Goal: Task Accomplishment & Management: Use online tool/utility

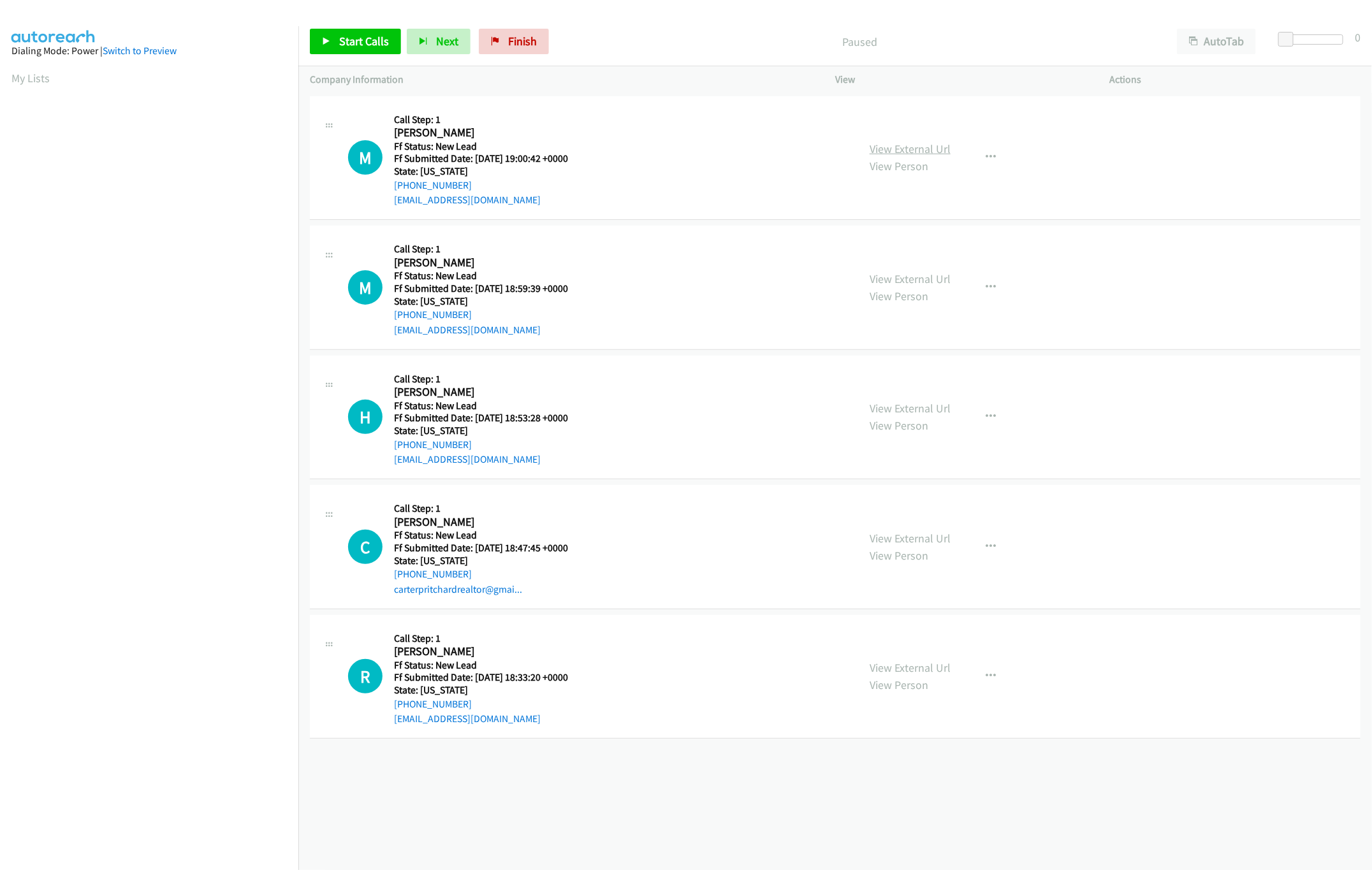
click at [910, 148] on link "View External Url" at bounding box center [910, 149] width 81 height 14
click at [908, 420] on link "View Person" at bounding box center [898, 426] width 59 height 14
click at [914, 411] on link "View External Url" at bounding box center [910, 408] width 81 height 14
click at [362, 40] on span "Start Calls" at bounding box center [363, 41] width 50 height 14
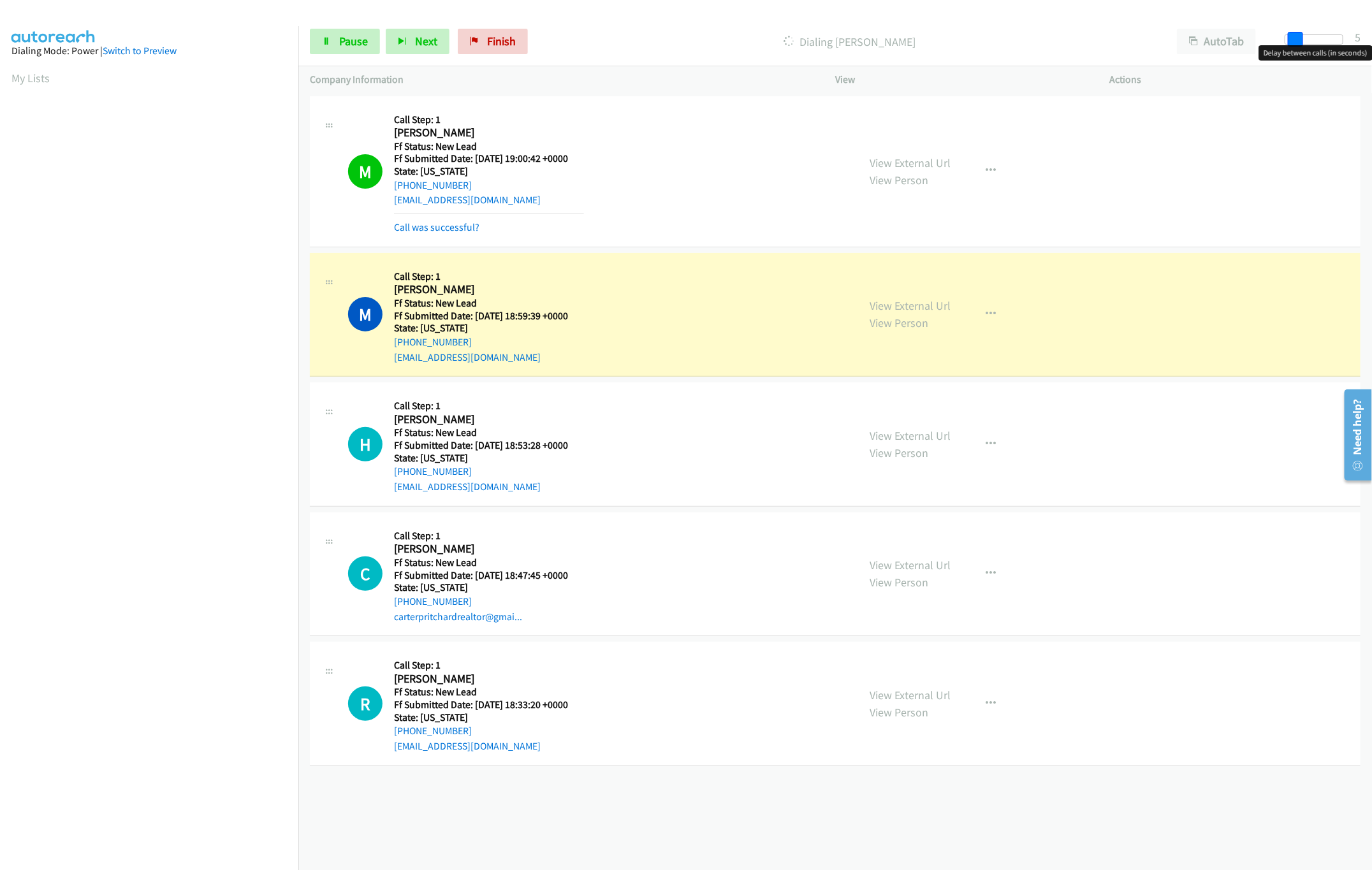
click at [1292, 42] on span at bounding box center [1295, 39] width 15 height 15
click at [912, 306] on link "View External Url" at bounding box center [910, 306] width 81 height 14
click at [333, 51] on link "Pause" at bounding box center [345, 41] width 70 height 25
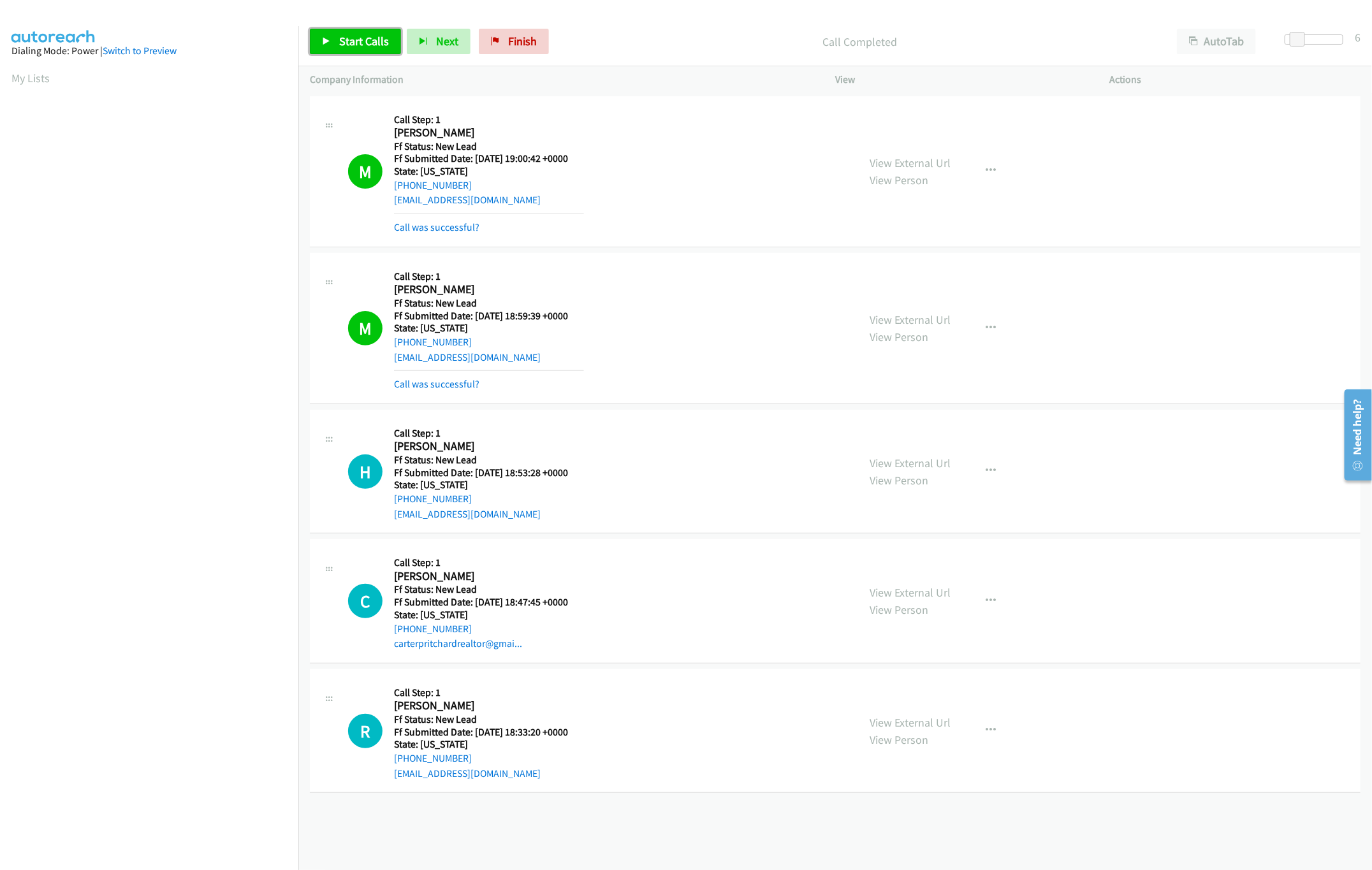
click at [369, 48] on span "Start Calls" at bounding box center [363, 41] width 50 height 14
click at [369, 48] on link "Pause" at bounding box center [345, 41] width 70 height 25
click at [438, 385] on link "Call was successful?" at bounding box center [436, 384] width 85 height 12
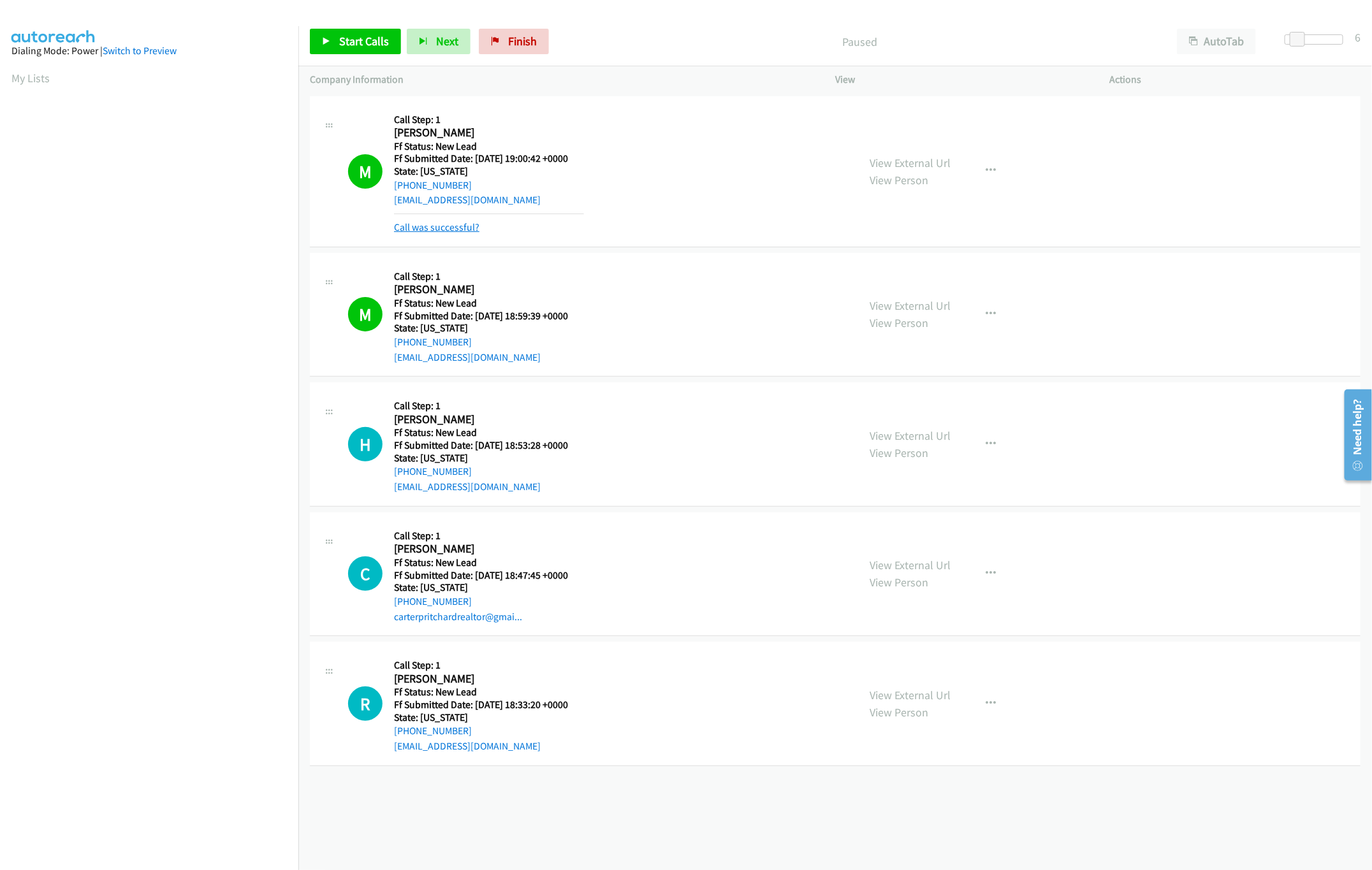
click at [417, 231] on link "Call was successful?" at bounding box center [436, 227] width 85 height 12
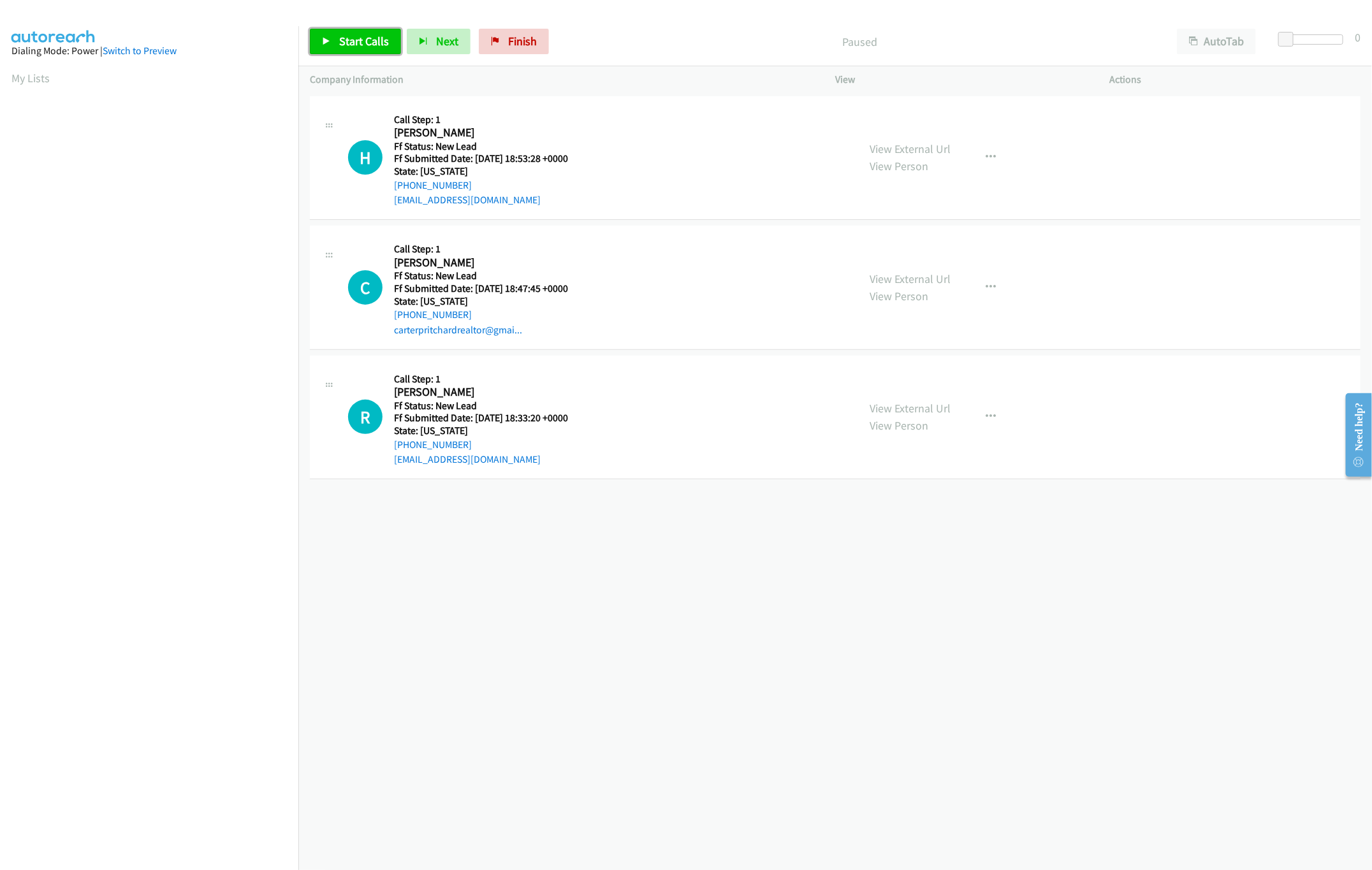
click at [353, 35] on span "Start Calls" at bounding box center [363, 41] width 50 height 14
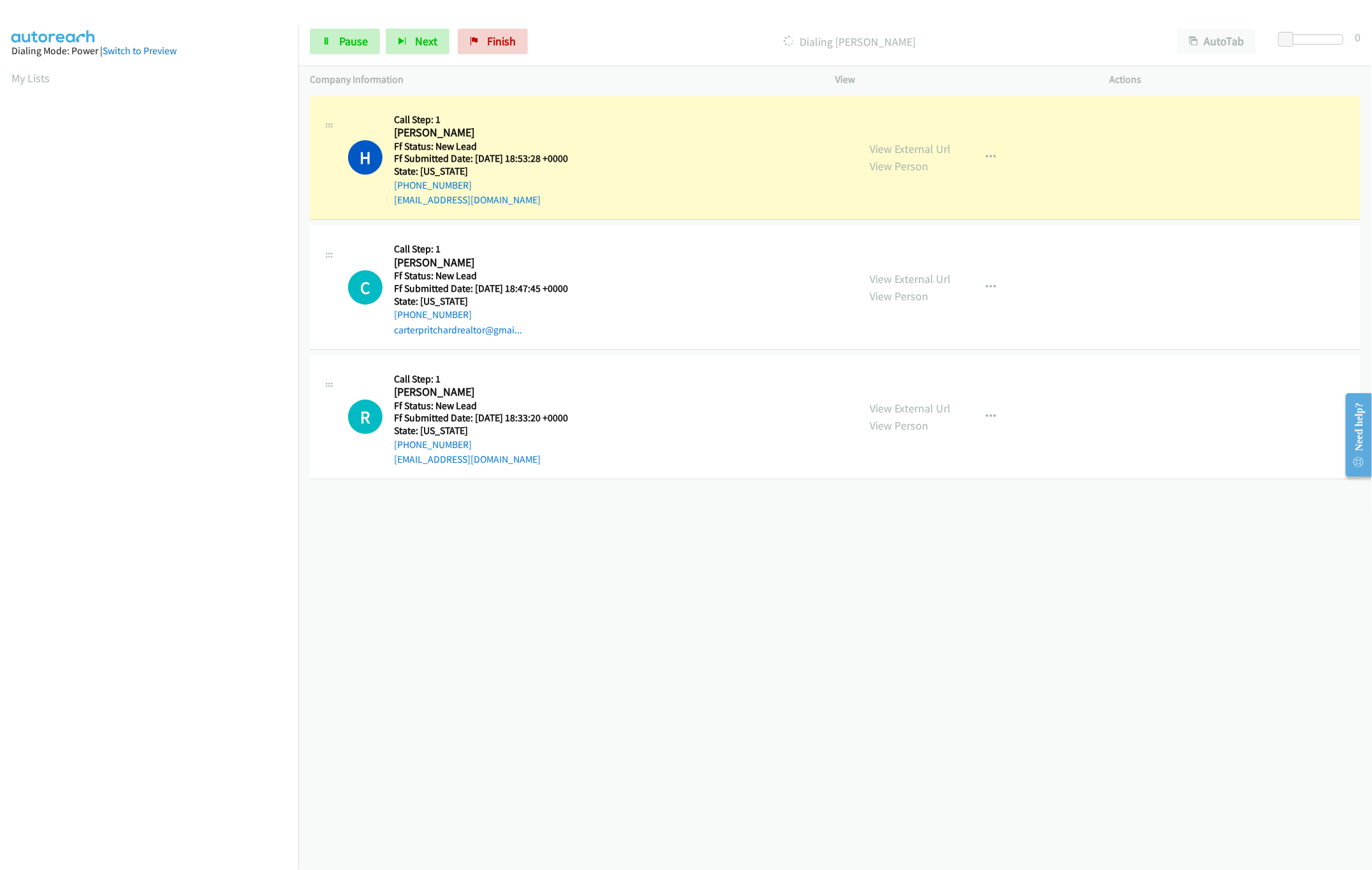
click at [604, 728] on div "+1 415-964-1034 Call failed - Please reload the list and try again The Callbar …" at bounding box center [835, 482] width 1074 height 778
click at [792, 284] on div "C Callback Scheduled Call Step: 1 Carter Pritchard America/New_York Ff Status: …" at bounding box center [597, 287] width 499 height 100
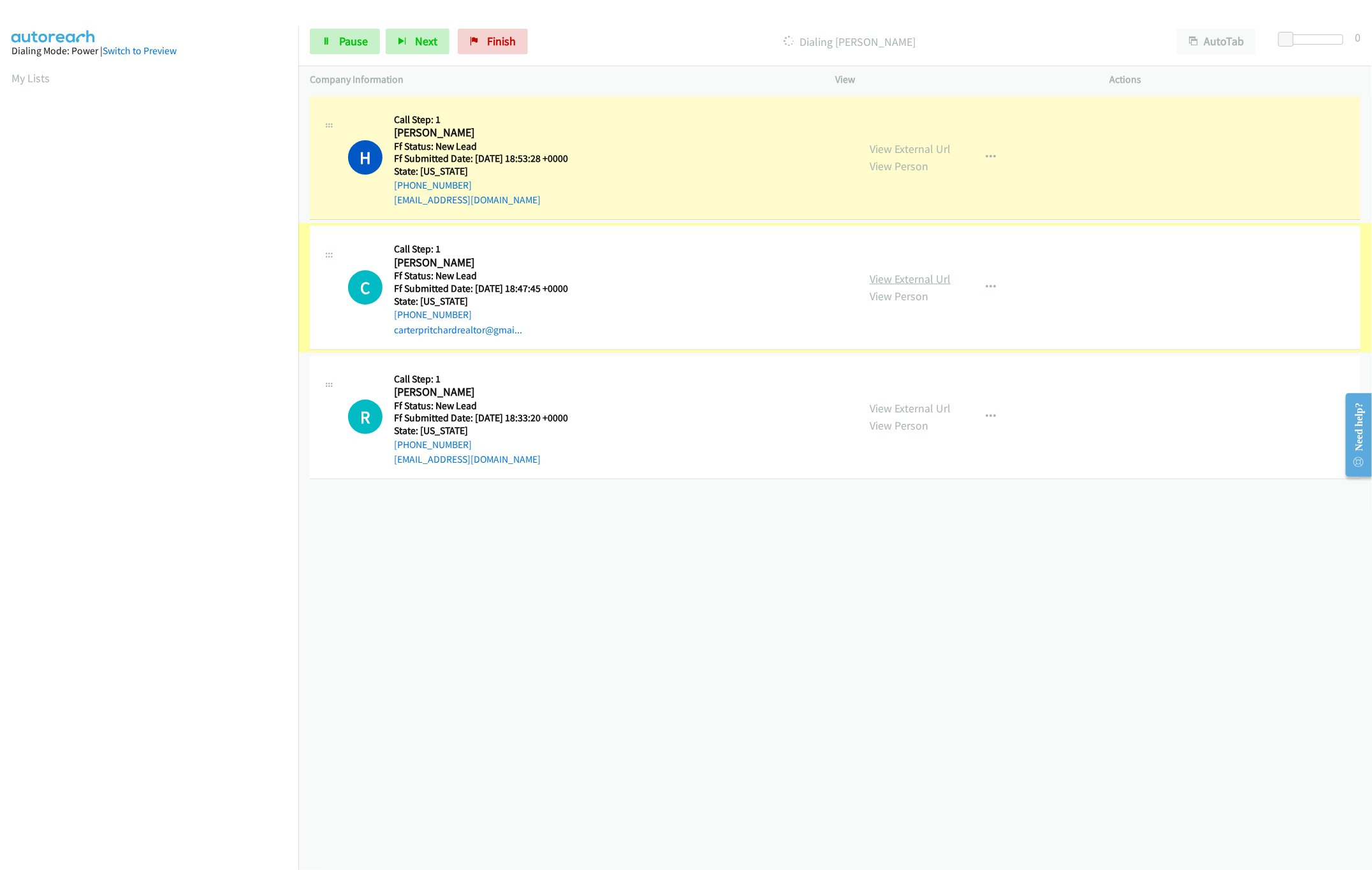
click at [923, 274] on link "View External Url" at bounding box center [910, 279] width 81 height 14
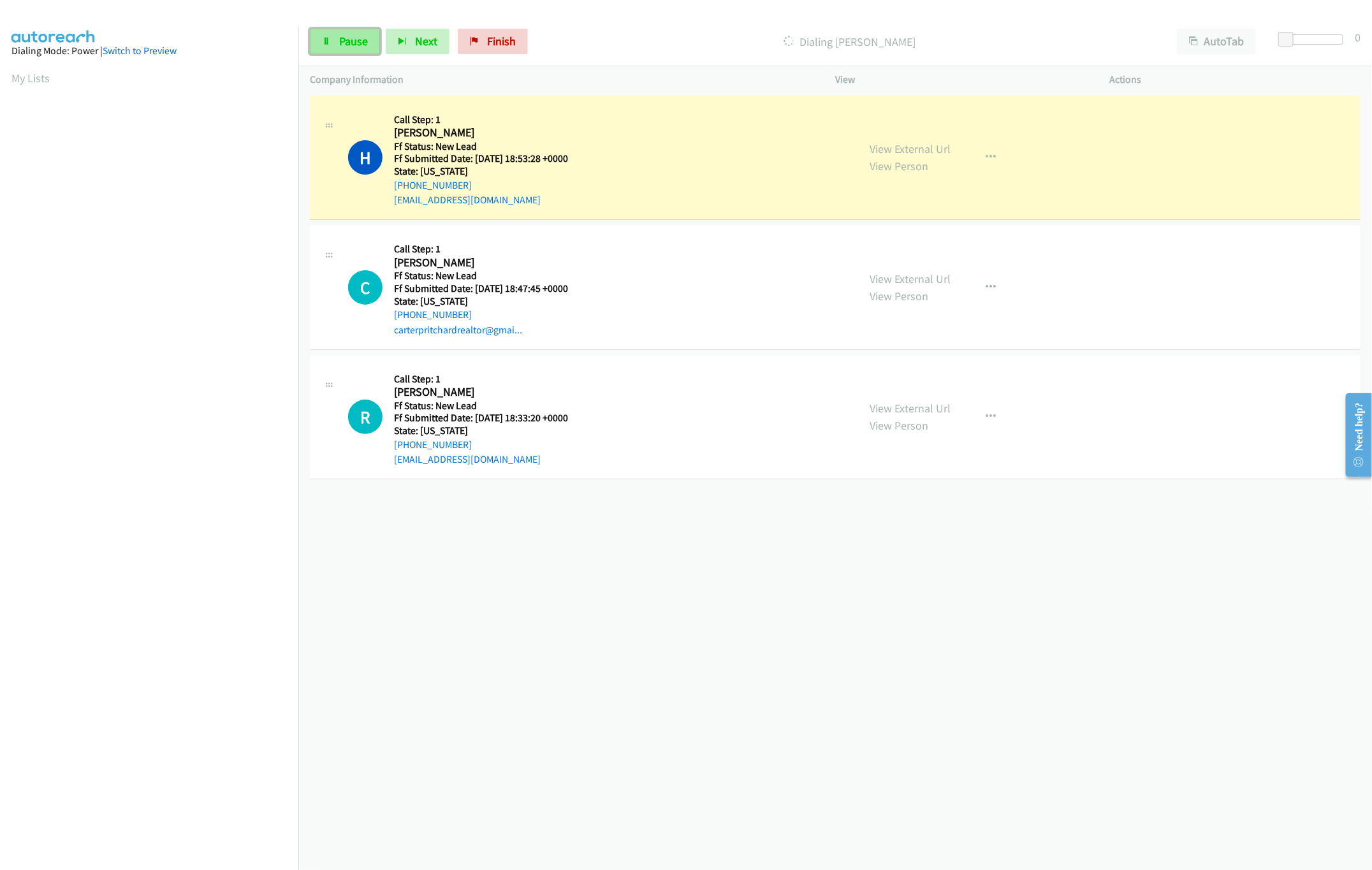
click at [366, 38] on span "Pause" at bounding box center [353, 41] width 29 height 14
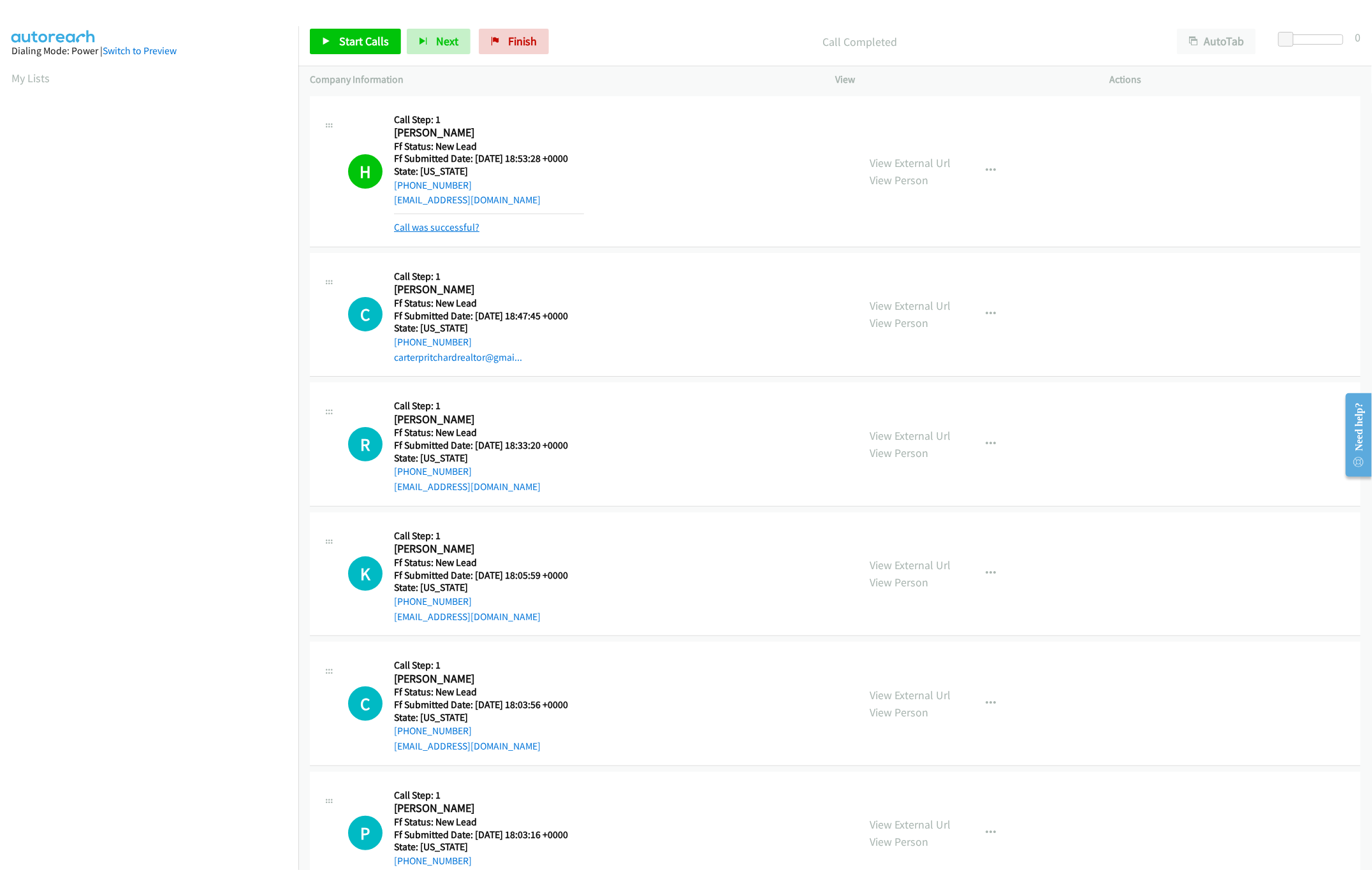
click at [438, 225] on link "Call was successful?" at bounding box center [436, 227] width 85 height 12
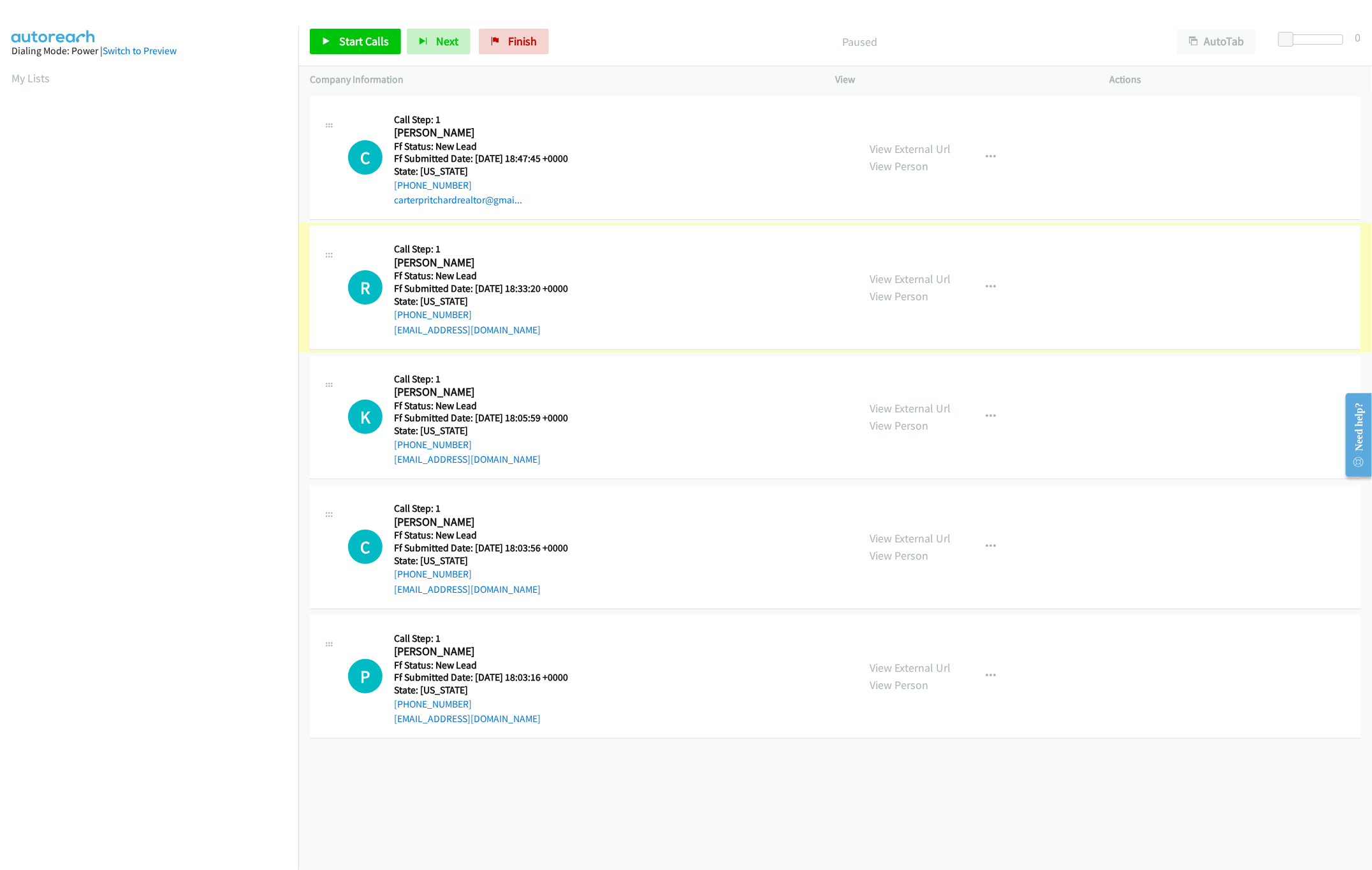
click at [902, 276] on link "View External Url" at bounding box center [910, 279] width 81 height 14
click at [362, 46] on span "Start Calls" at bounding box center [363, 41] width 50 height 14
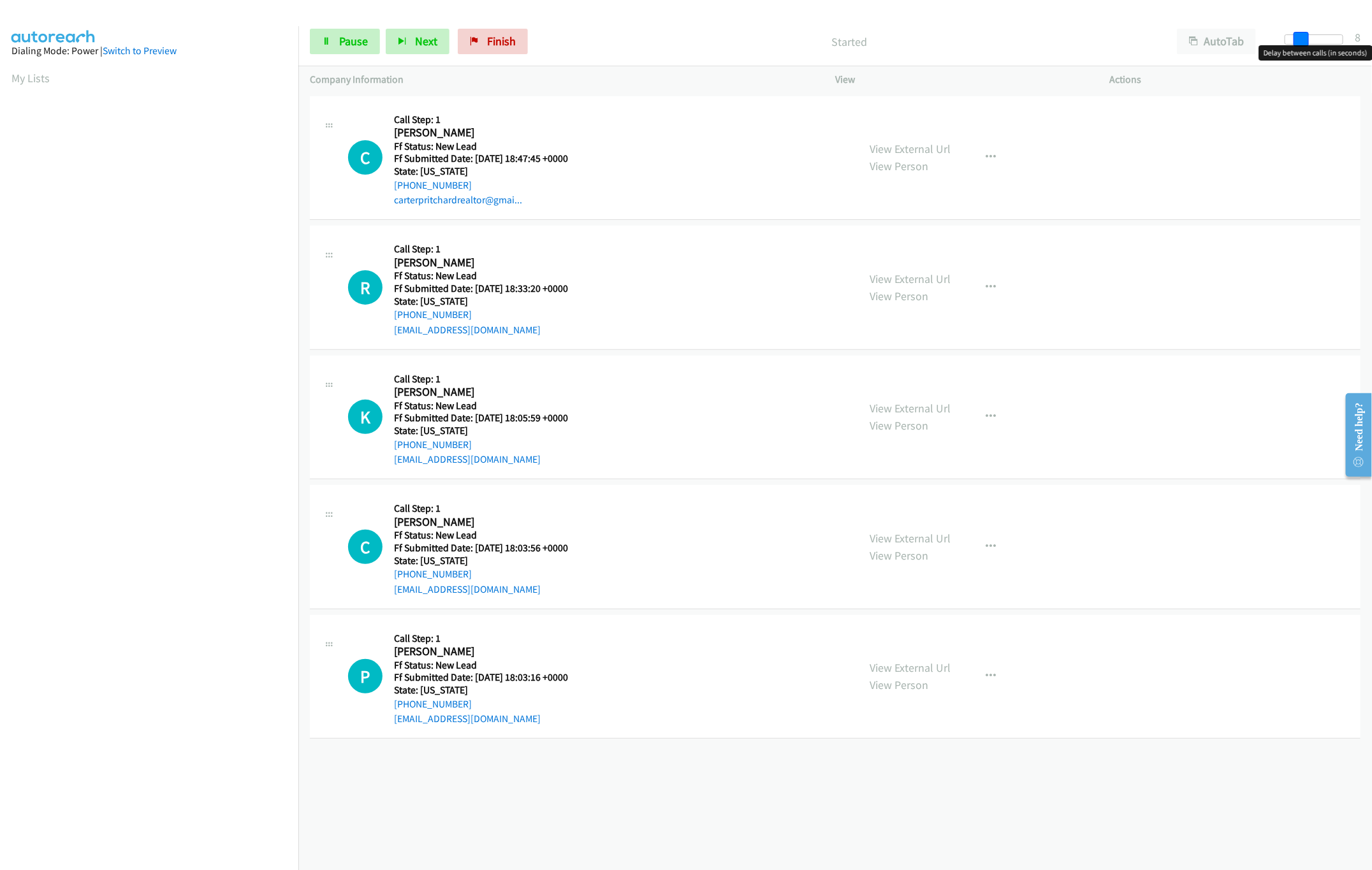
drag, startPoint x: 1278, startPoint y: 43, endPoint x: 1293, endPoint y: 40, distance: 15.3
click at [1293, 40] on span at bounding box center [1300, 39] width 15 height 15
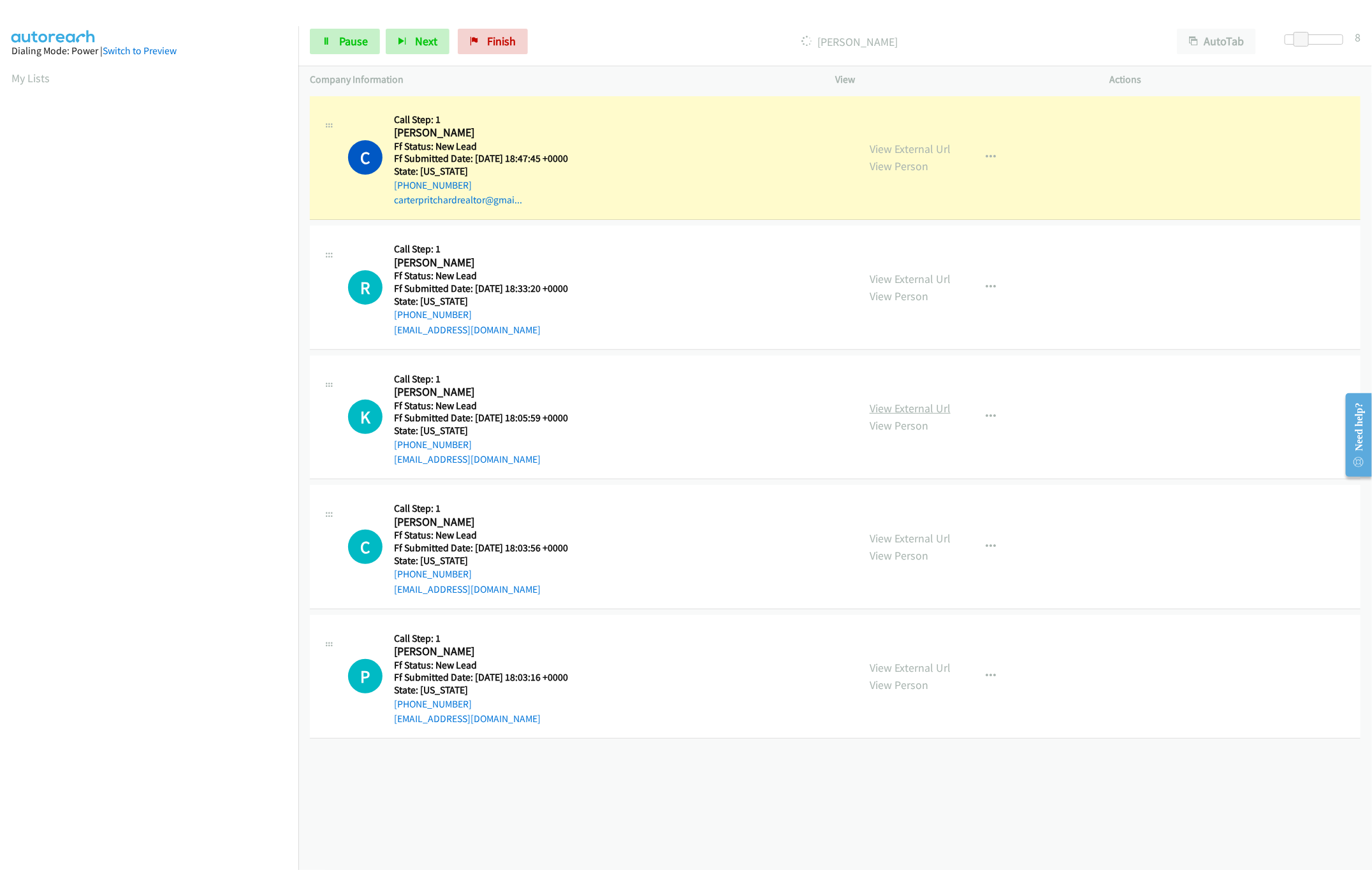
click at [897, 413] on link "View External Url" at bounding box center [910, 408] width 81 height 14
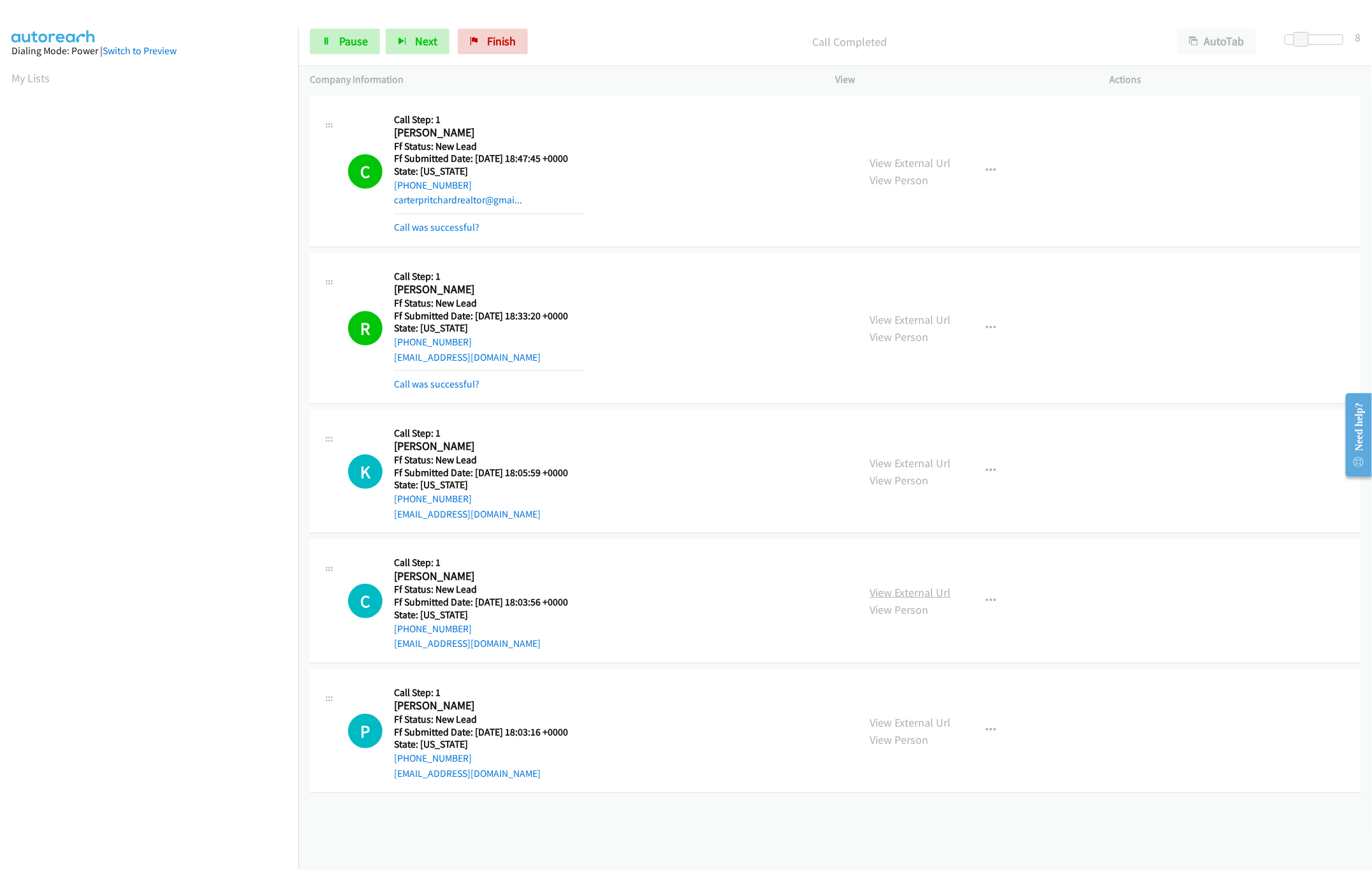
click at [912, 591] on link "View External Url" at bounding box center [910, 593] width 81 height 14
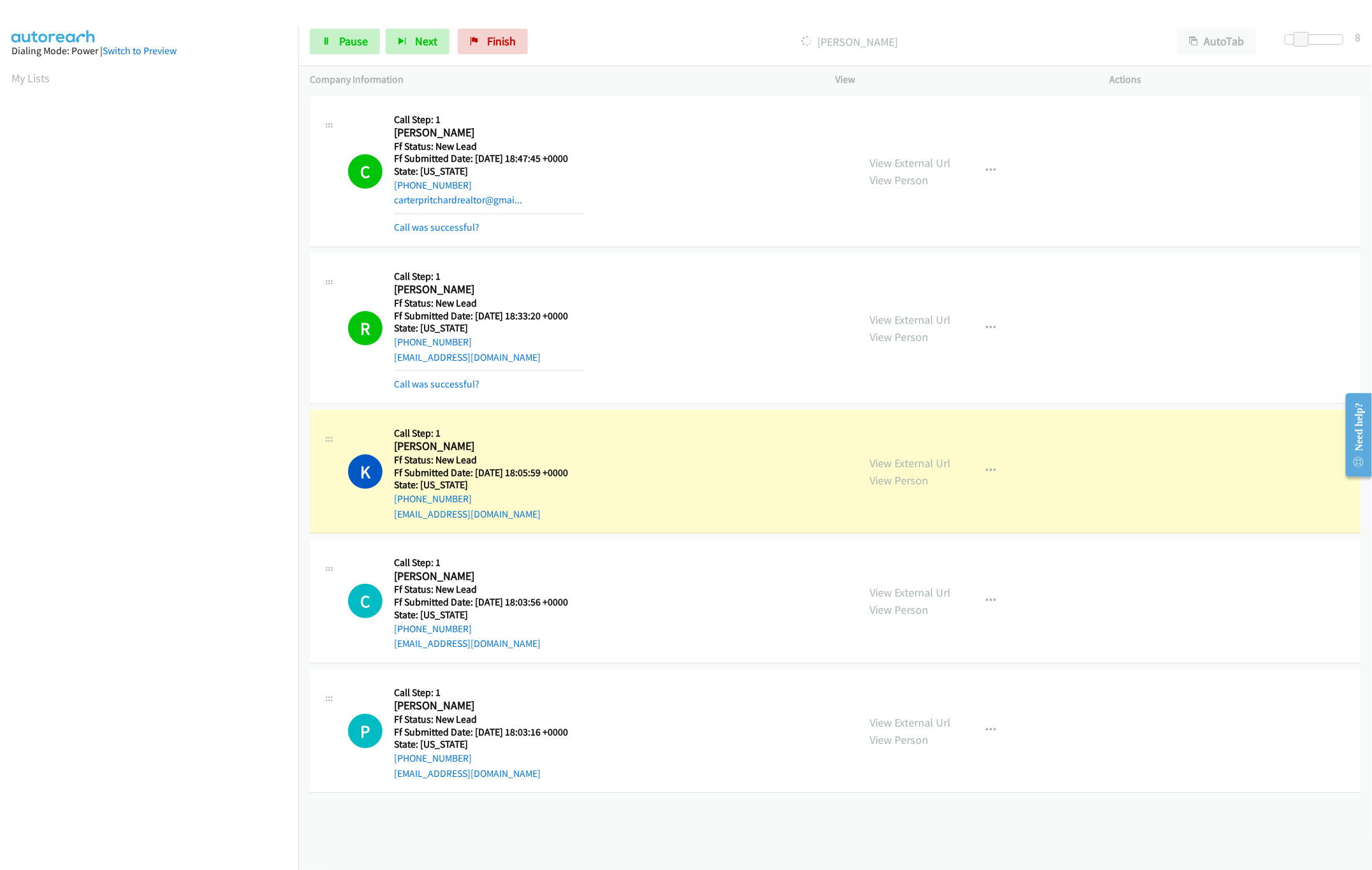
click at [899, 712] on div "View External Url View Person View External Url Email Schedule/Manage Callback …" at bounding box center [1001, 731] width 285 height 100
click at [905, 723] on link "View External Url" at bounding box center [910, 723] width 81 height 14
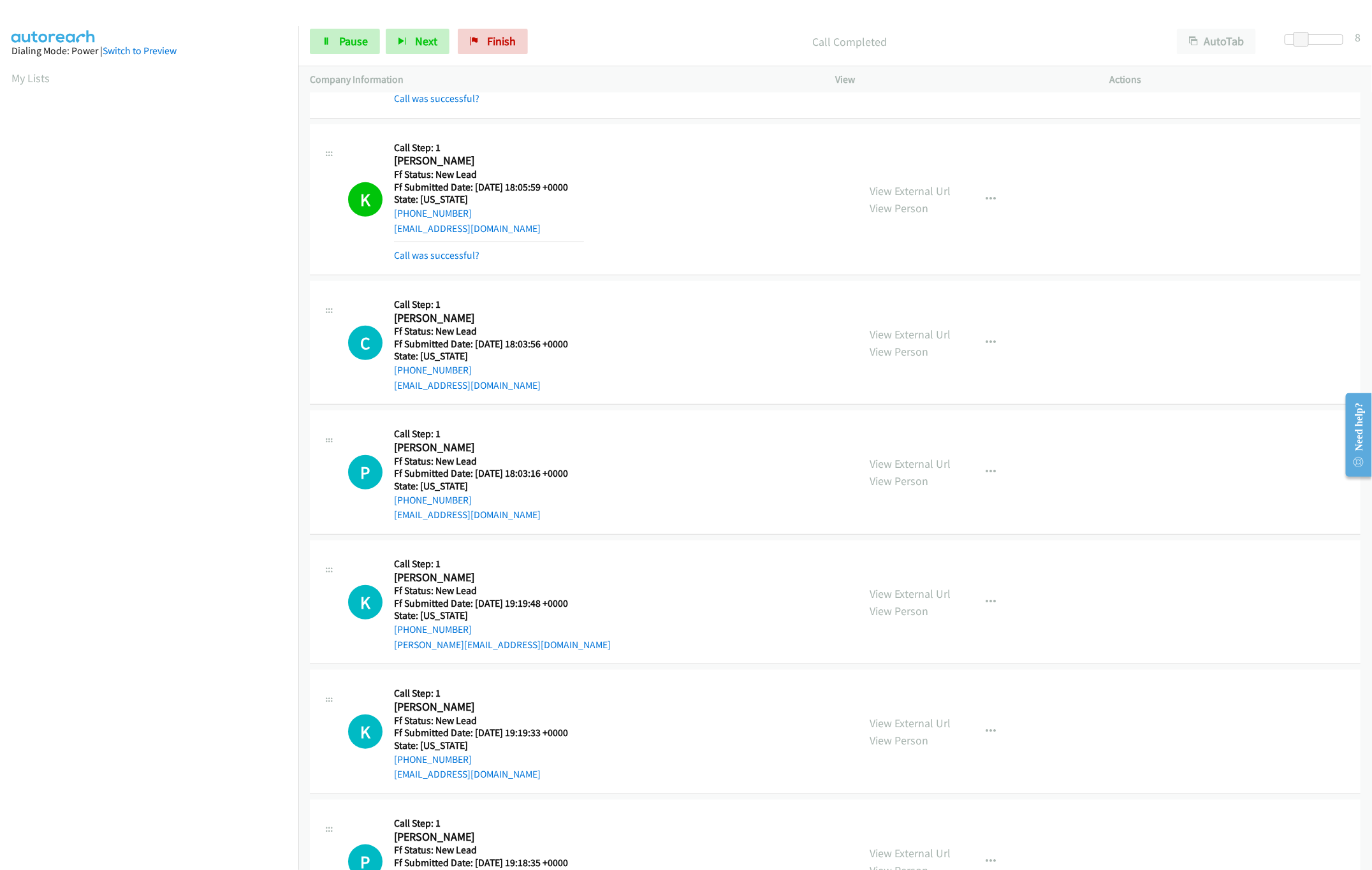
scroll to position [366, 0]
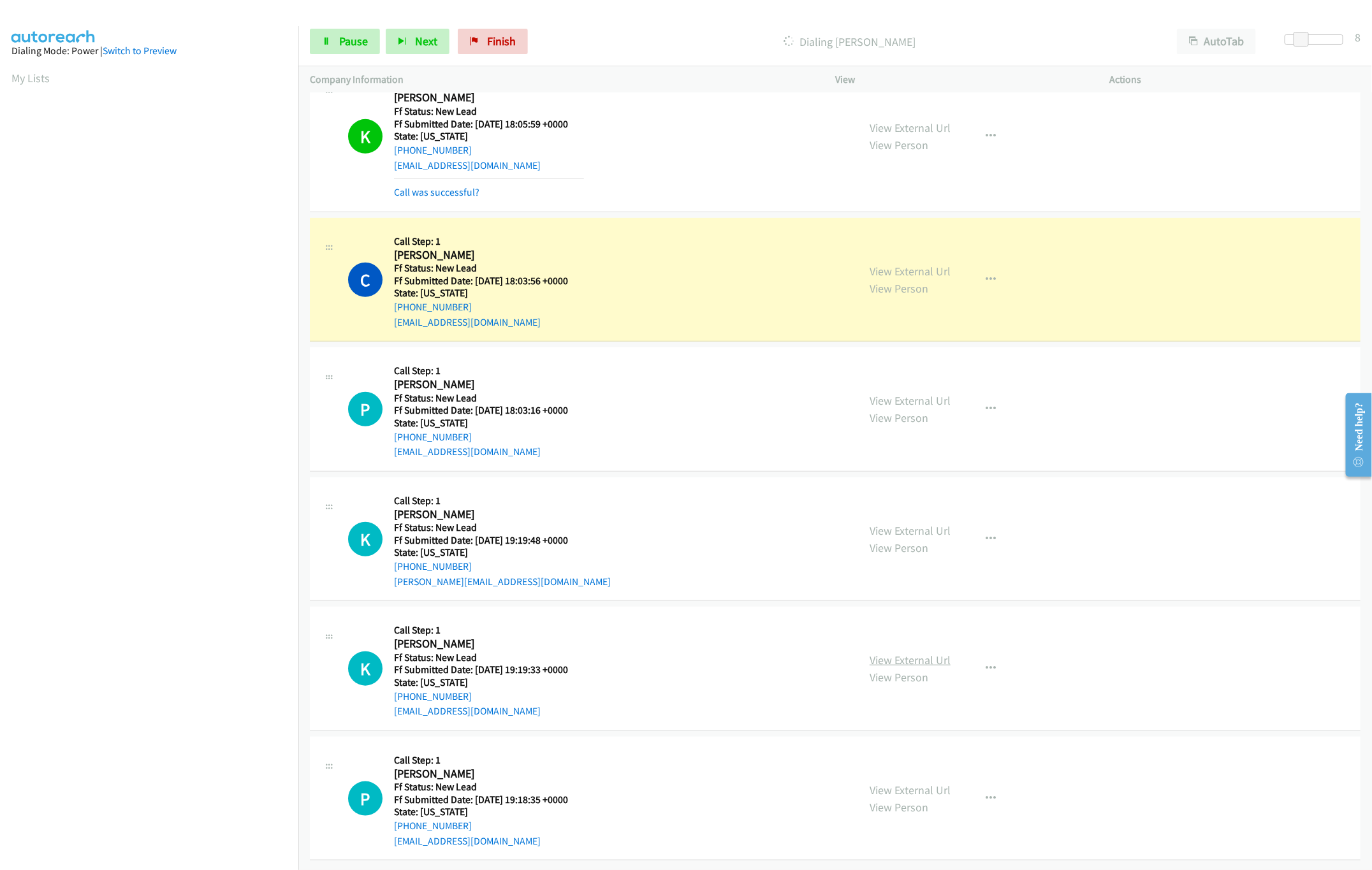
click at [891, 652] on link "View External Url" at bounding box center [910, 660] width 81 height 14
click at [912, 523] on link "View External Url" at bounding box center [910, 530] width 81 height 14
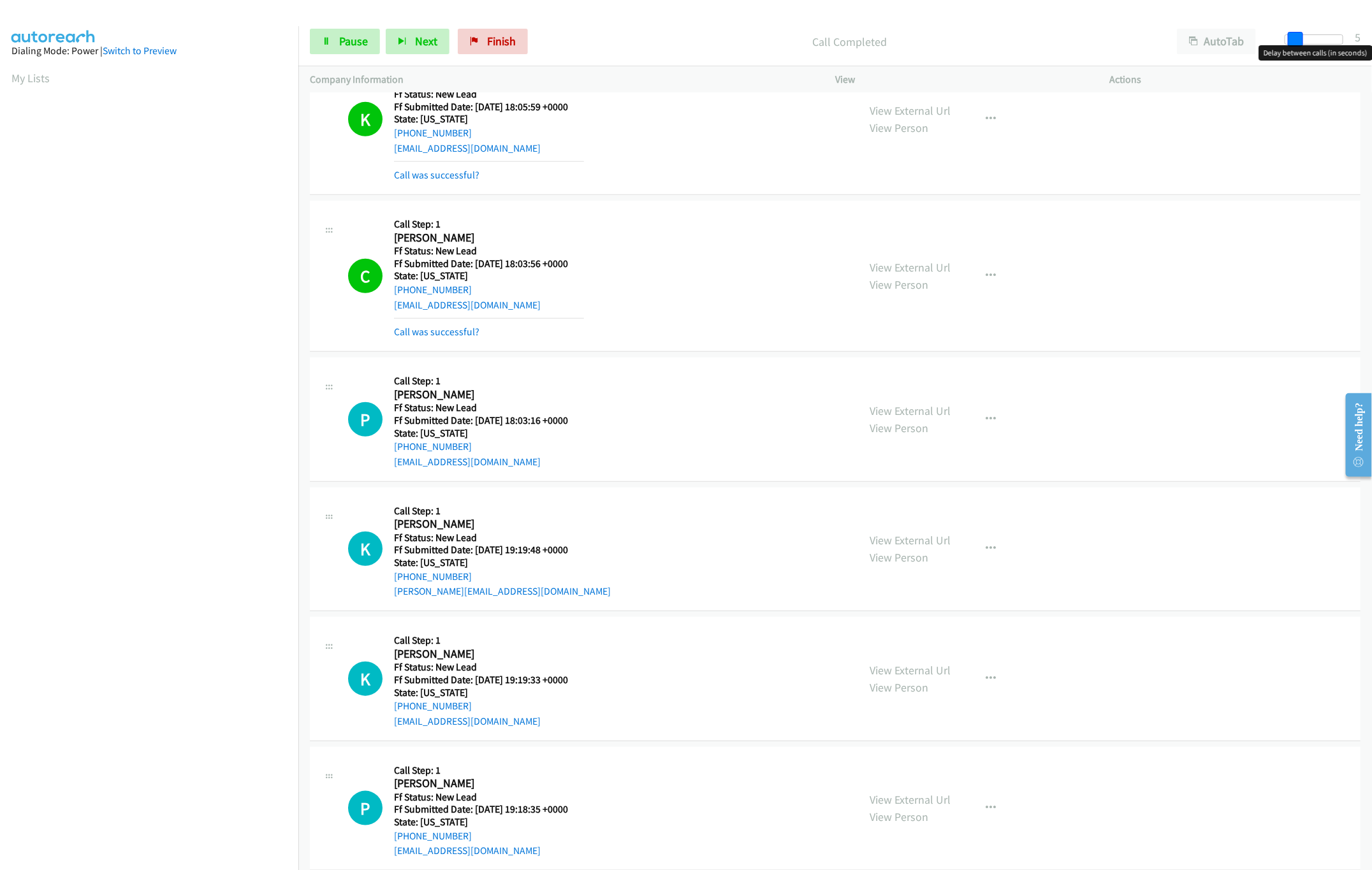
drag, startPoint x: 1303, startPoint y: 37, endPoint x: 1297, endPoint y: 40, distance: 6.7
click at [1297, 40] on span at bounding box center [1295, 39] width 15 height 15
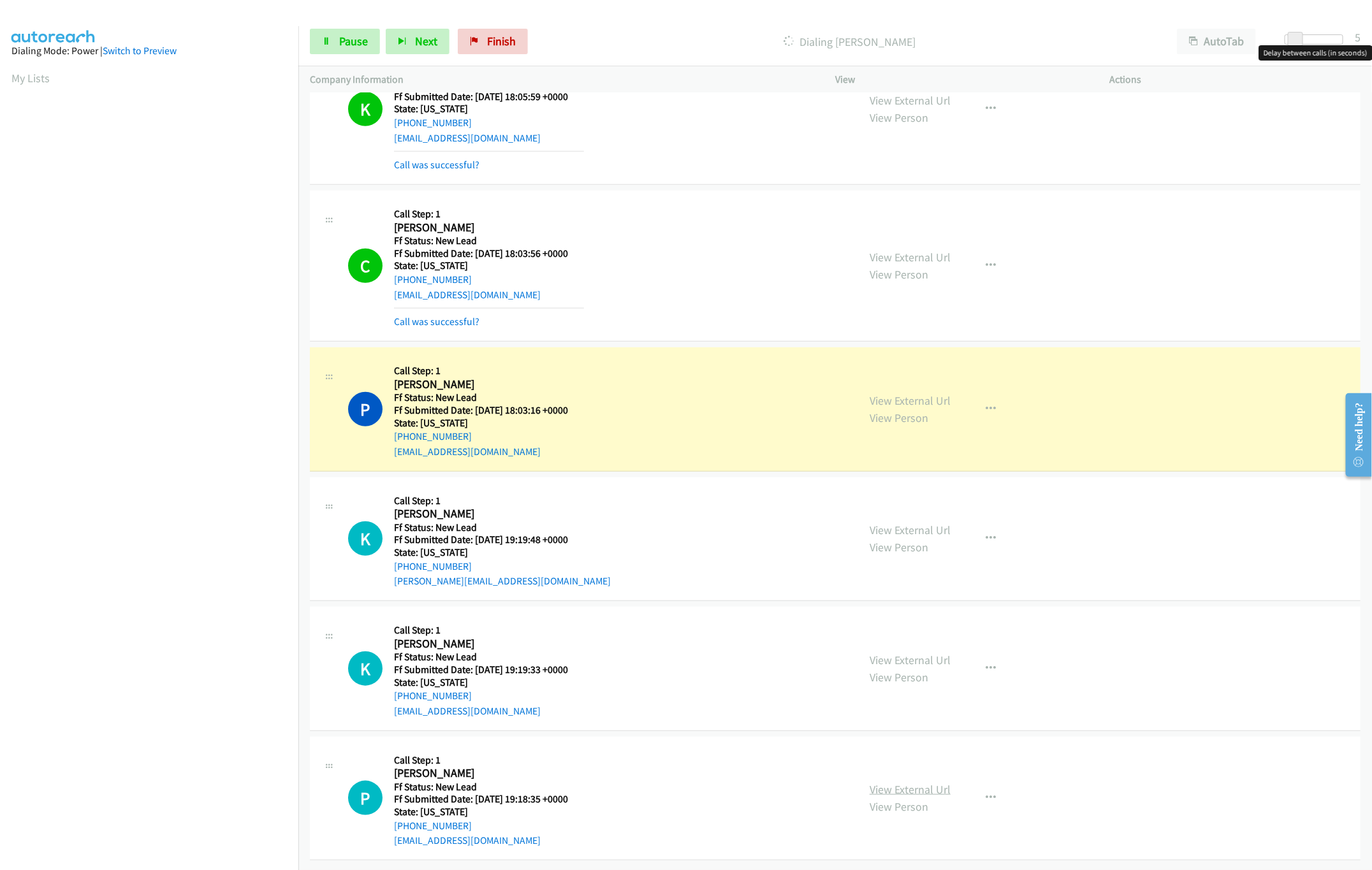
click at [940, 783] on link "View External Url" at bounding box center [910, 790] width 81 height 14
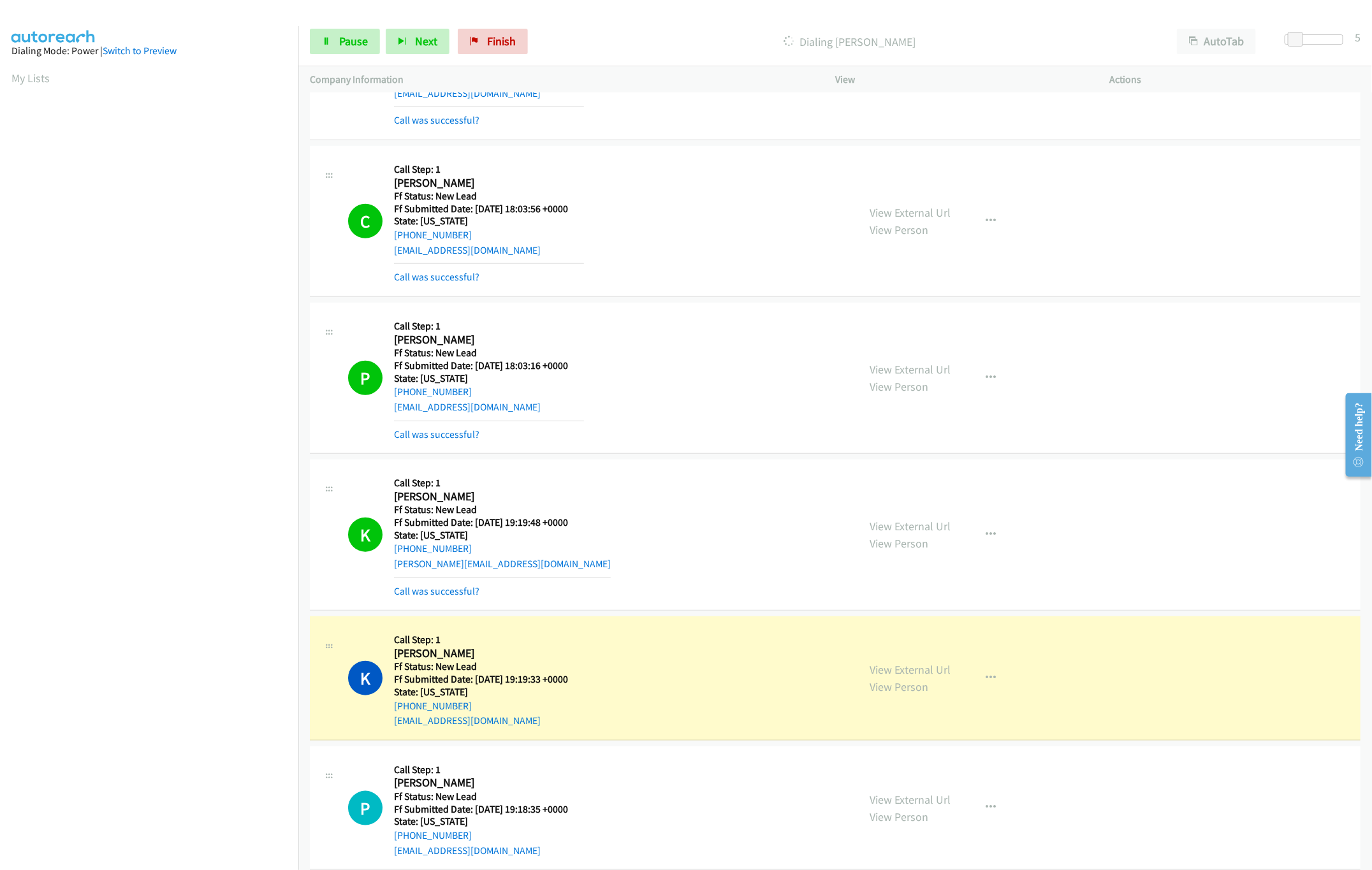
scroll to position [838, 0]
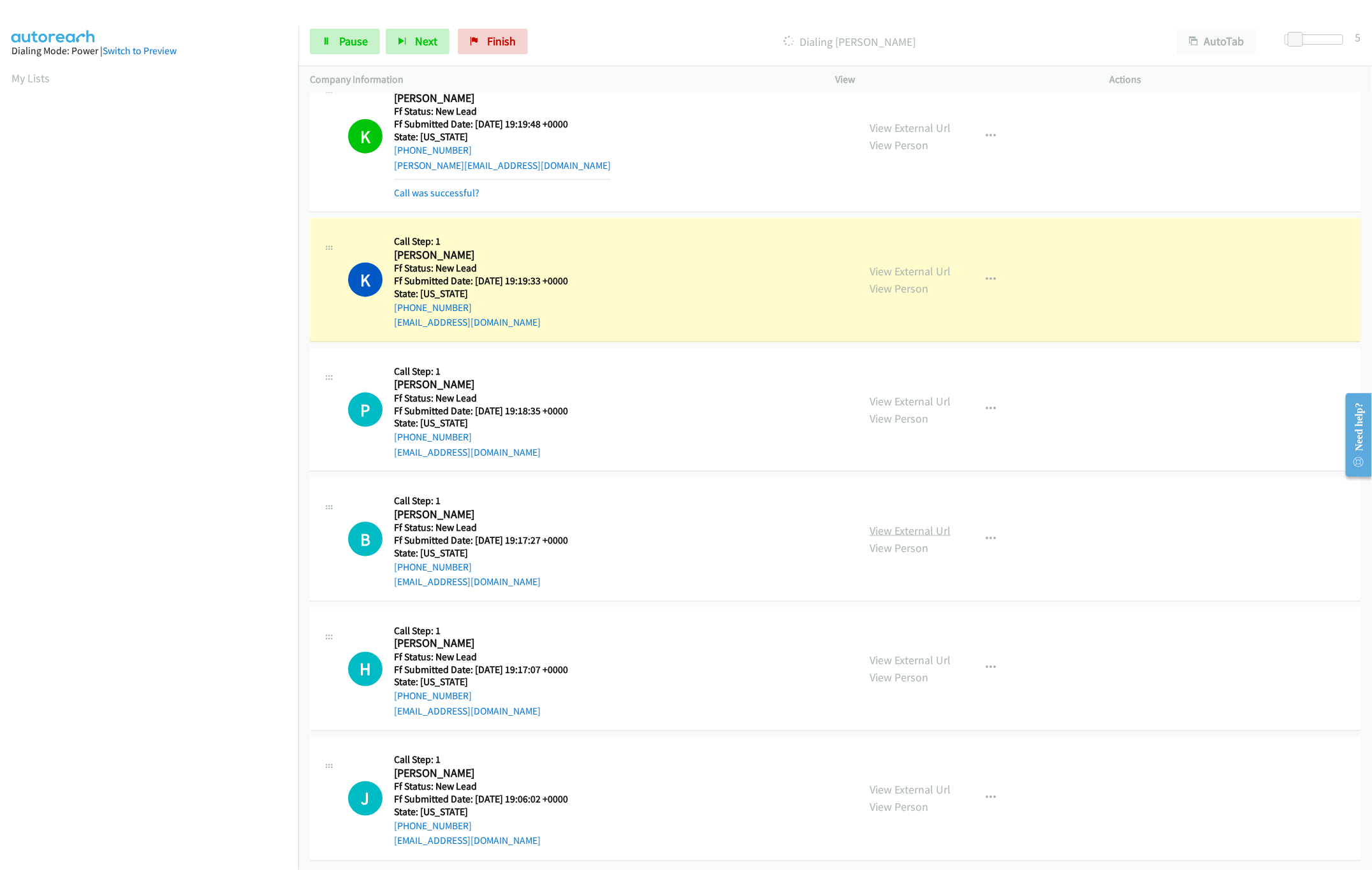
click at [939, 523] on link "View External Url" at bounding box center [910, 530] width 81 height 14
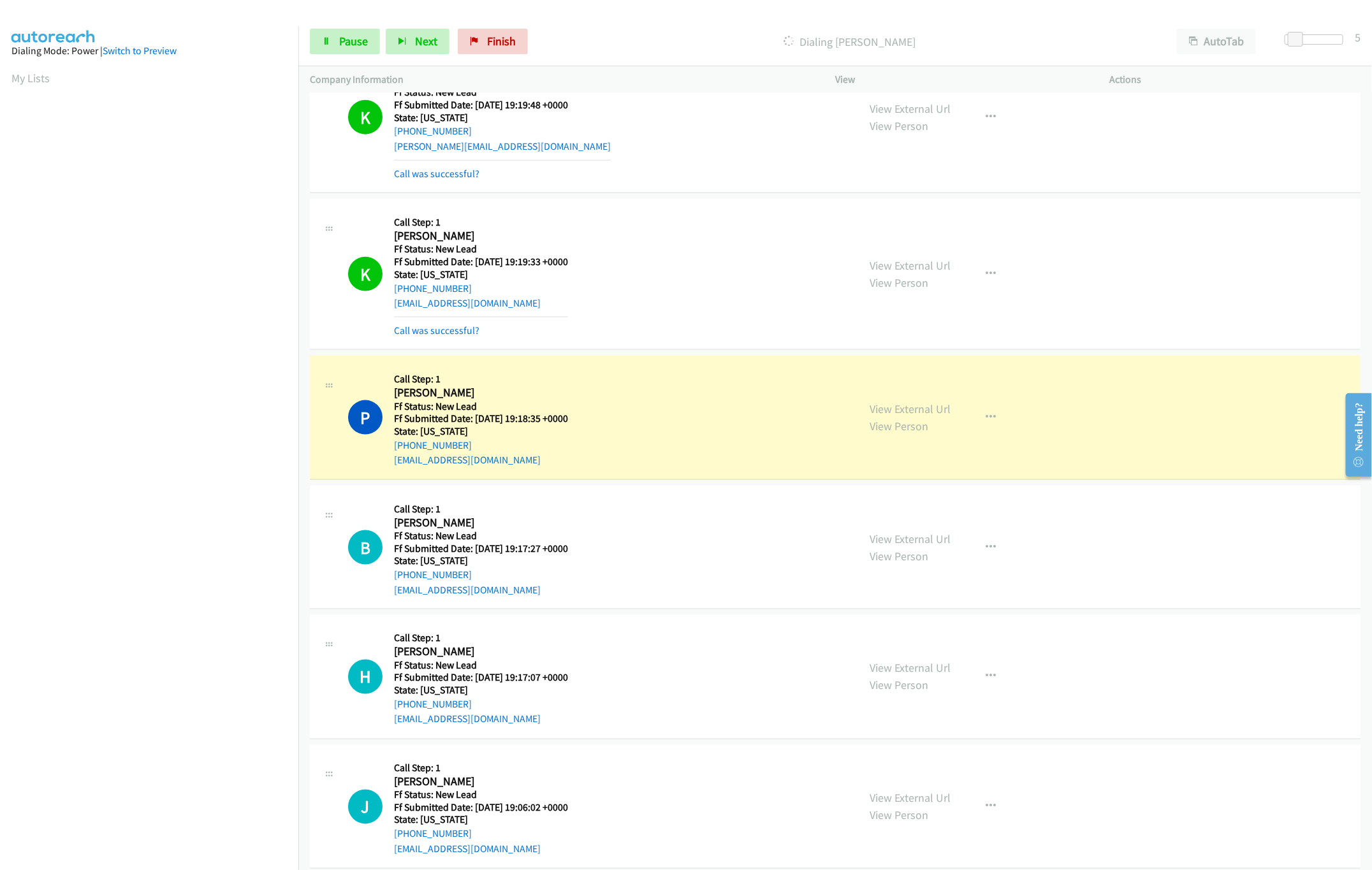
scroll to position [866, 0]
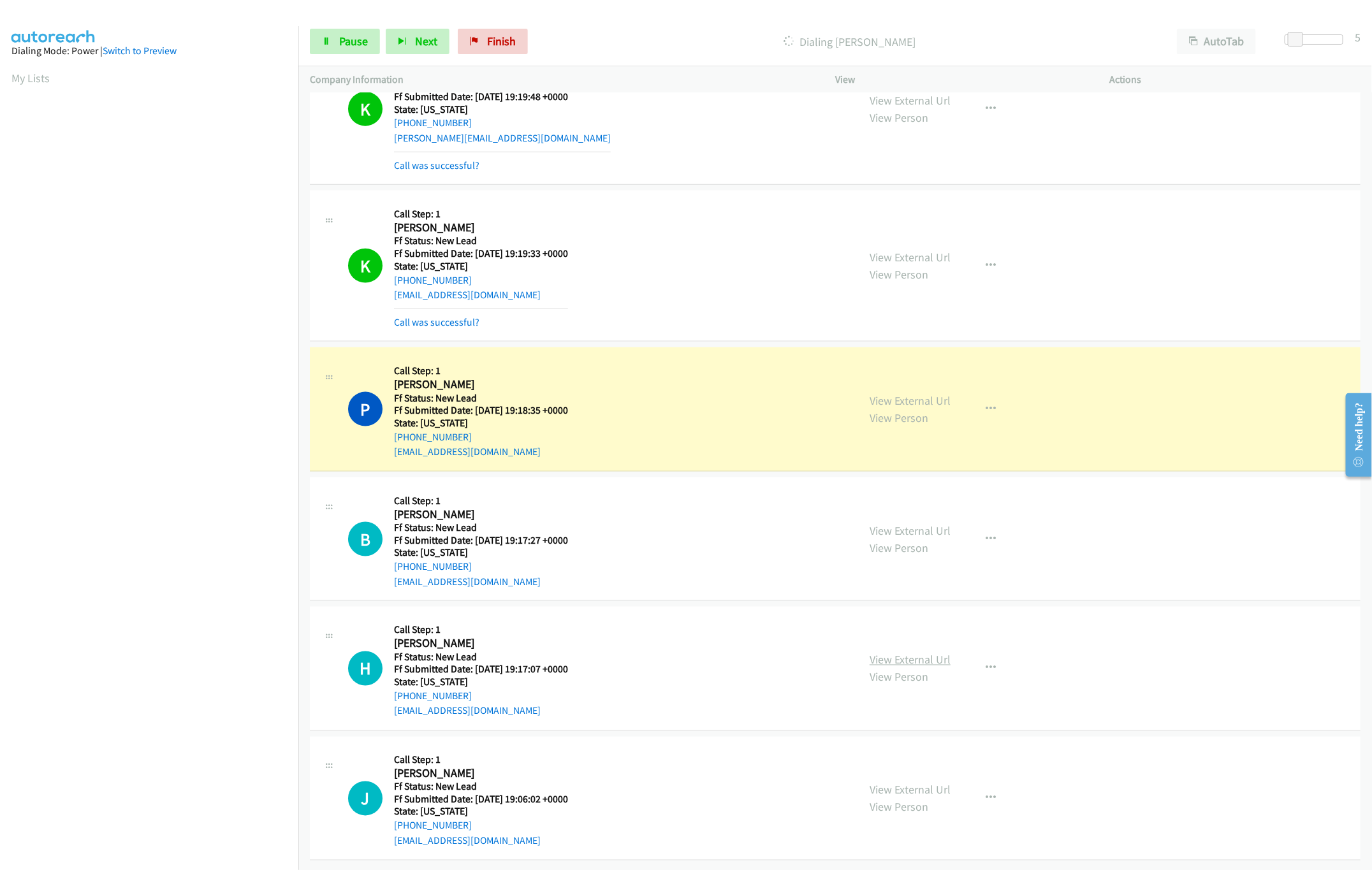
click at [910, 652] on link "View External Url" at bounding box center [910, 660] width 81 height 14
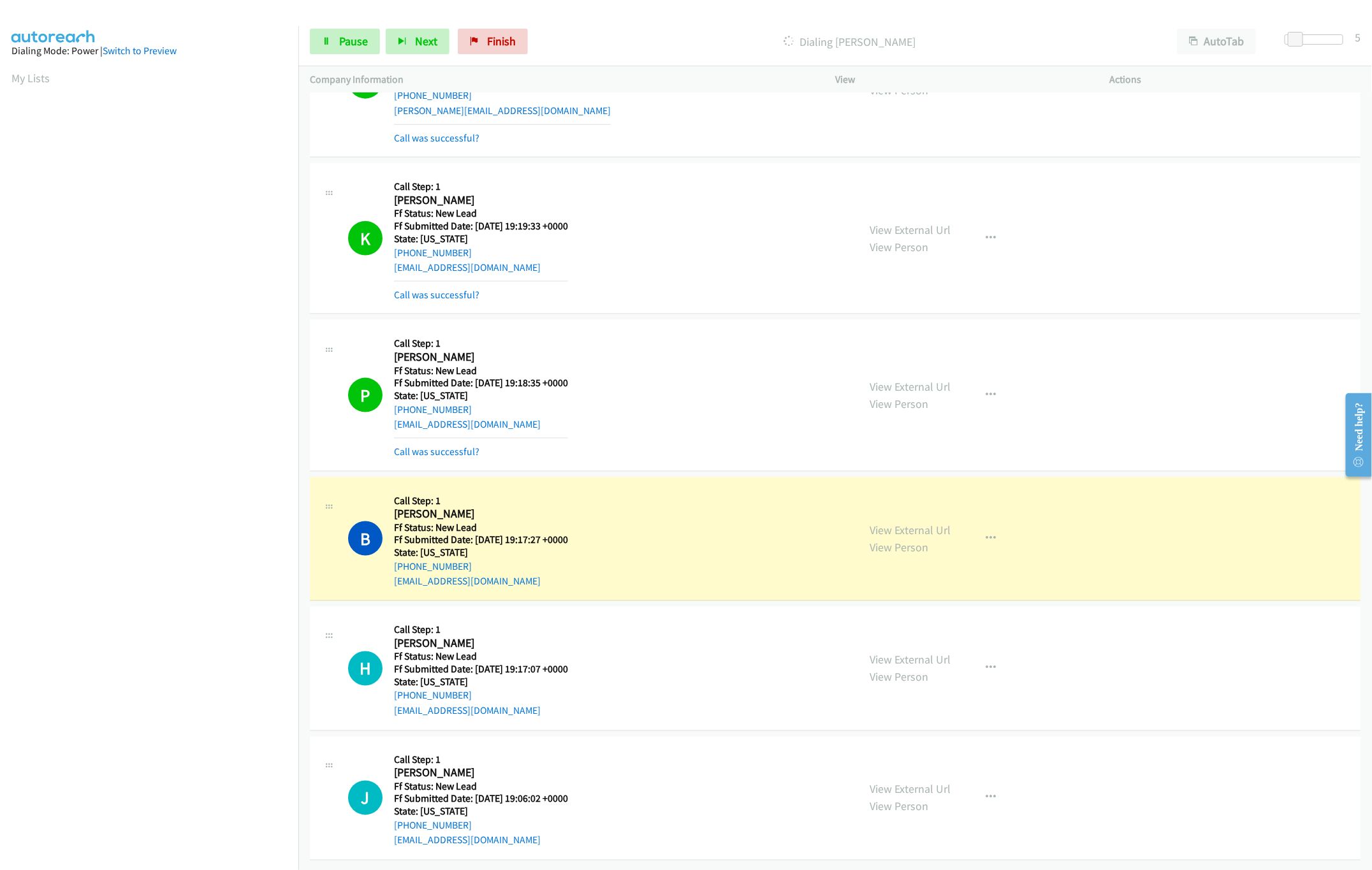
scroll to position [894, 0]
click at [935, 783] on link "View External Url" at bounding box center [910, 790] width 81 height 14
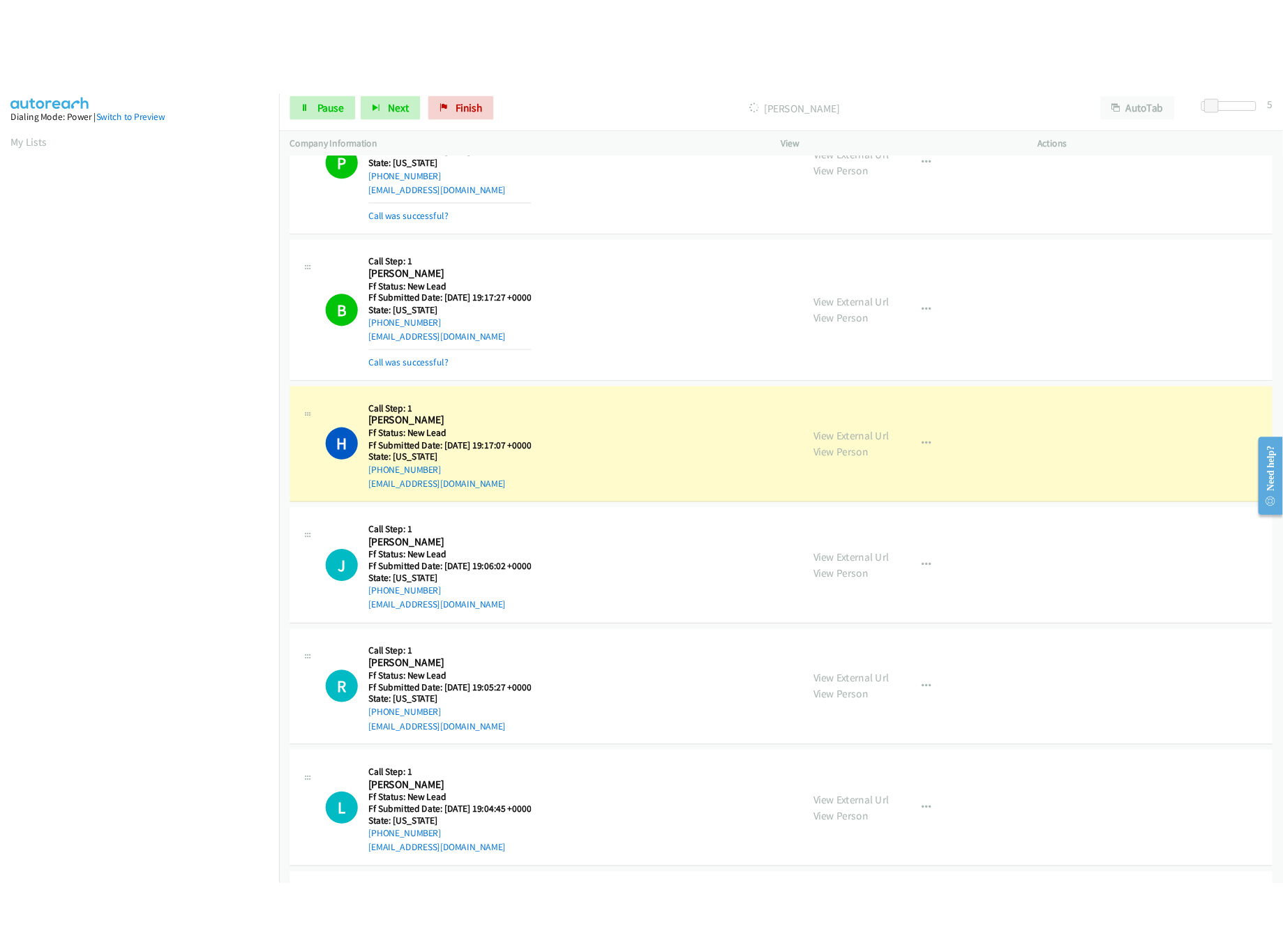
scroll to position [1434, 0]
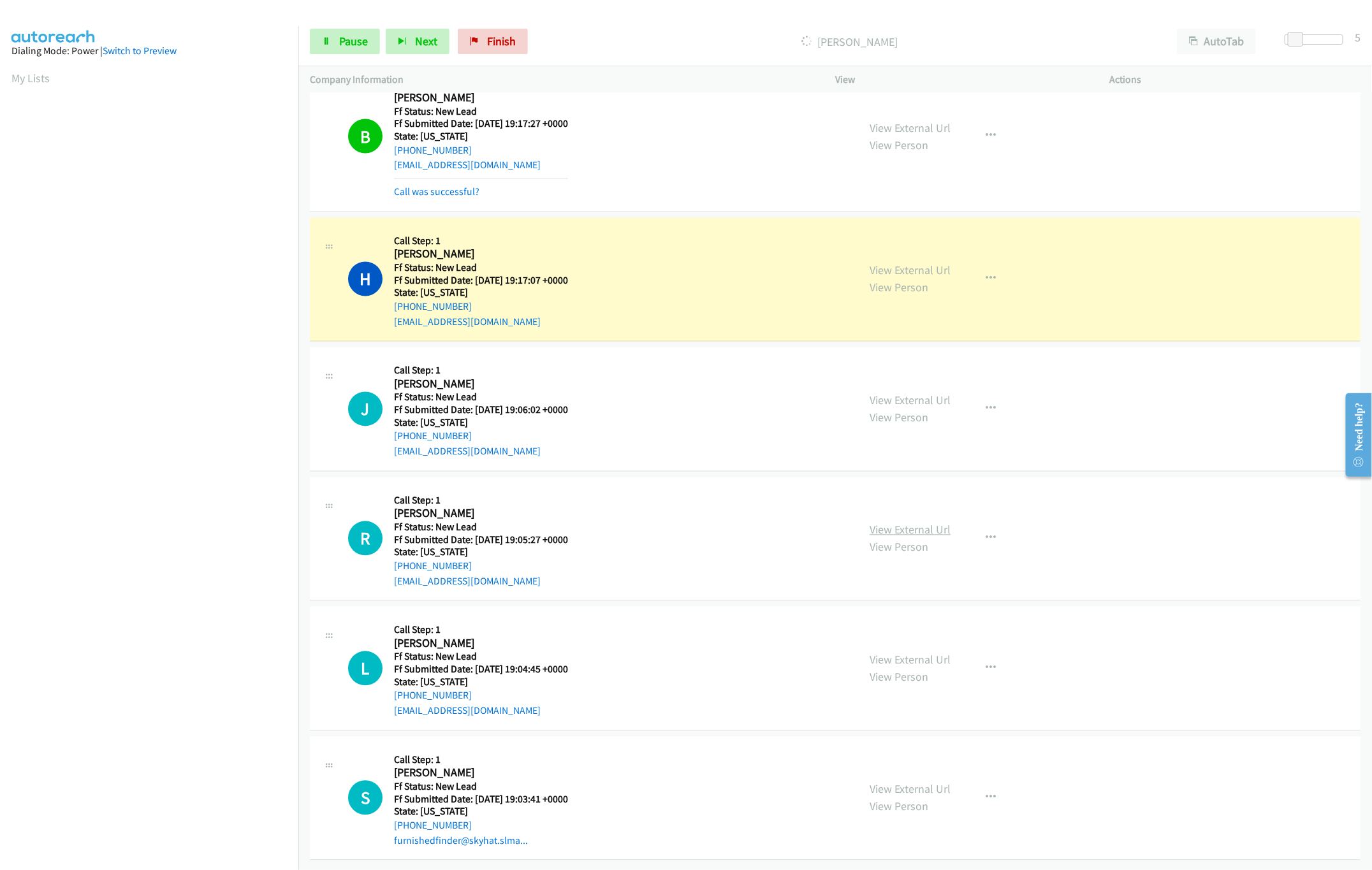
click at [903, 522] on link "View External Url" at bounding box center [910, 530] width 81 height 14
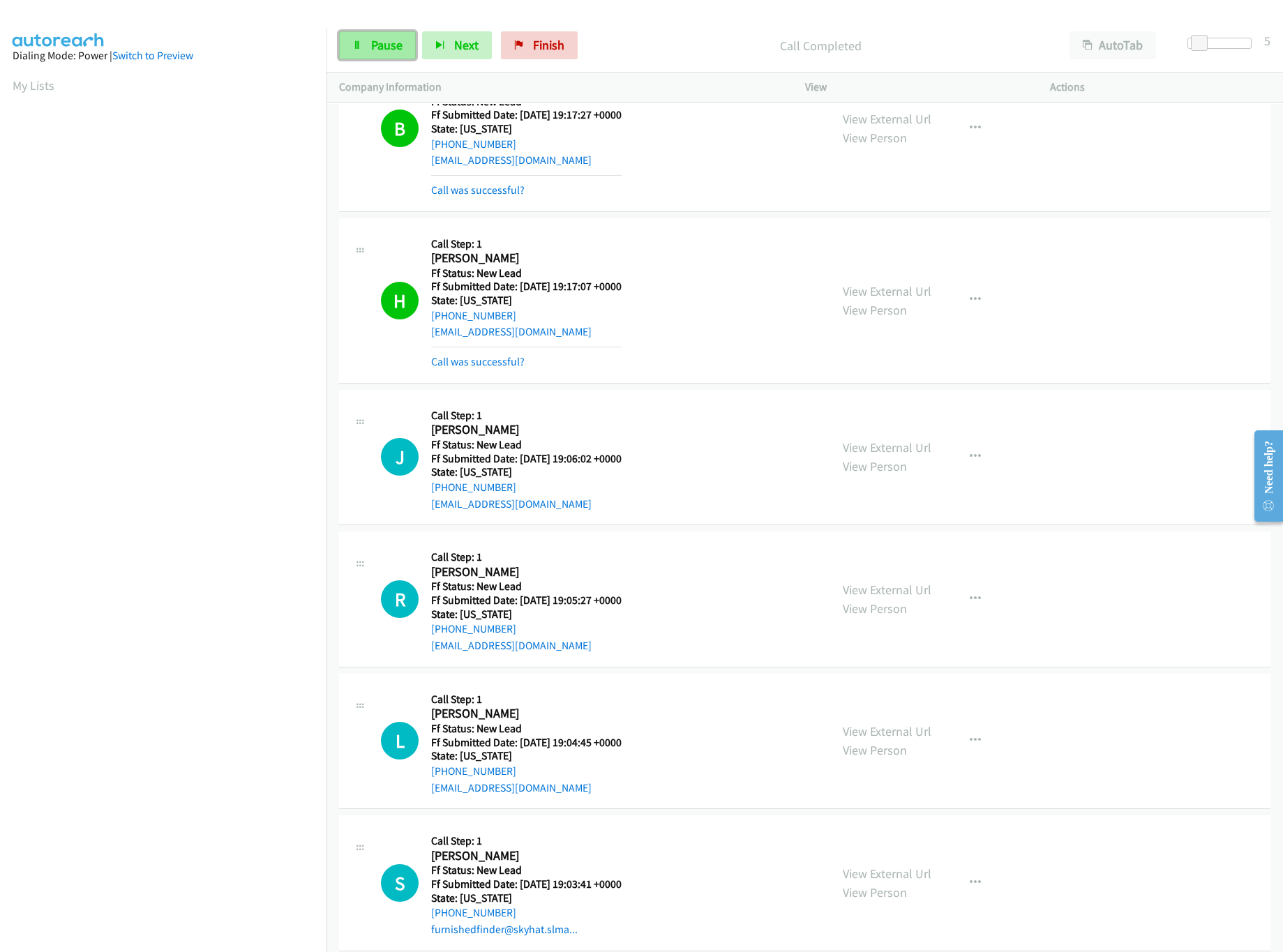
click at [383, 47] on span "Pause" at bounding box center [387, 45] width 32 height 16
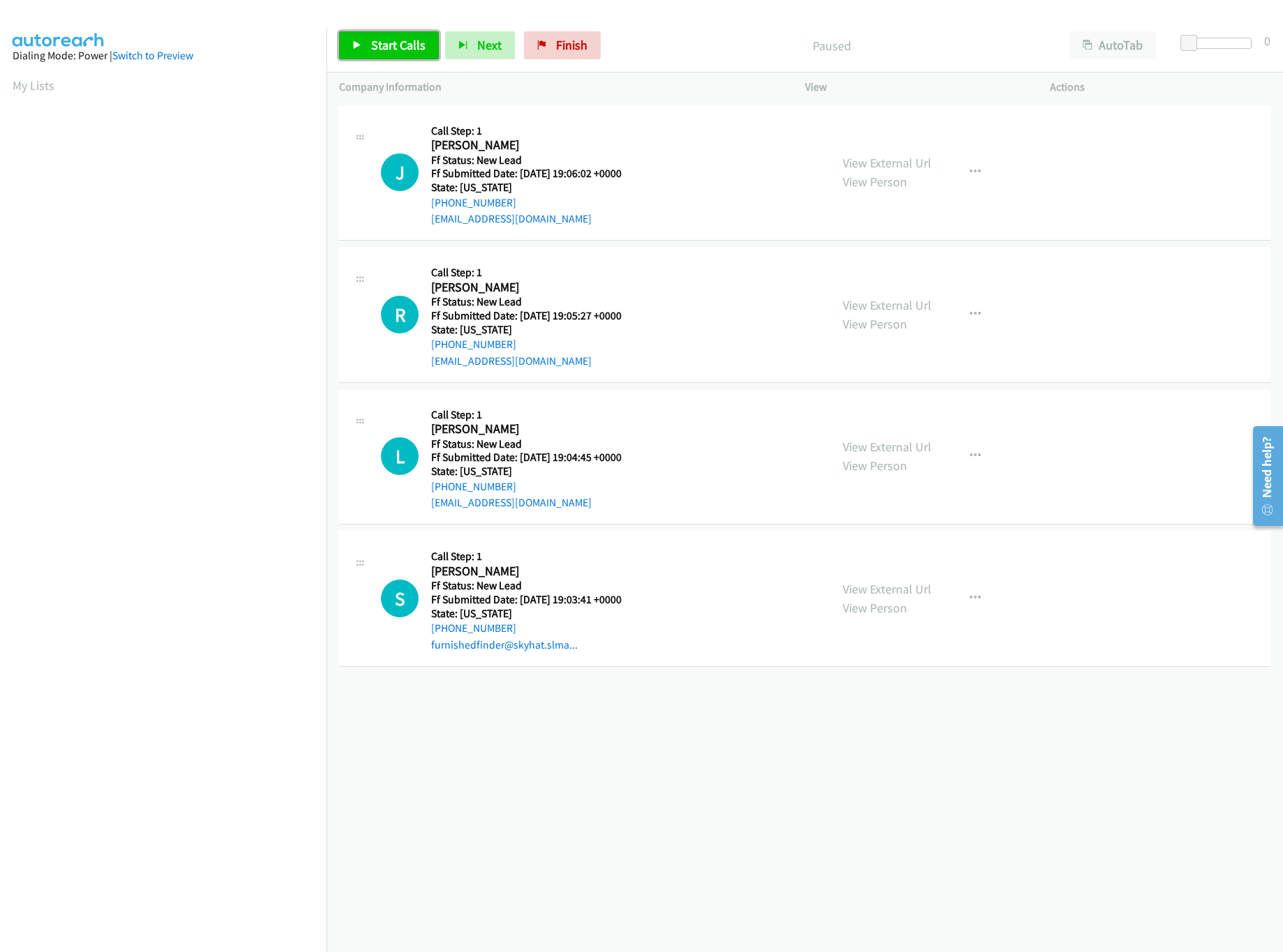
click at [402, 40] on span "Start Calls" at bounding box center [398, 45] width 55 height 16
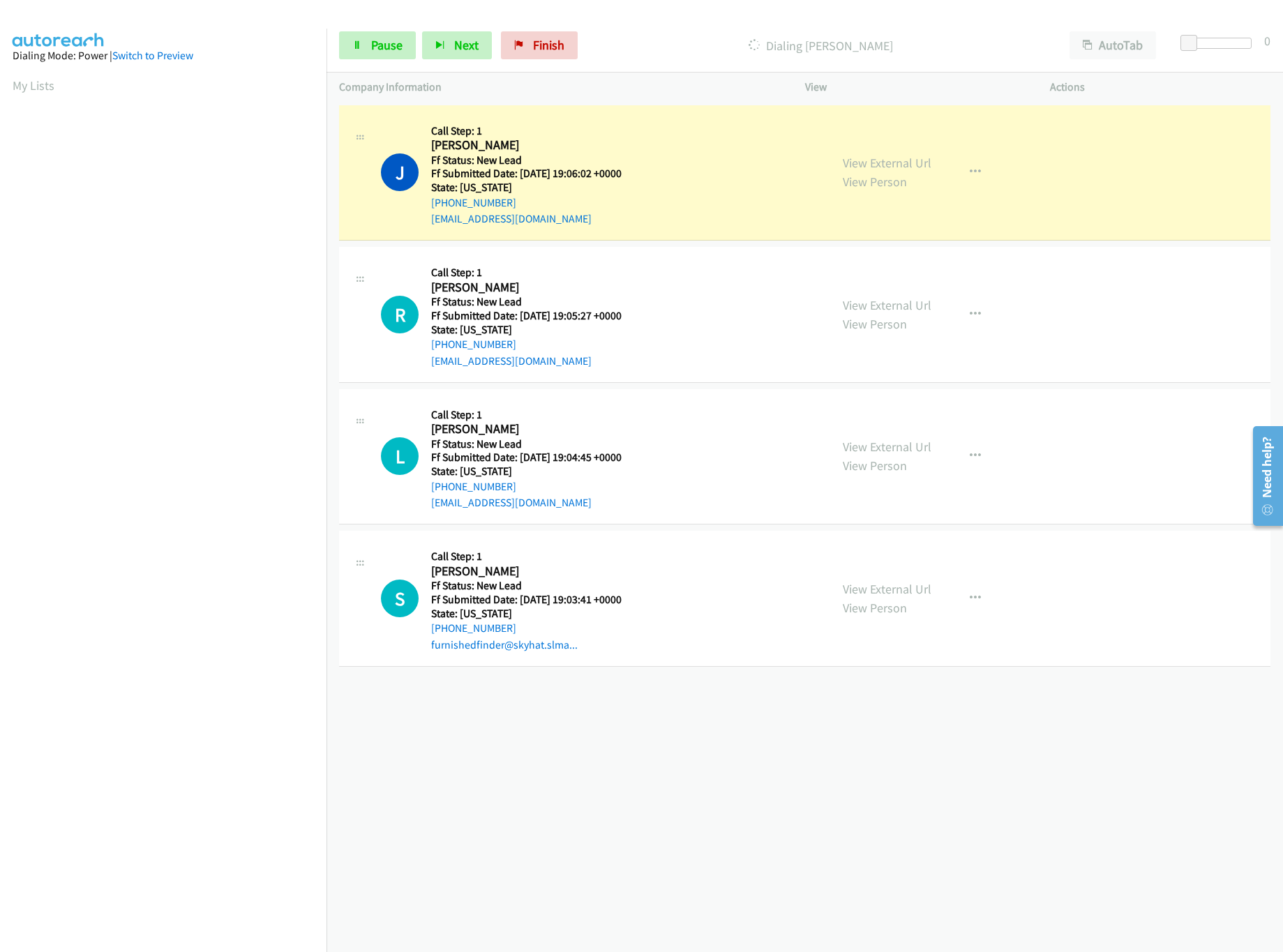
click at [844, 780] on div "[PHONE_NUMBER] Call failed - Please reload the list and try again The Callbar F…" at bounding box center [805, 527] width 957 height 851
click at [870, 453] on link "View External Url" at bounding box center [887, 447] width 89 height 16
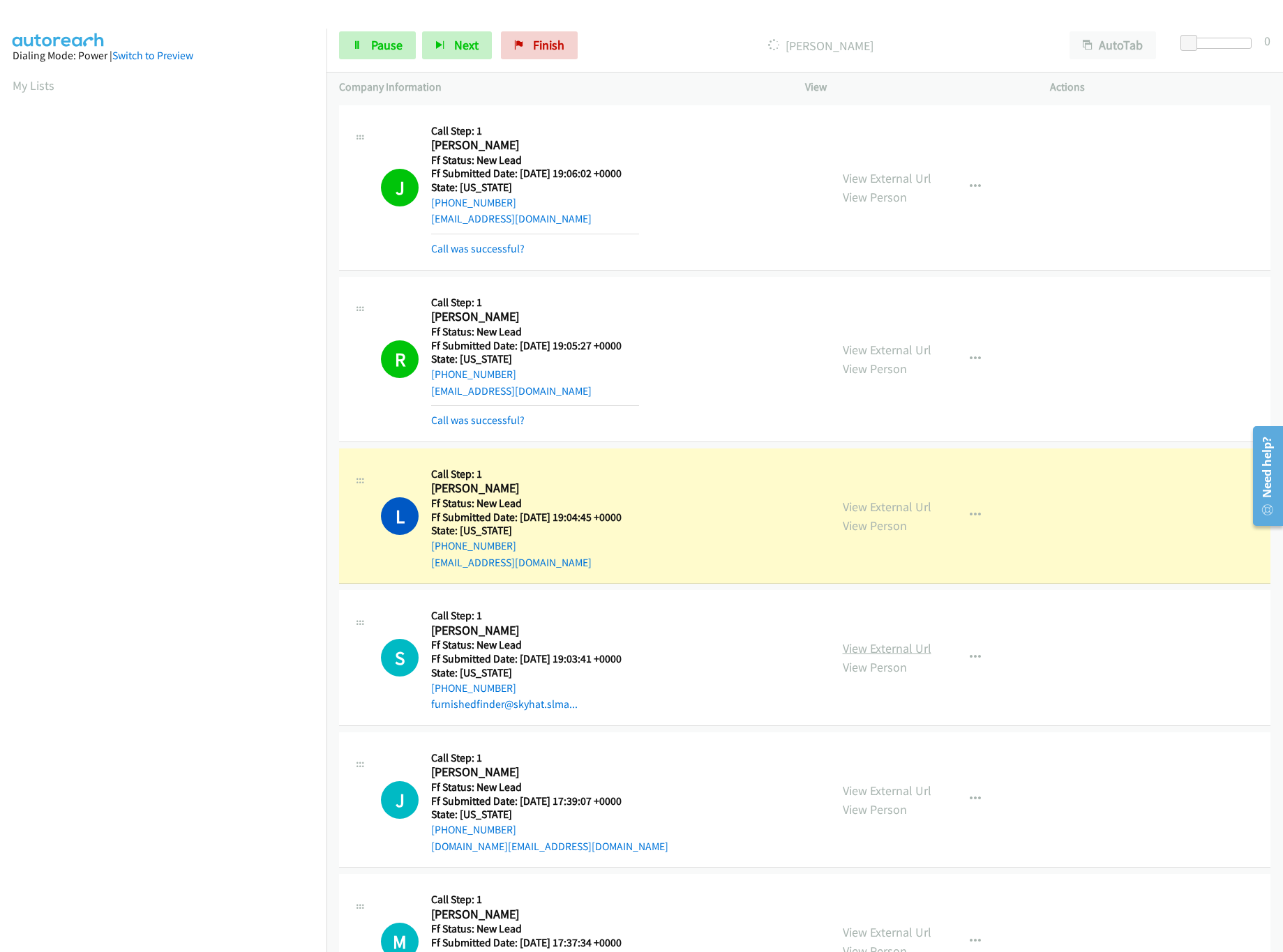
click at [877, 648] on link "View External Url" at bounding box center [887, 648] width 89 height 16
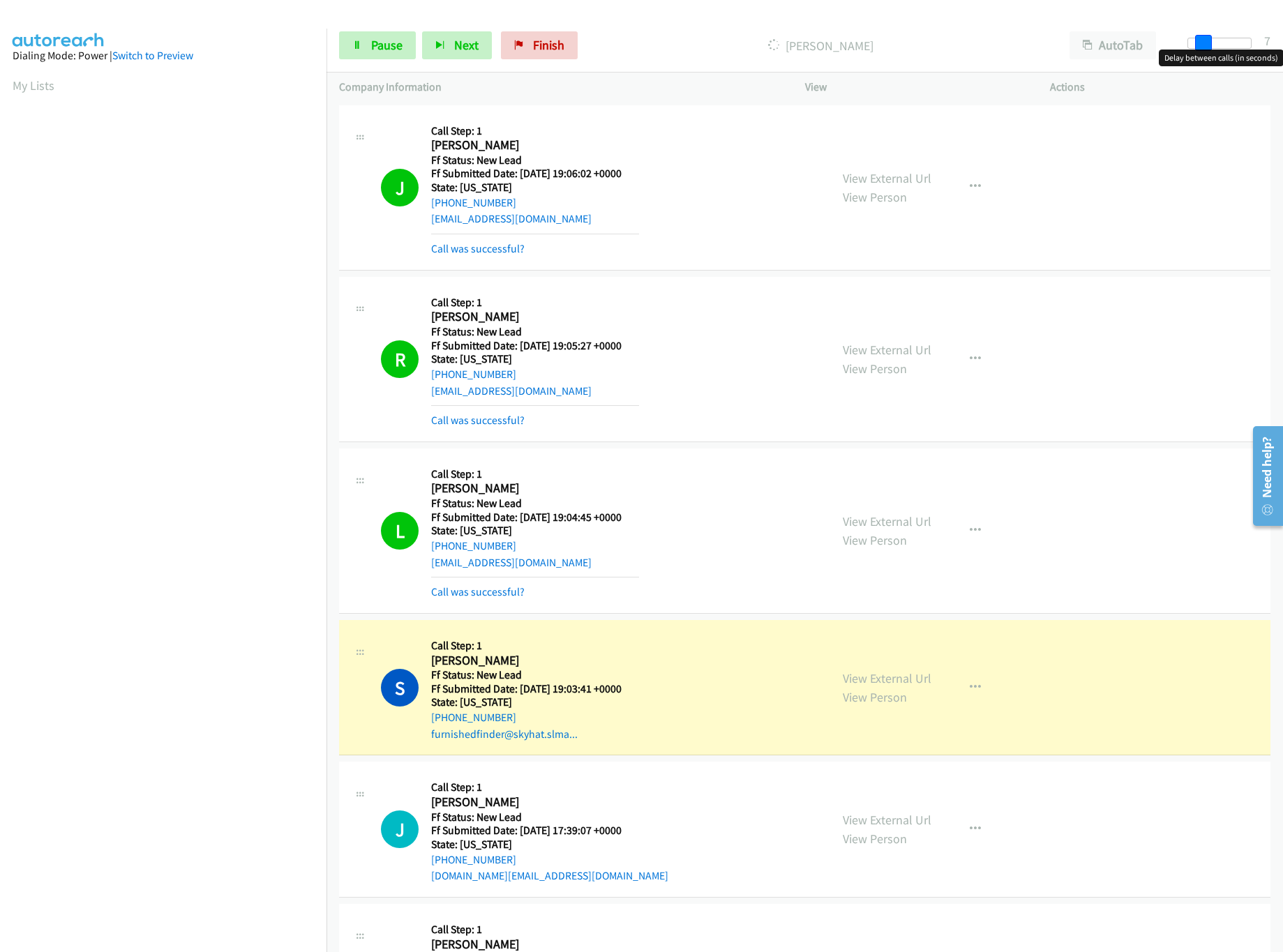
drag, startPoint x: 1187, startPoint y: 36, endPoint x: 1209, endPoint y: 36, distance: 22.0
click at [1209, 36] on span at bounding box center [1202, 43] width 17 height 17
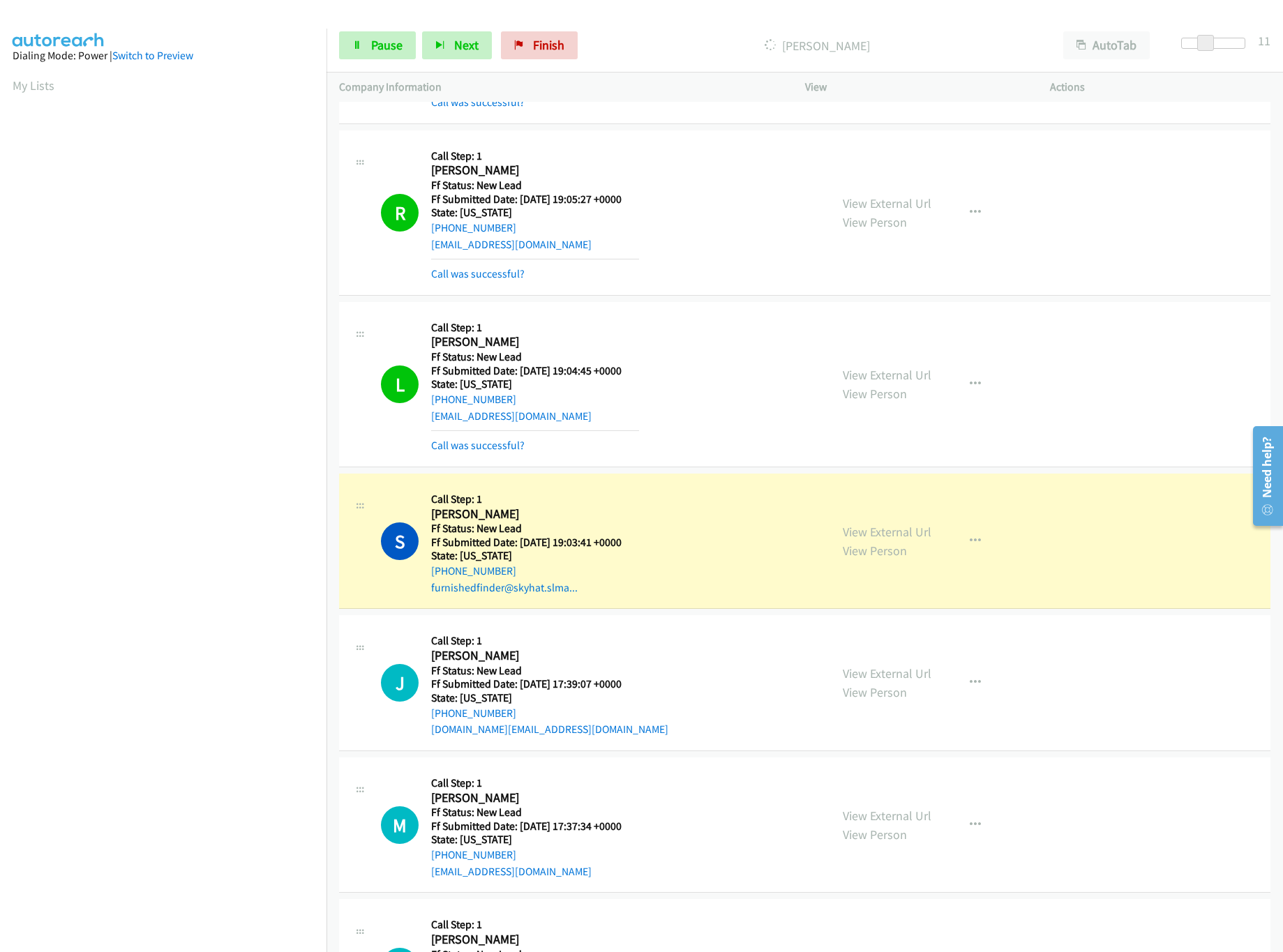
scroll to position [258, 0]
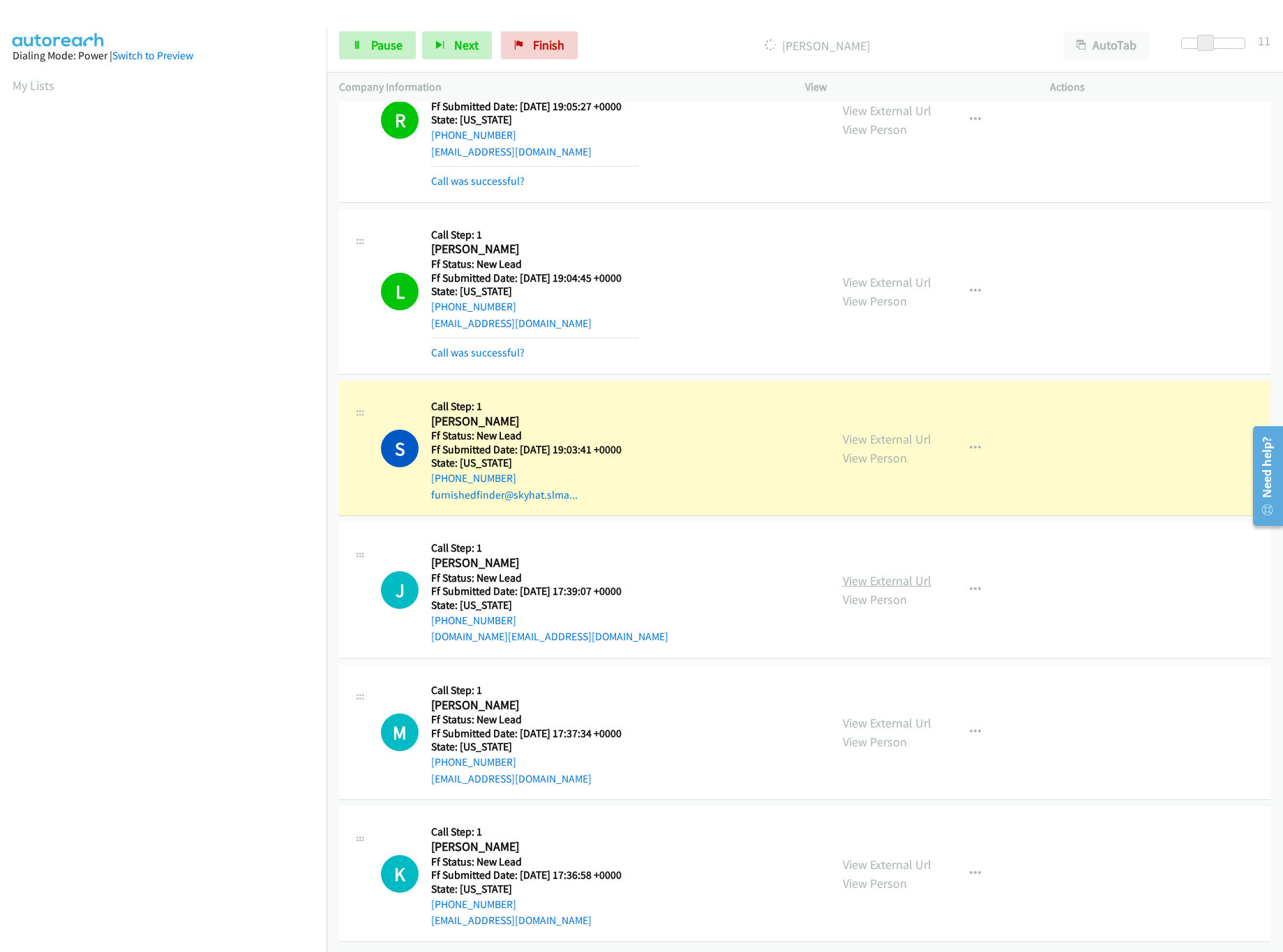
click at [887, 572] on link "View External Url" at bounding box center [887, 580] width 89 height 16
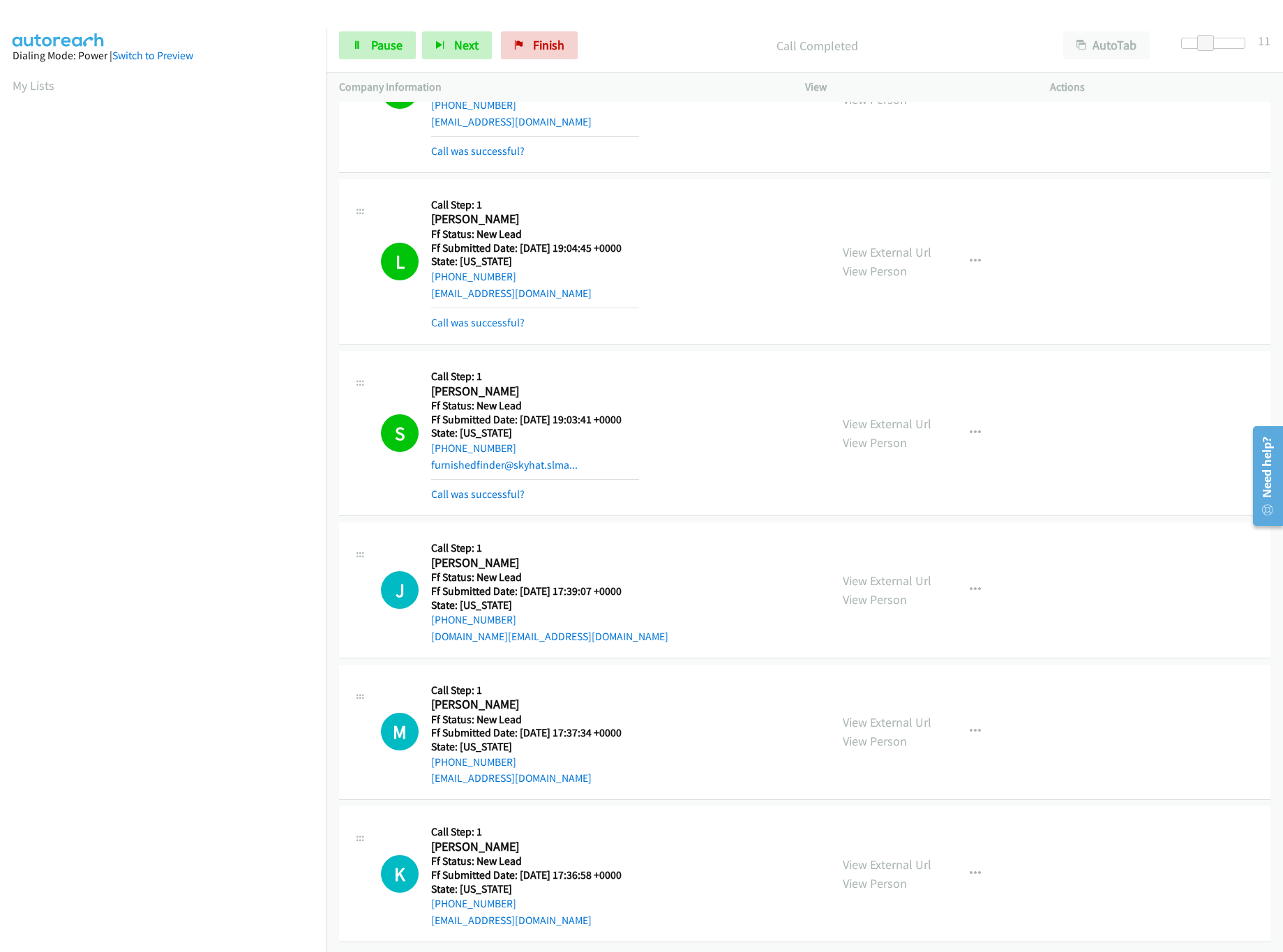
scroll to position [289, 0]
click at [874, 714] on link "View External Url" at bounding box center [887, 722] width 89 height 16
click at [898, 856] on link "View External Url" at bounding box center [887, 864] width 89 height 16
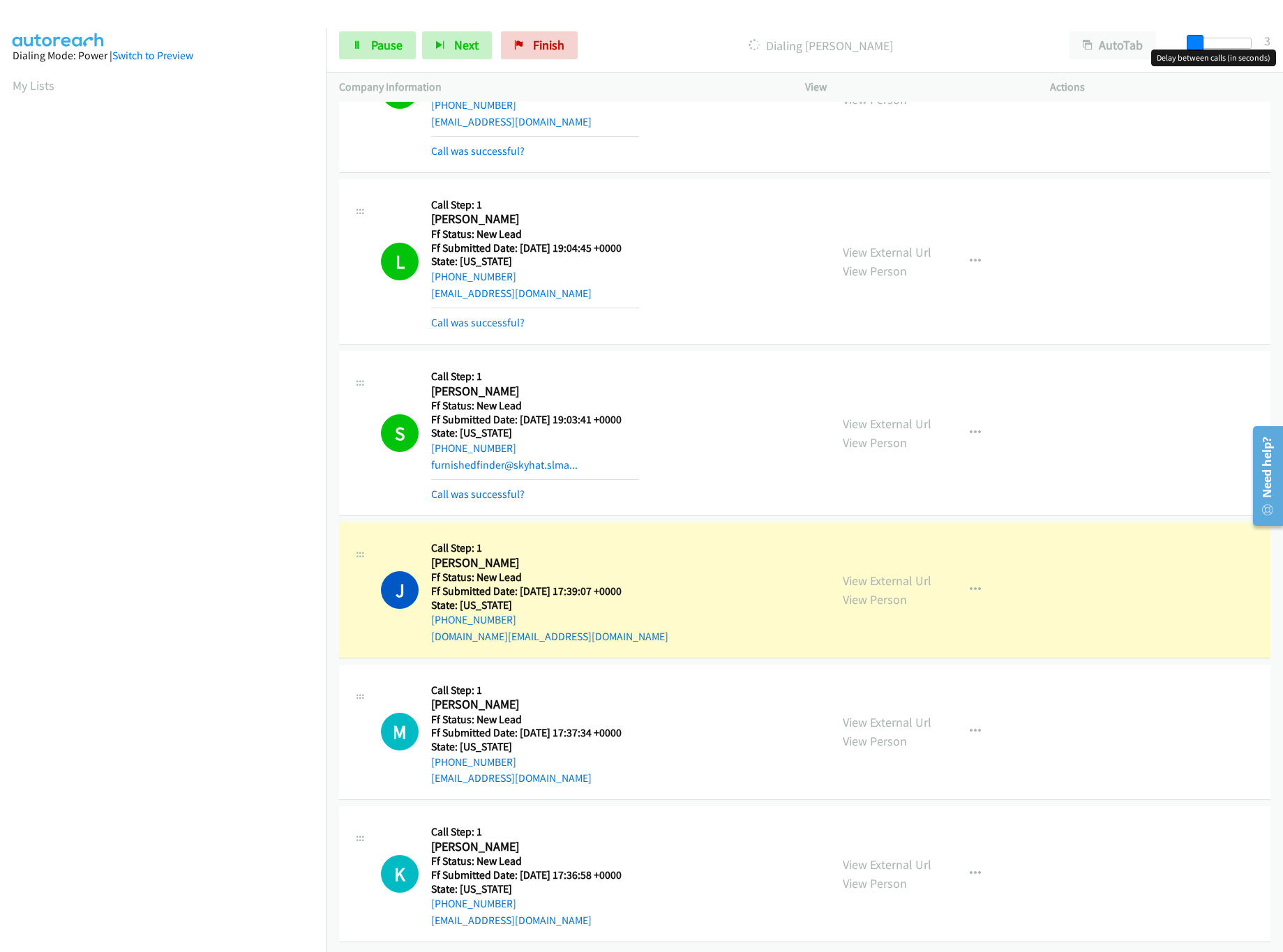
drag, startPoint x: 1208, startPoint y: 43, endPoint x: 1191, endPoint y: 51, distance: 18.8
click at [1191, 51] on body "Start Calls Pause Next Finish Dialing Jose Acosta AutoTab AutoTab 3 Company Inf…" at bounding box center [641, 33] width 1283 height 66
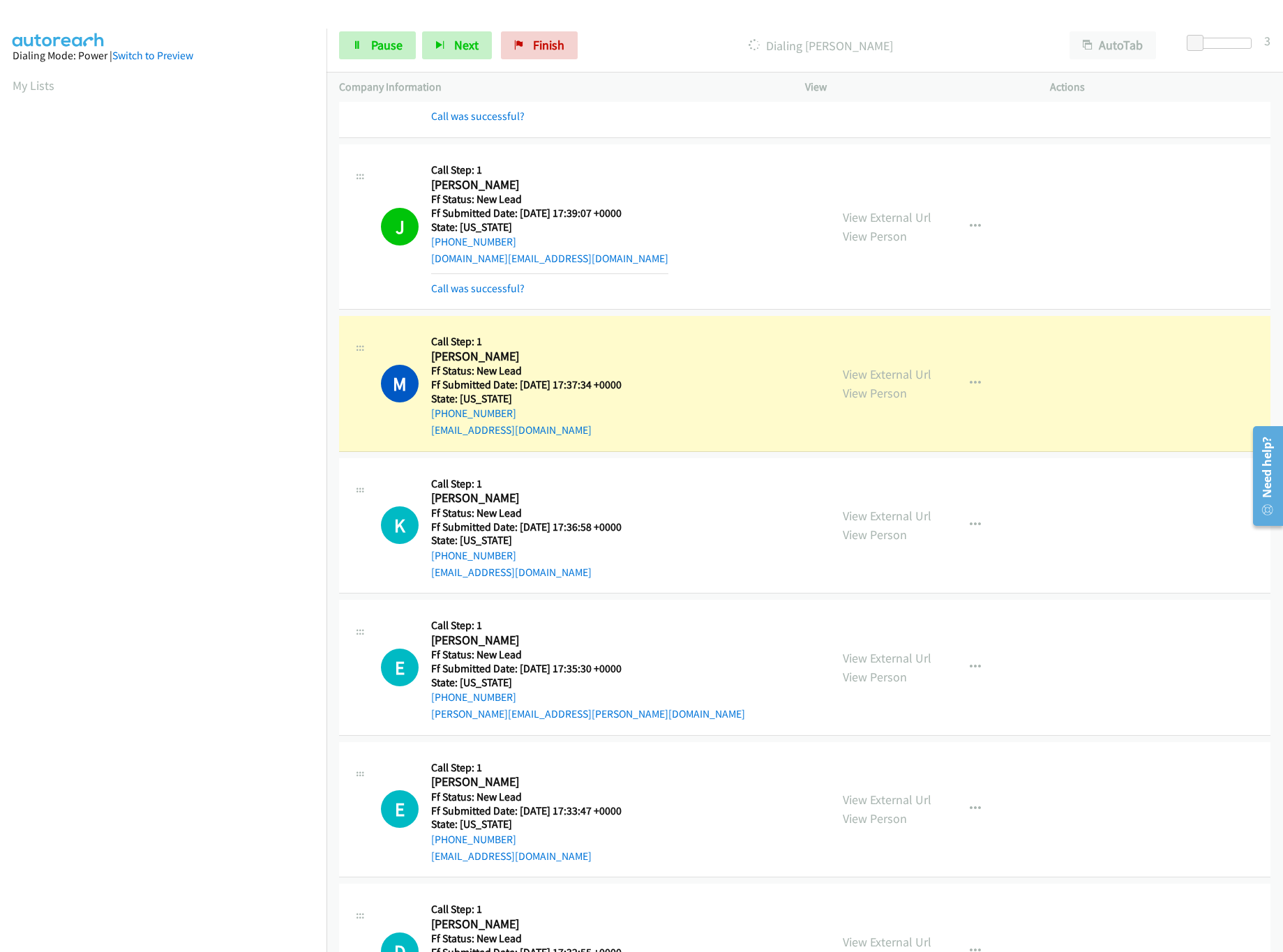
scroll to position [745, 0]
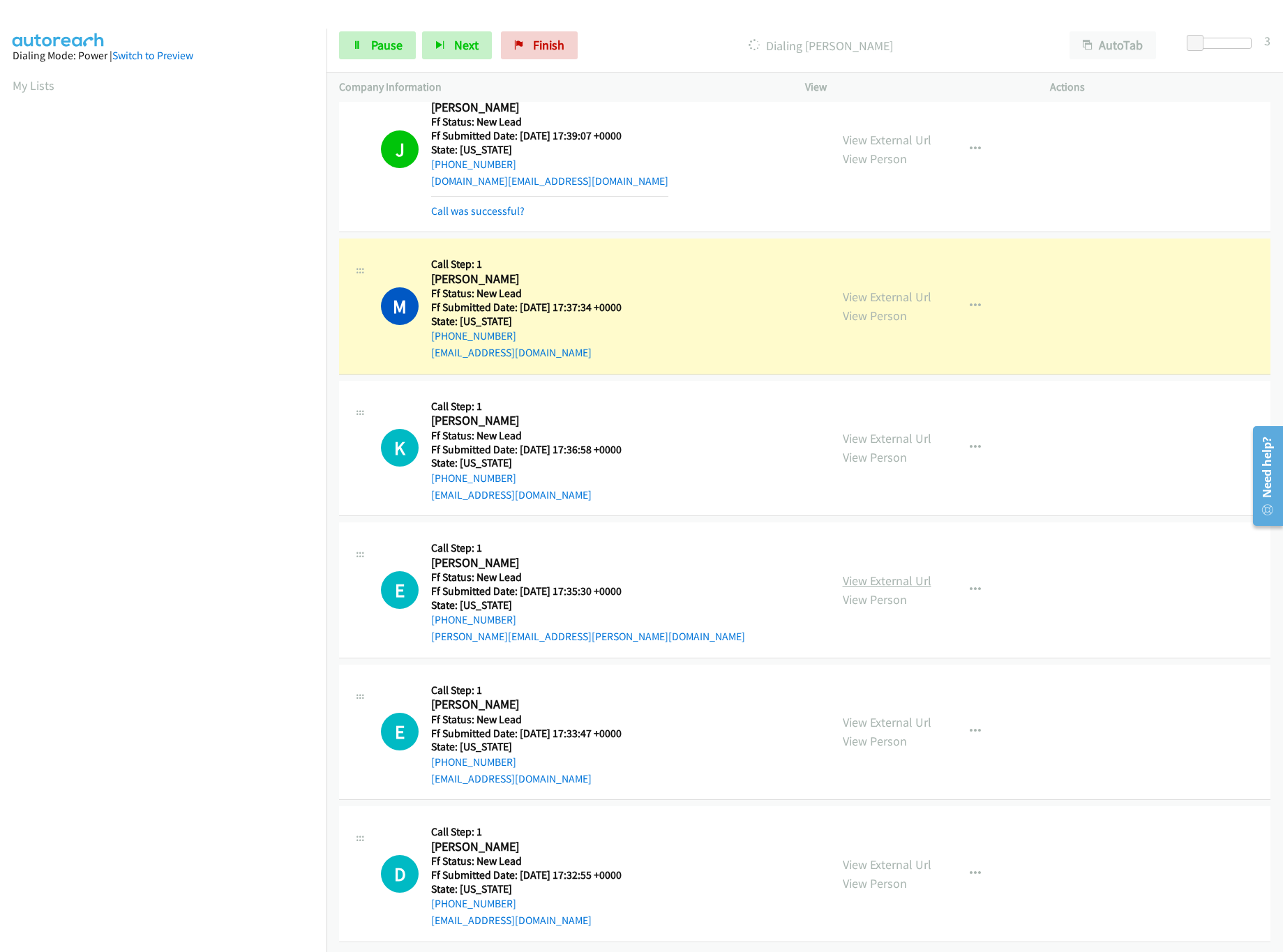
click at [881, 572] on link "View External Url" at bounding box center [887, 580] width 89 height 16
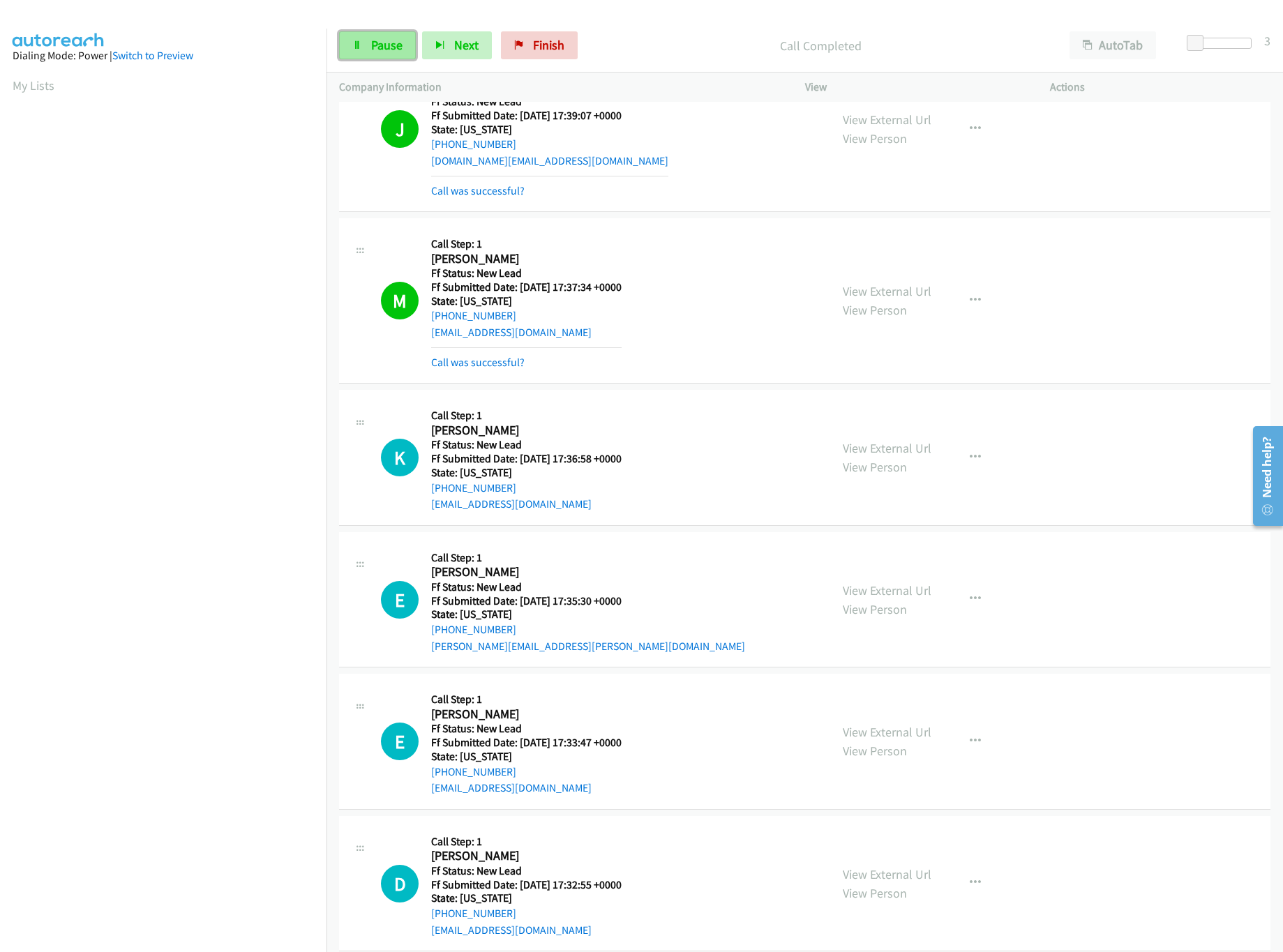
click at [364, 43] on link "Pause" at bounding box center [377, 45] width 77 height 28
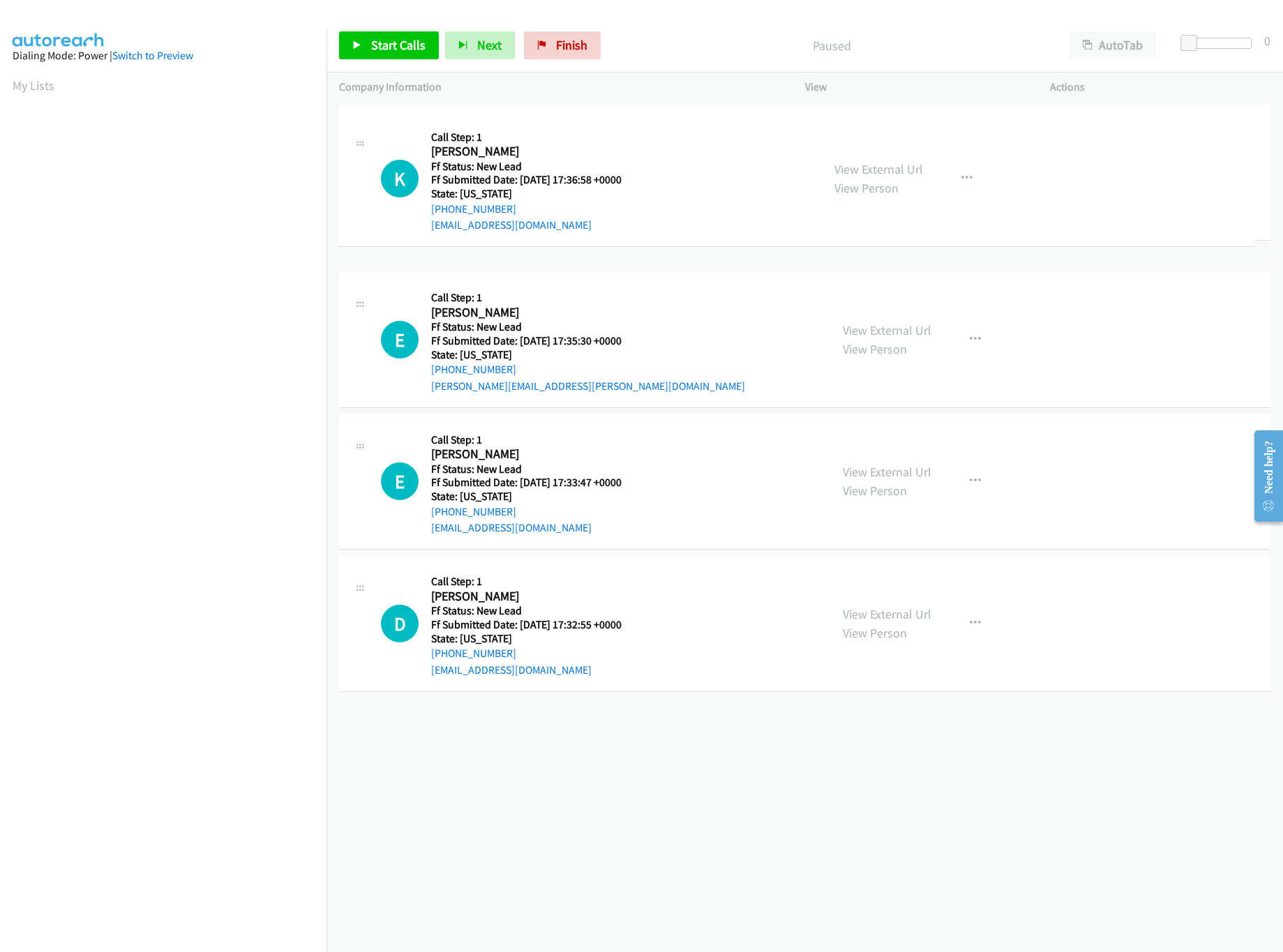
drag, startPoint x: 601, startPoint y: 338, endPoint x: 609, endPoint y: 203, distance: 135.2
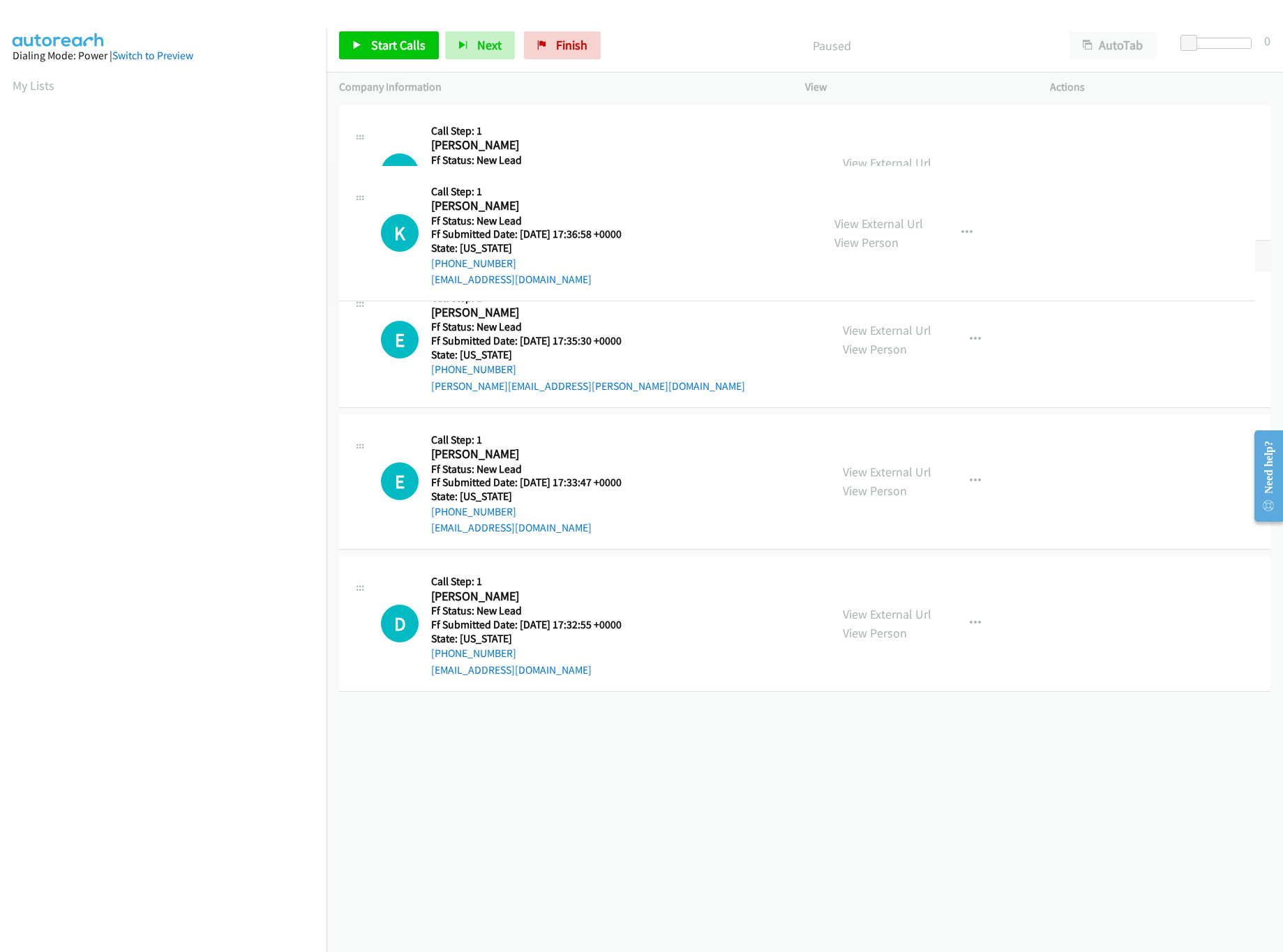
drag, startPoint x: 626, startPoint y: 285, endPoint x: 649, endPoint y: 40, distance: 246.1
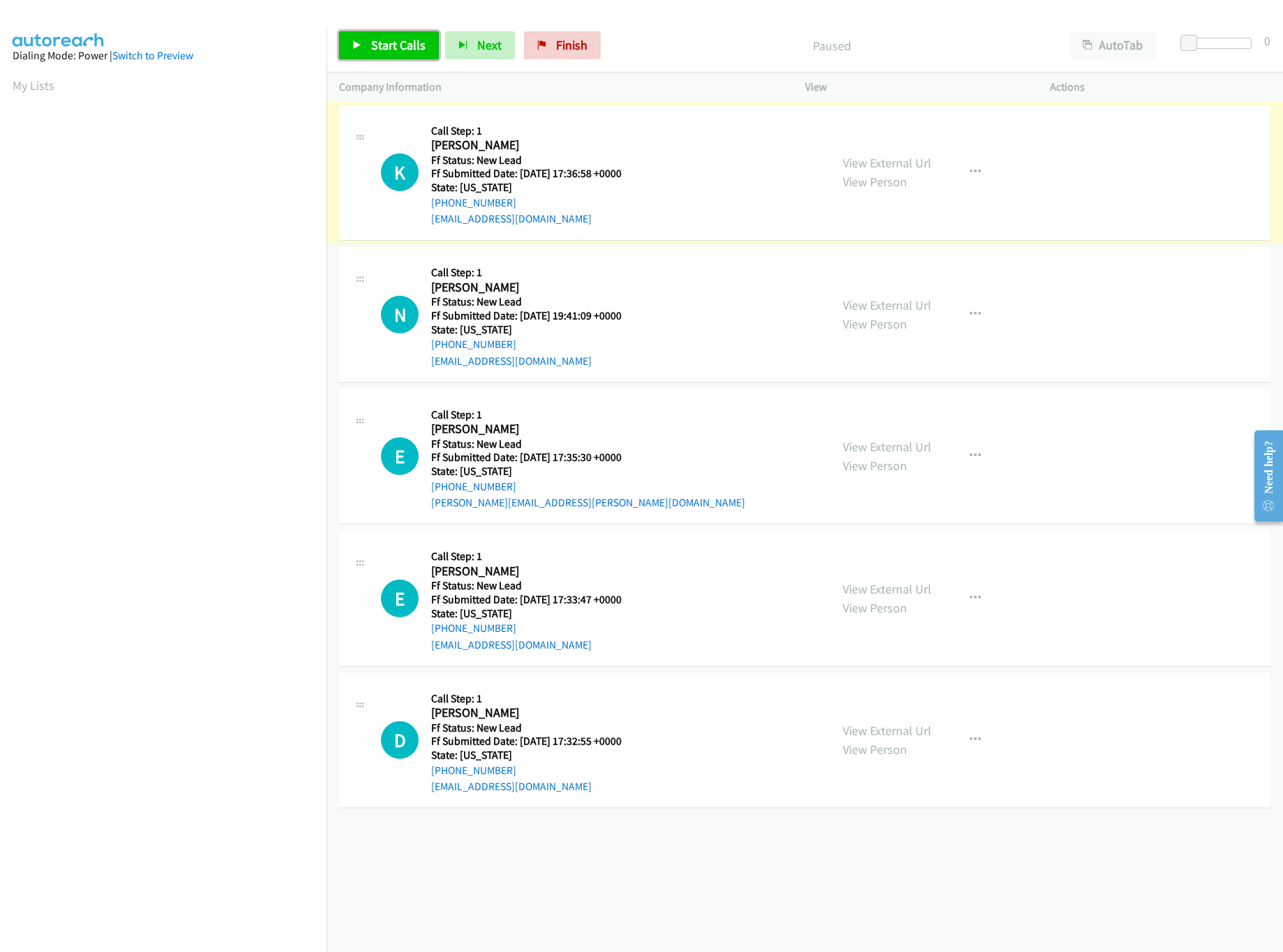
click at [383, 48] on span "Start Calls" at bounding box center [398, 45] width 55 height 16
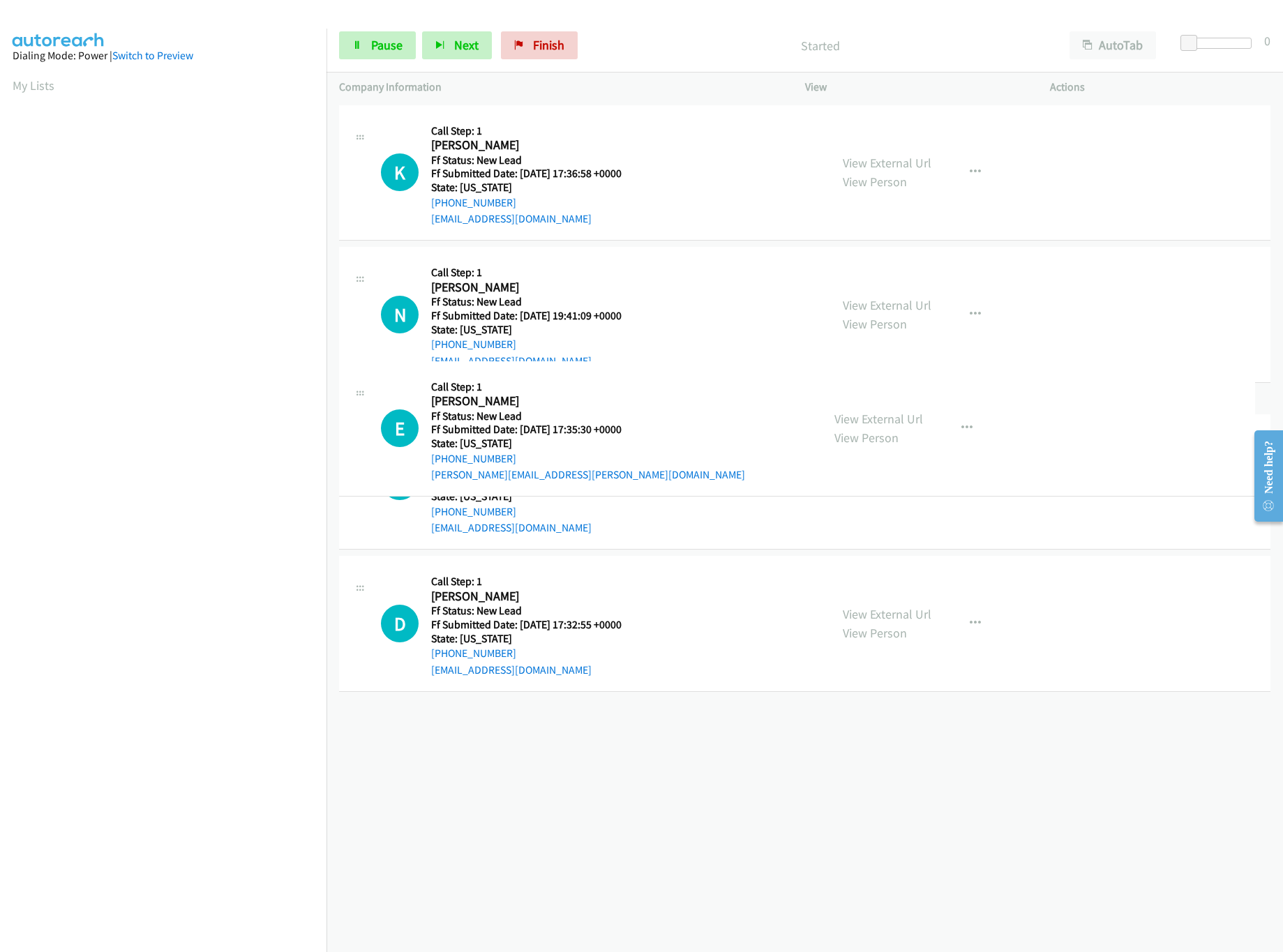
drag, startPoint x: 615, startPoint y: 465, endPoint x: 624, endPoint y: 253, distance: 212.2
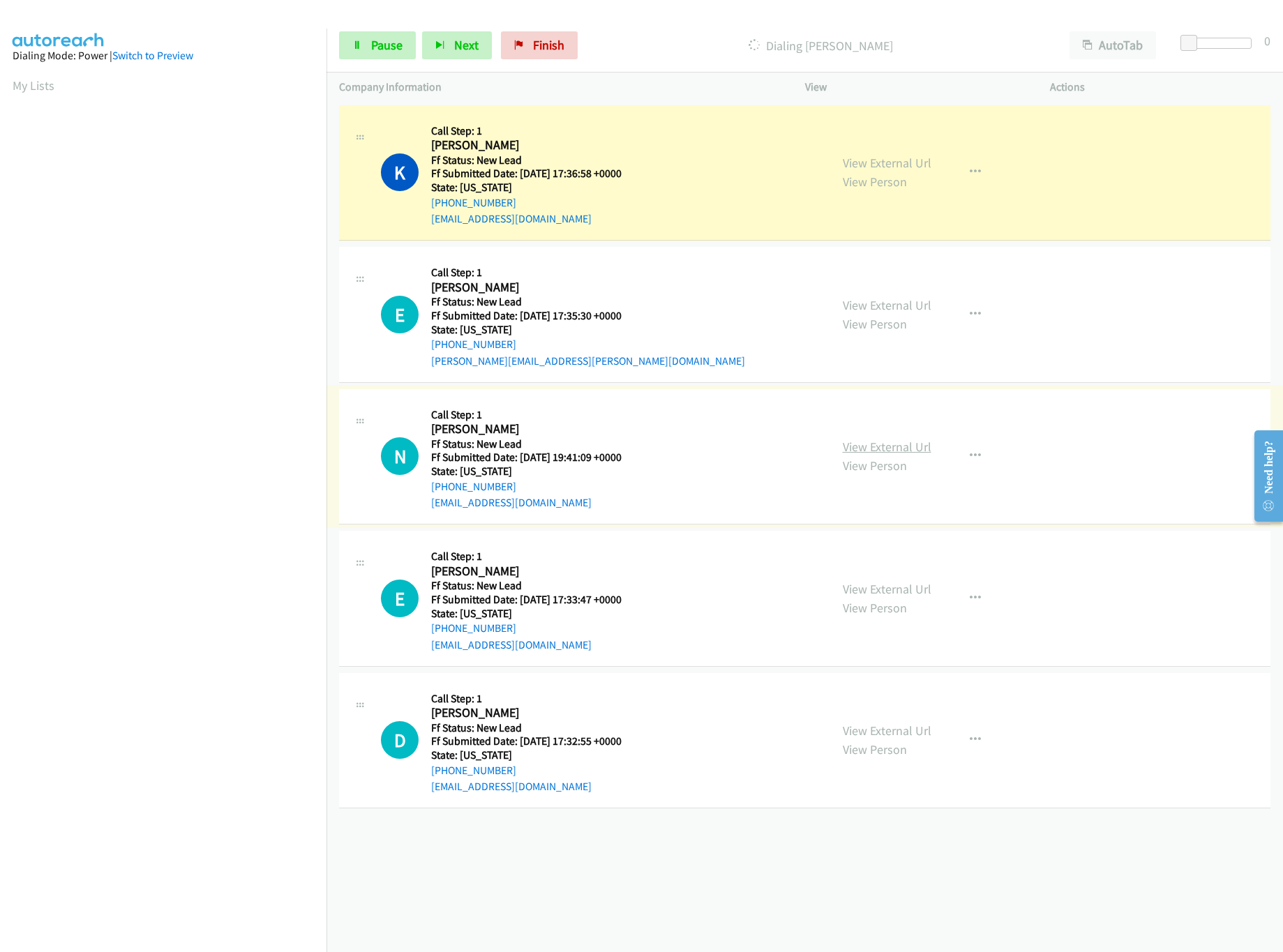
click at [902, 454] on link "View External Url" at bounding box center [887, 447] width 89 height 16
click at [873, 584] on link "View External Url" at bounding box center [887, 589] width 89 height 16
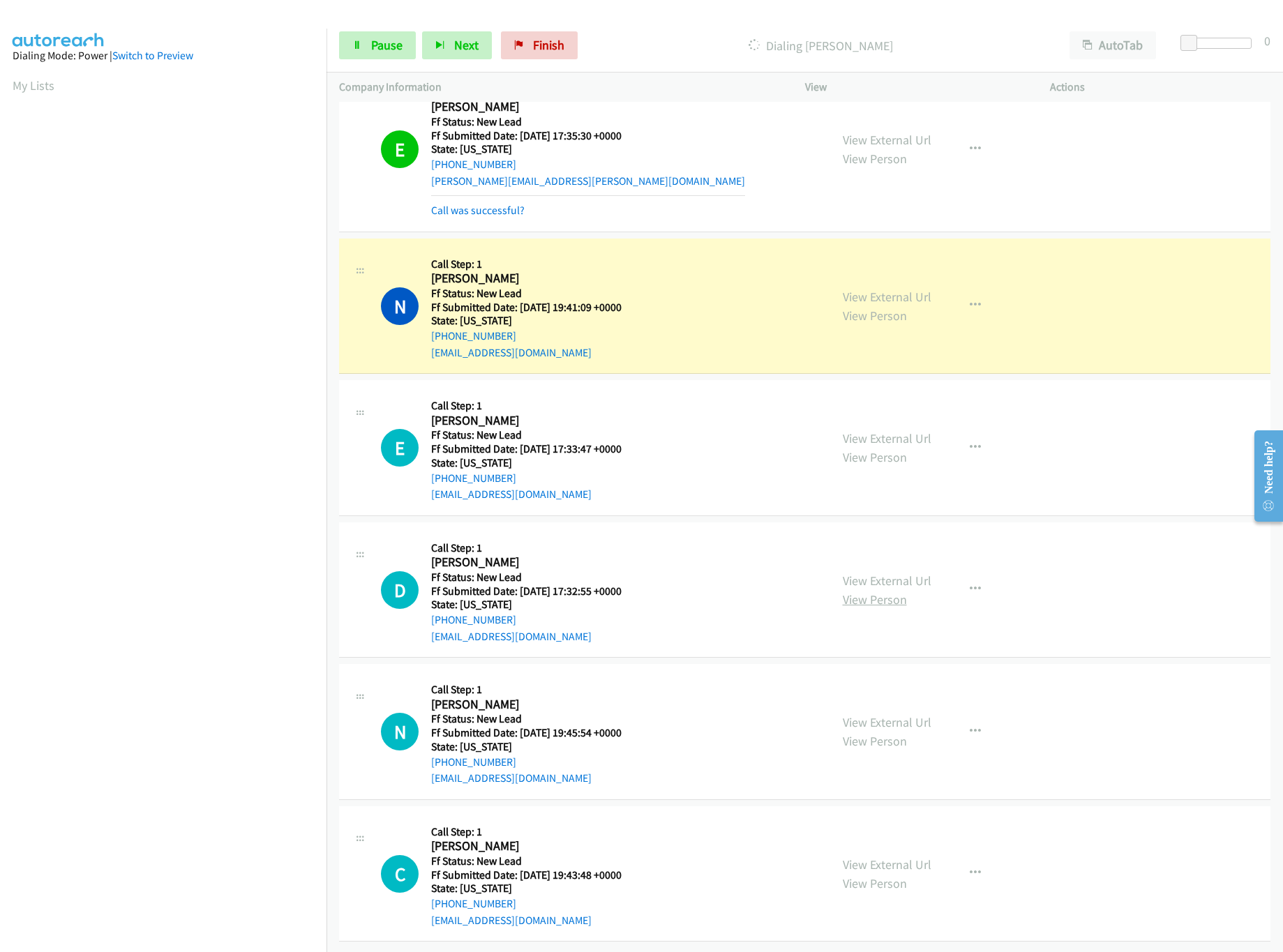
scroll to position [229, 0]
click at [877, 714] on link "View External Url" at bounding box center [887, 722] width 89 height 16
click at [898, 572] on link "View External Url" at bounding box center [887, 580] width 89 height 16
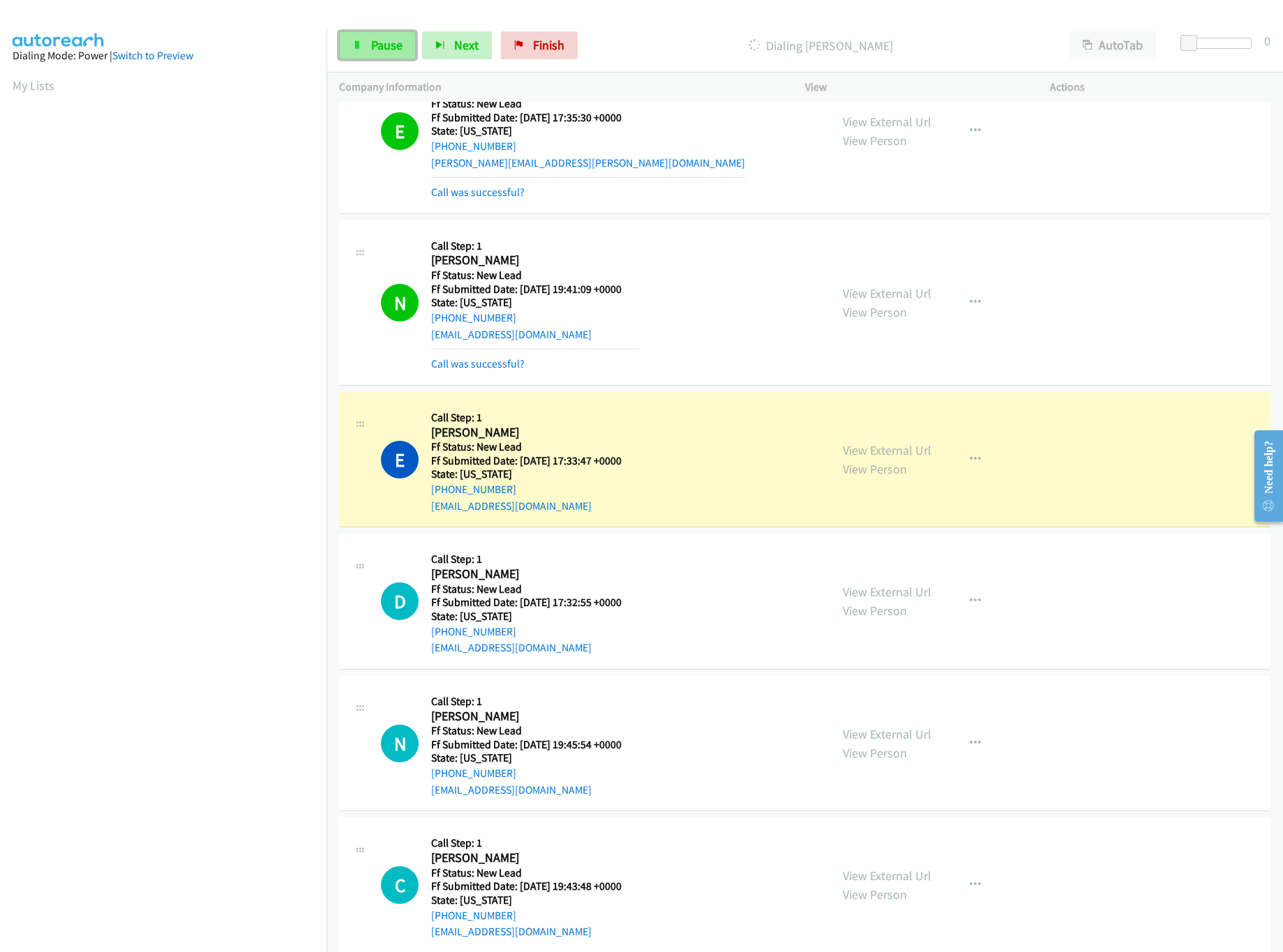
click at [379, 48] on span "Pause" at bounding box center [387, 45] width 32 height 16
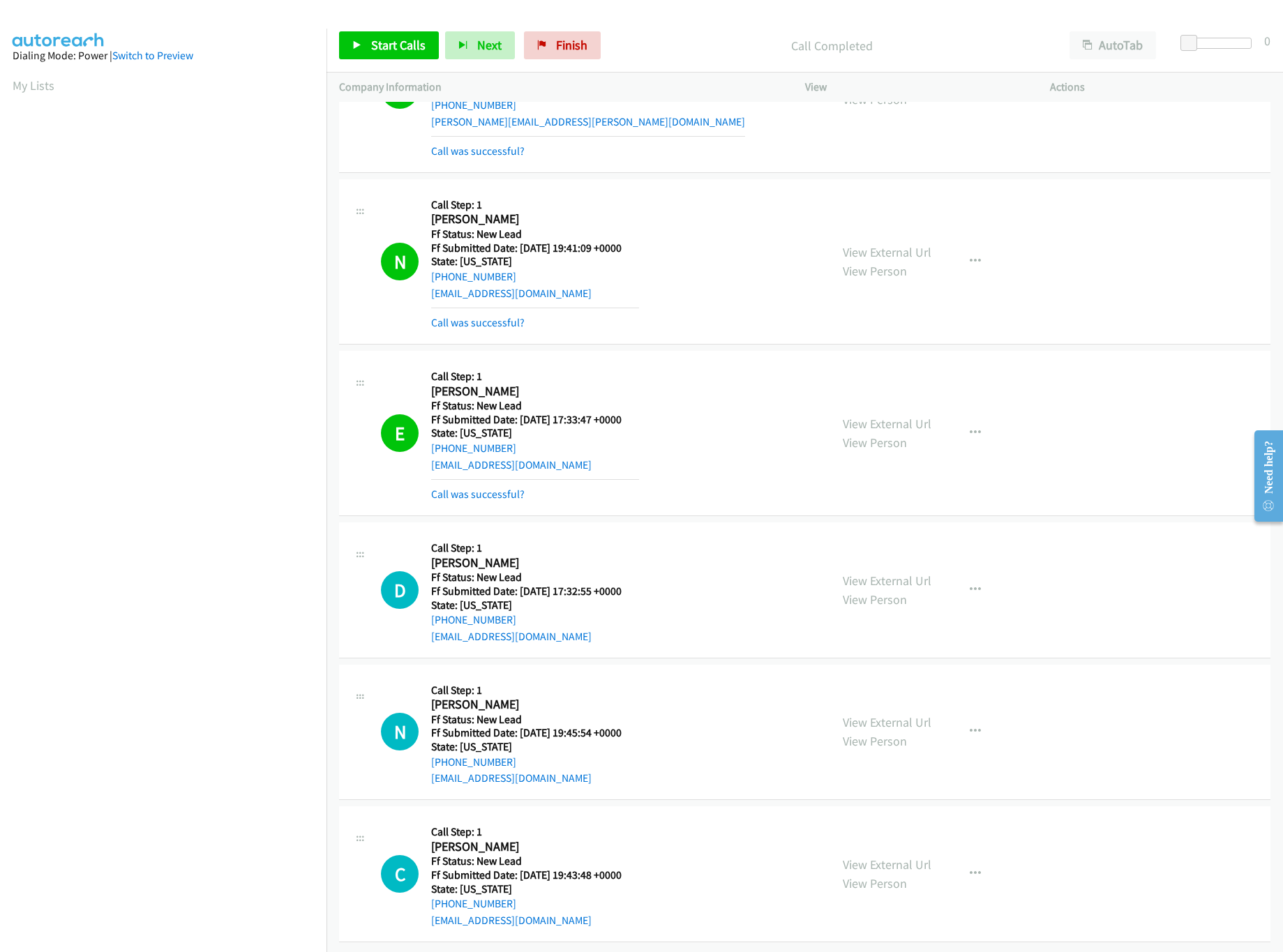
scroll to position [289, 0]
click at [486, 488] on link "Call was successful?" at bounding box center [477, 494] width 93 height 13
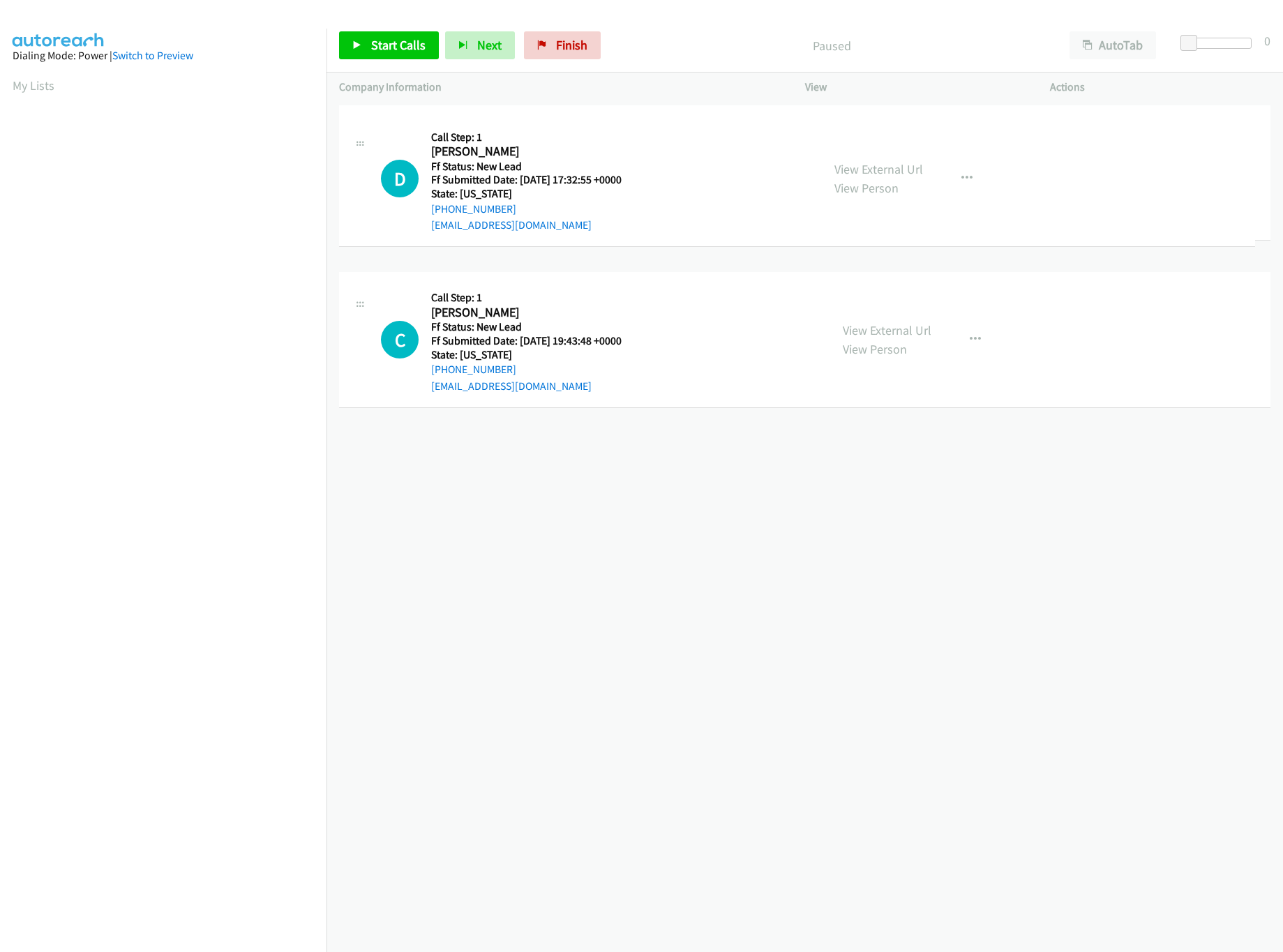
drag, startPoint x: 685, startPoint y: 484, endPoint x: 725, endPoint y: 114, distance: 372.2
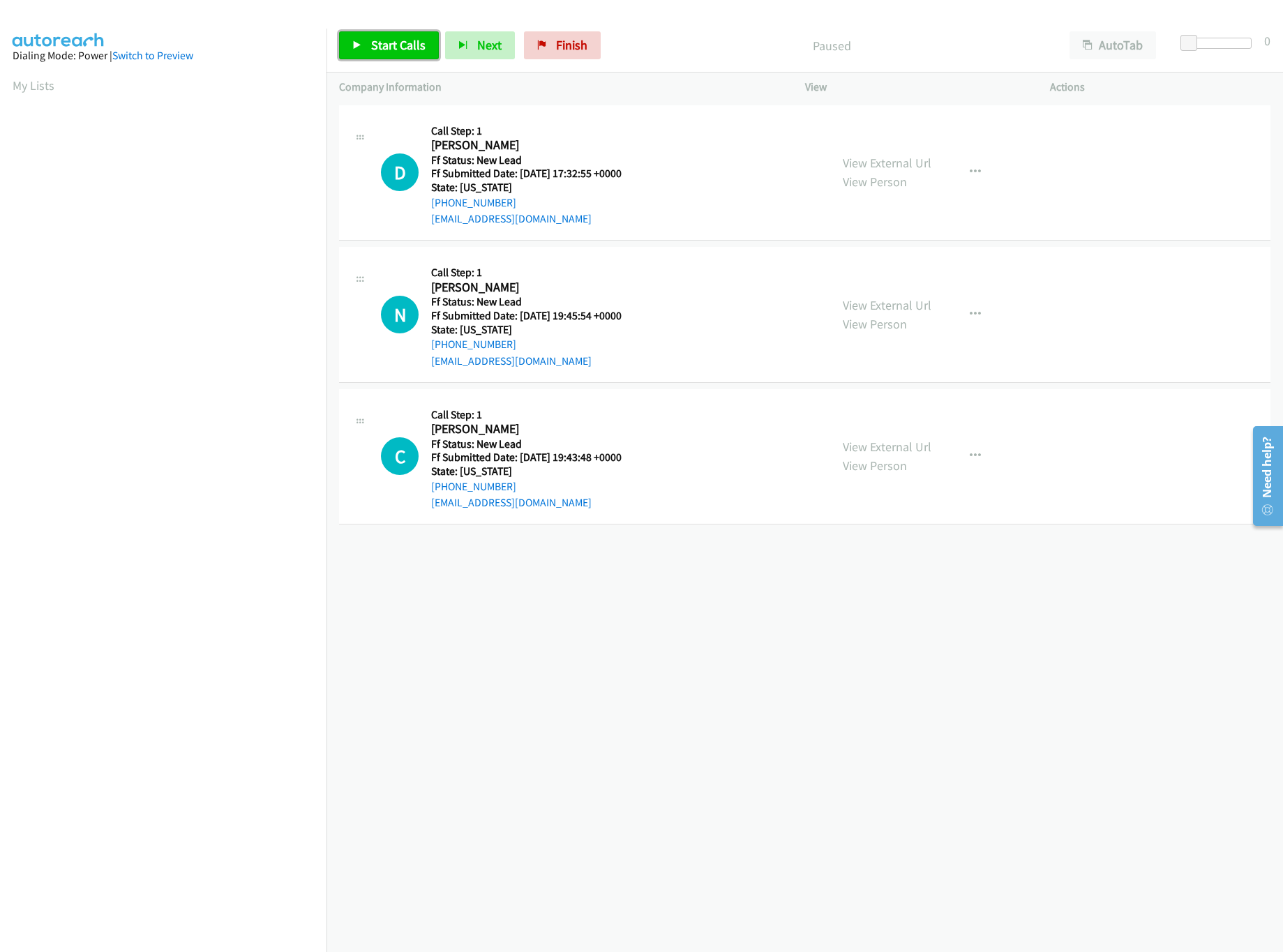
click at [394, 47] on span "Start Calls" at bounding box center [398, 45] width 55 height 16
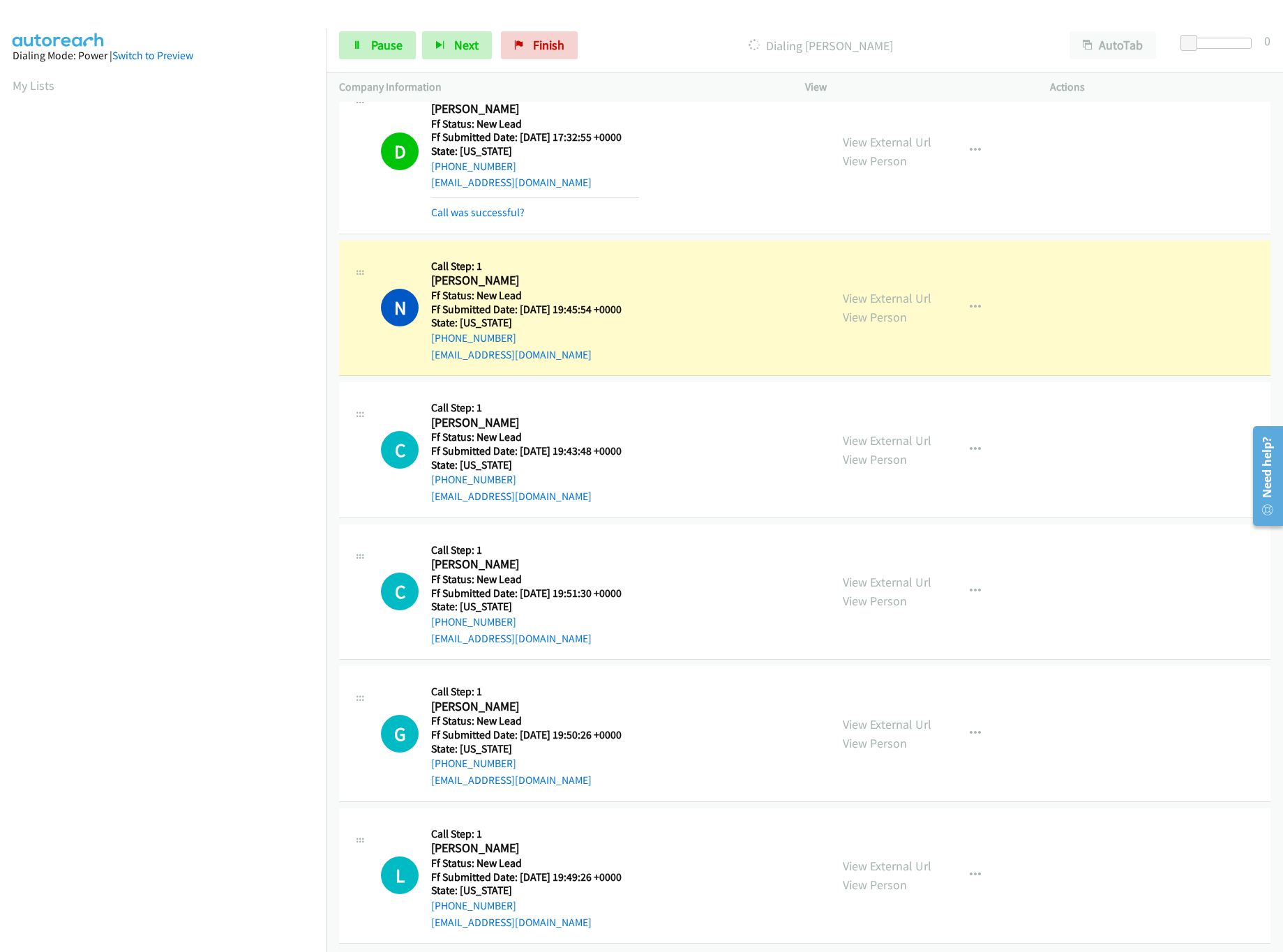
scroll to position [55, 0]
click at [909, 429] on div "View External Url View Person" at bounding box center [887, 448] width 89 height 38
click at [903, 430] on link "View External Url" at bounding box center [887, 438] width 89 height 16
click at [873, 572] on link "View External Url" at bounding box center [887, 580] width 89 height 16
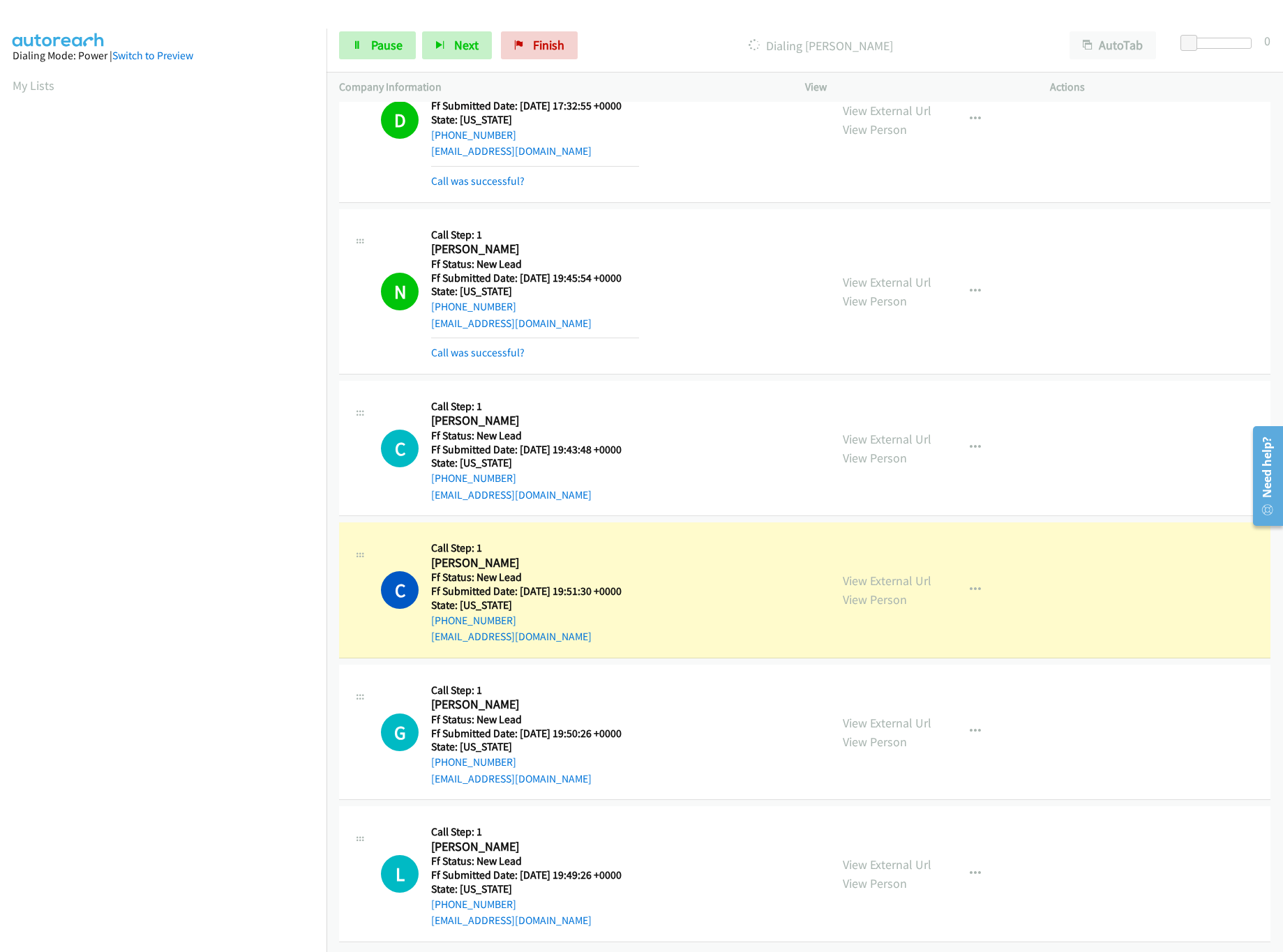
scroll to position [86, 0]
click at [890, 715] on link "View External Url" at bounding box center [887, 723] width 89 height 16
click at [873, 856] on link "View External Url" at bounding box center [887, 864] width 89 height 16
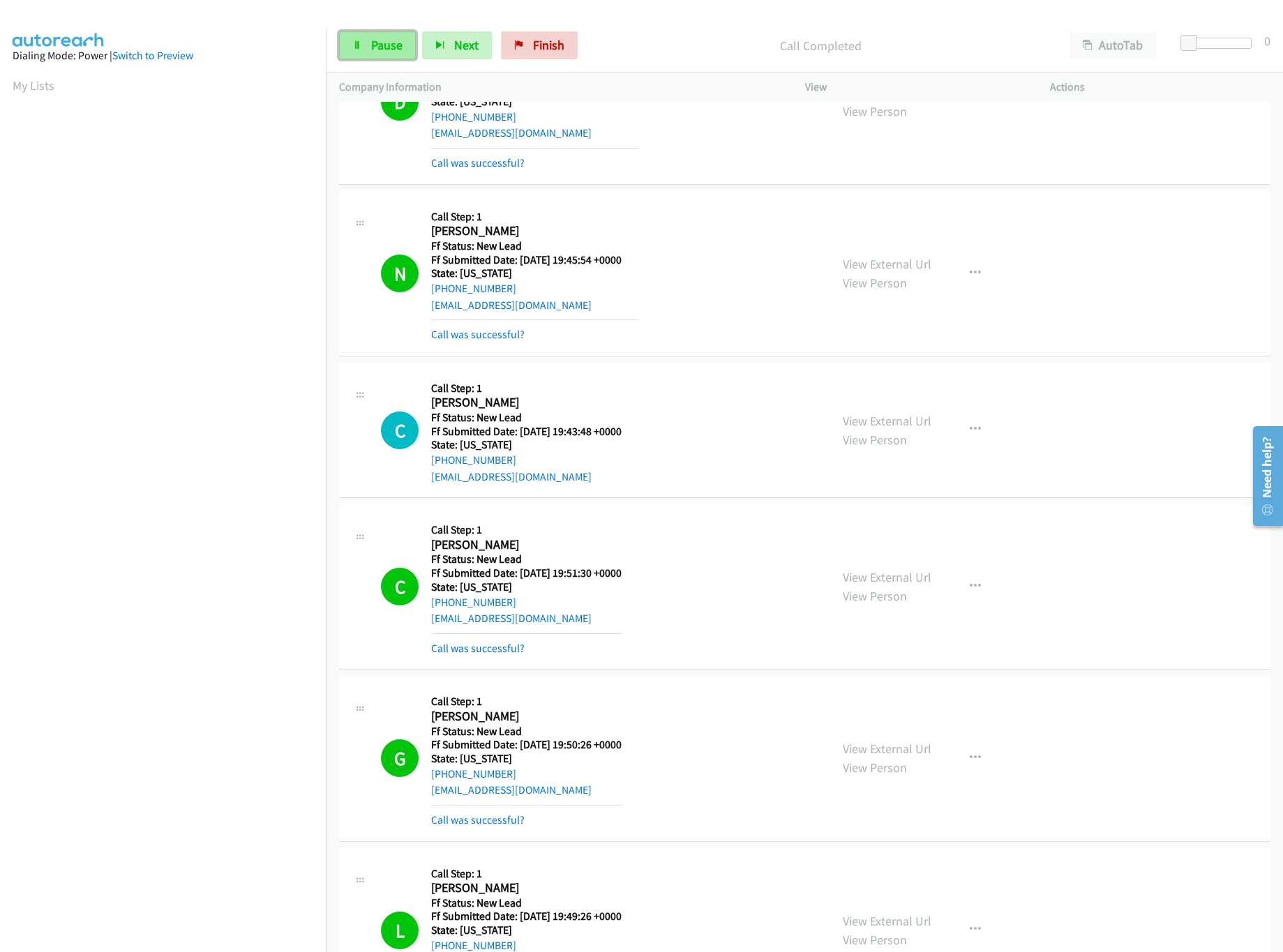
click at [383, 53] on link "Pause" at bounding box center [377, 45] width 77 height 28
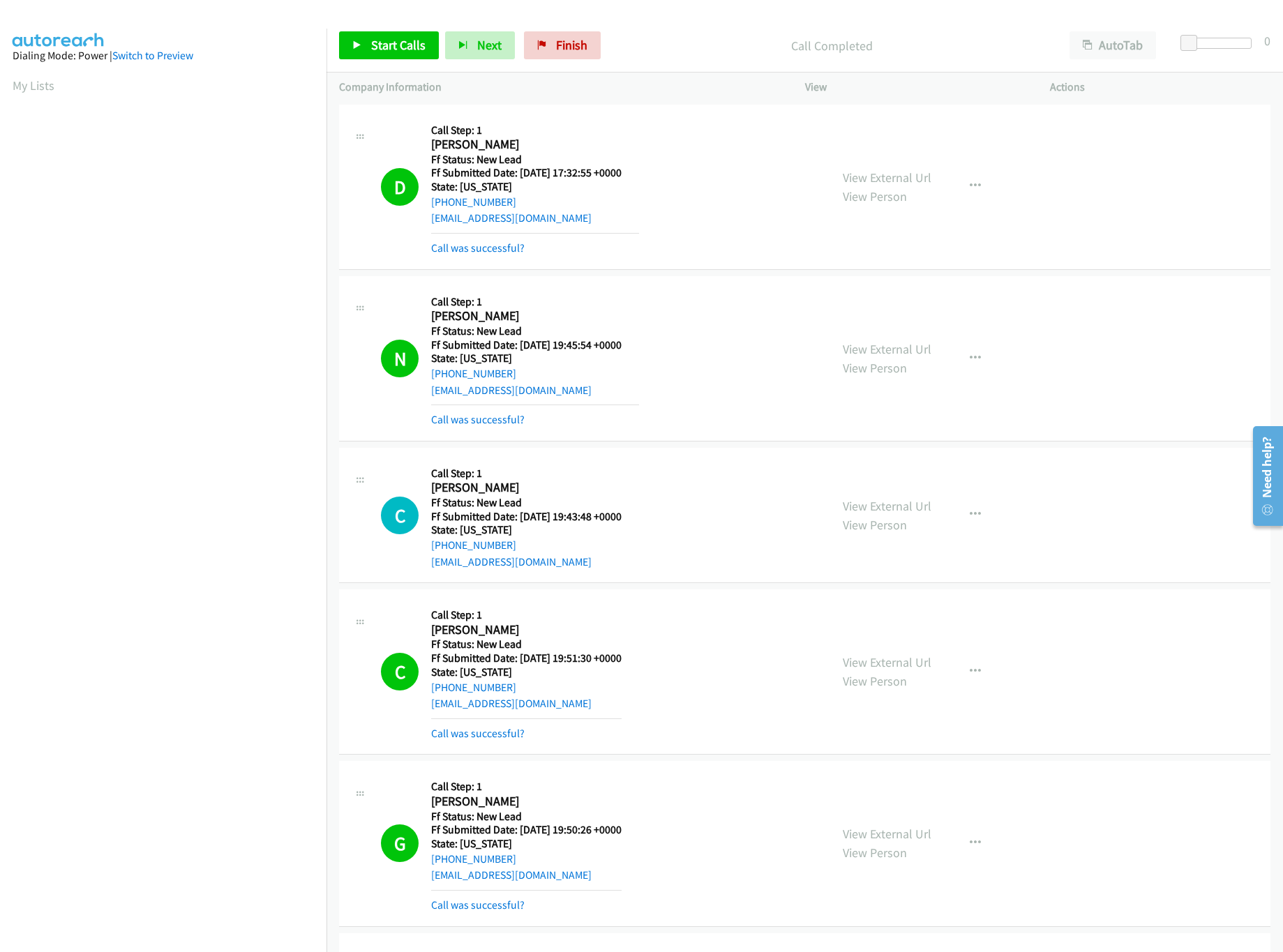
scroll to position [0, 0]
click at [915, 507] on link "View External Url" at bounding box center [887, 507] width 89 height 16
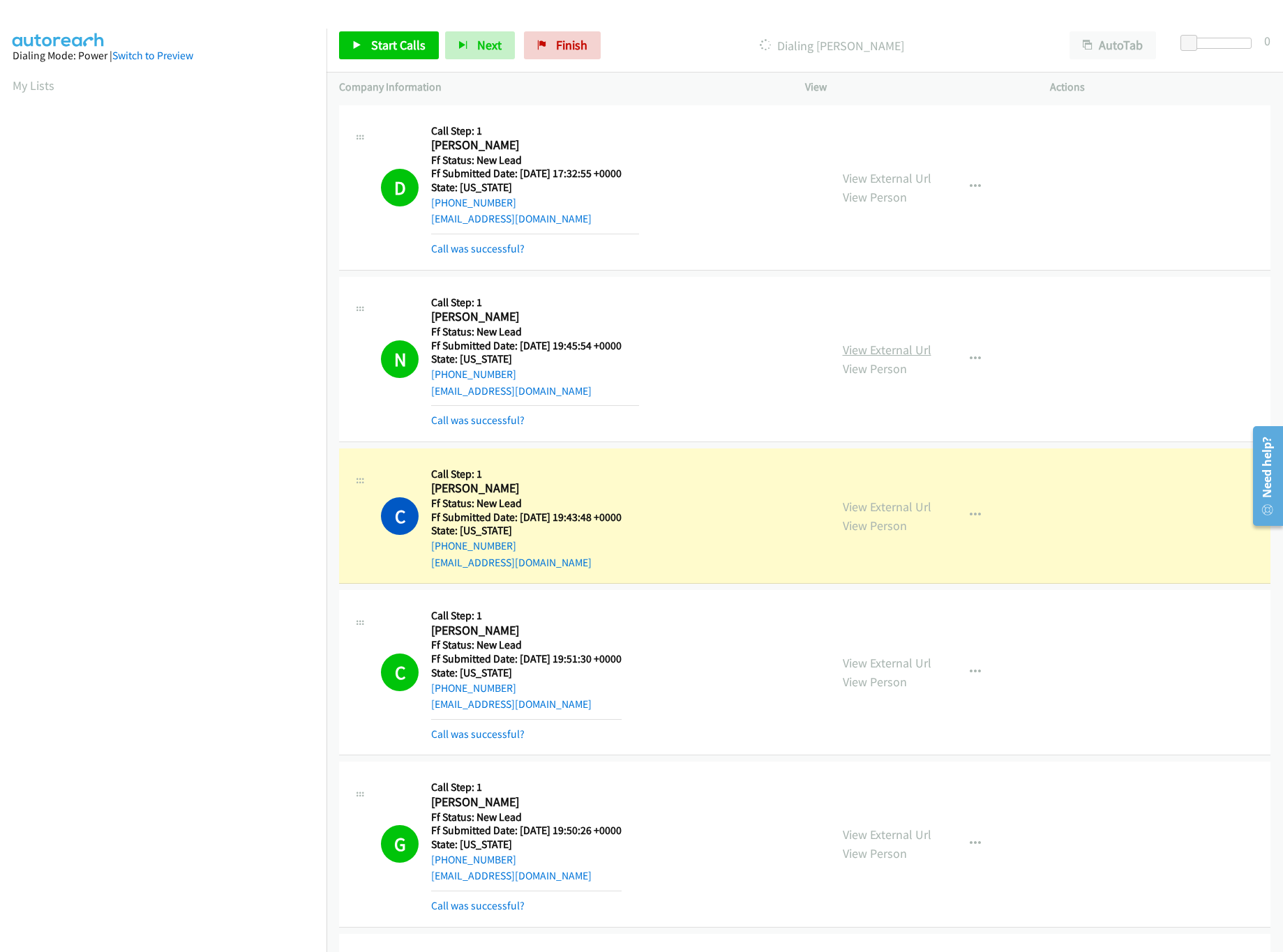
click at [877, 348] on link "View External Url" at bounding box center [887, 349] width 89 height 16
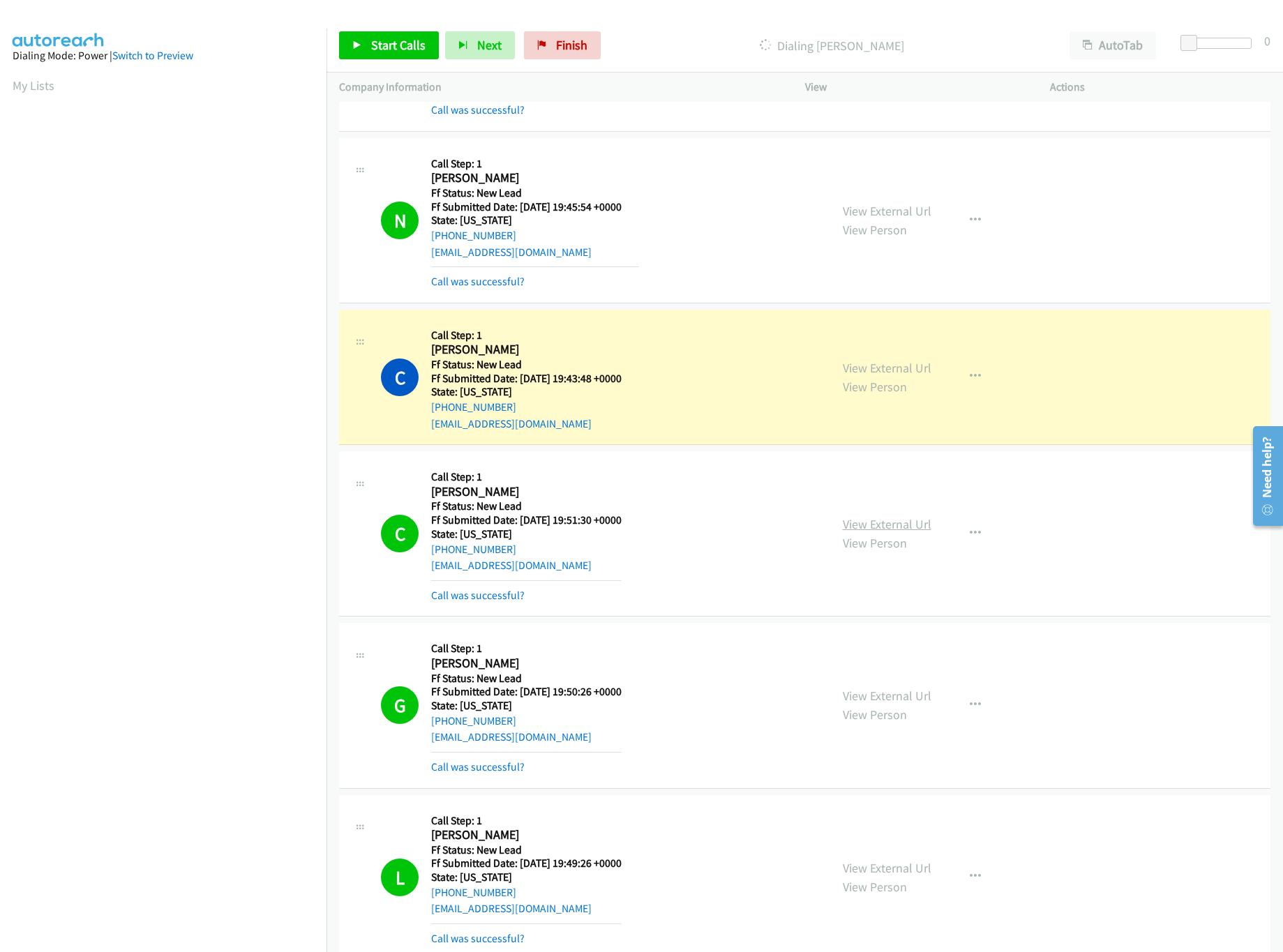
click at [898, 531] on link "View External Url" at bounding box center [887, 524] width 89 height 16
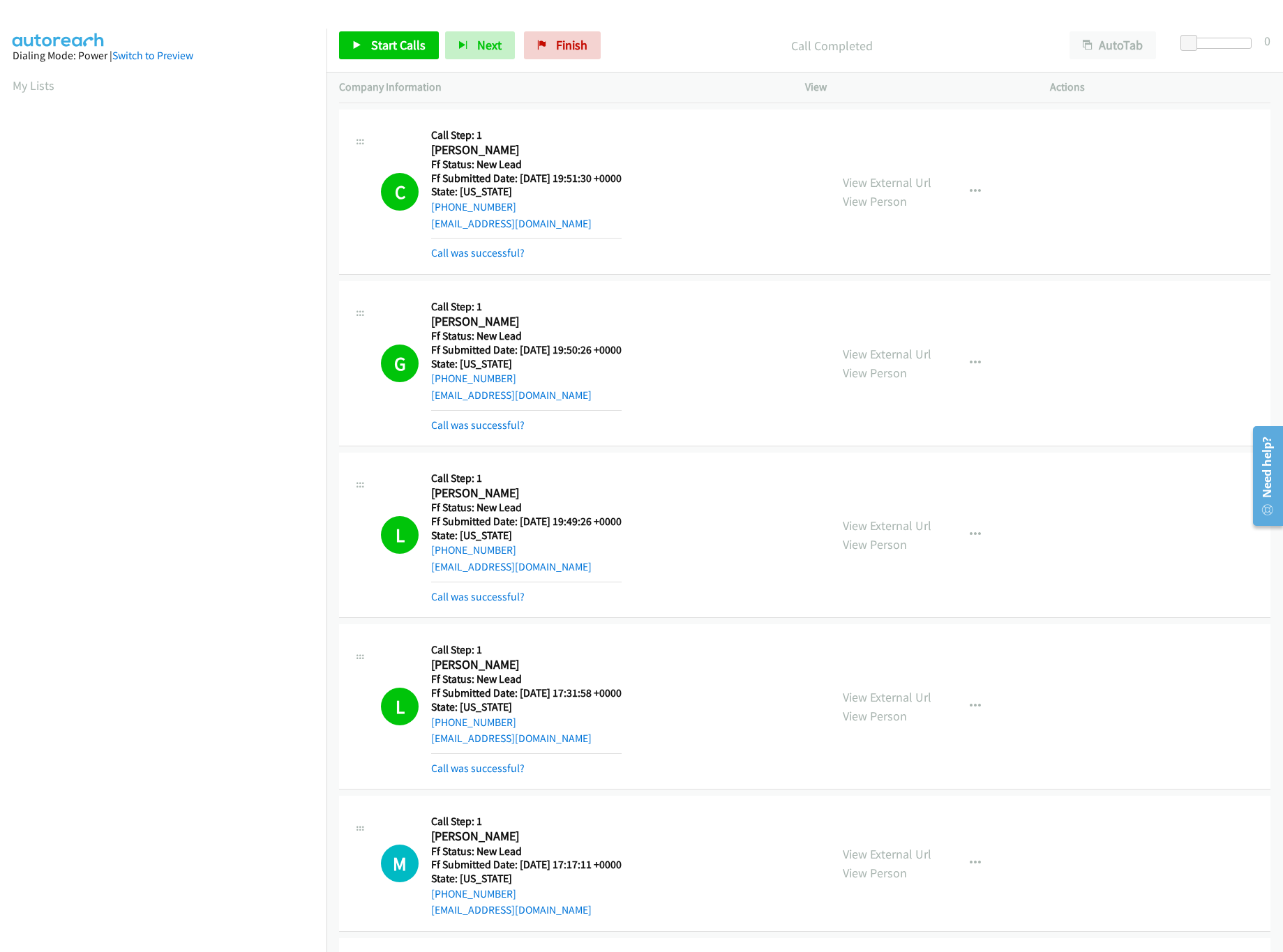
scroll to position [557, 0]
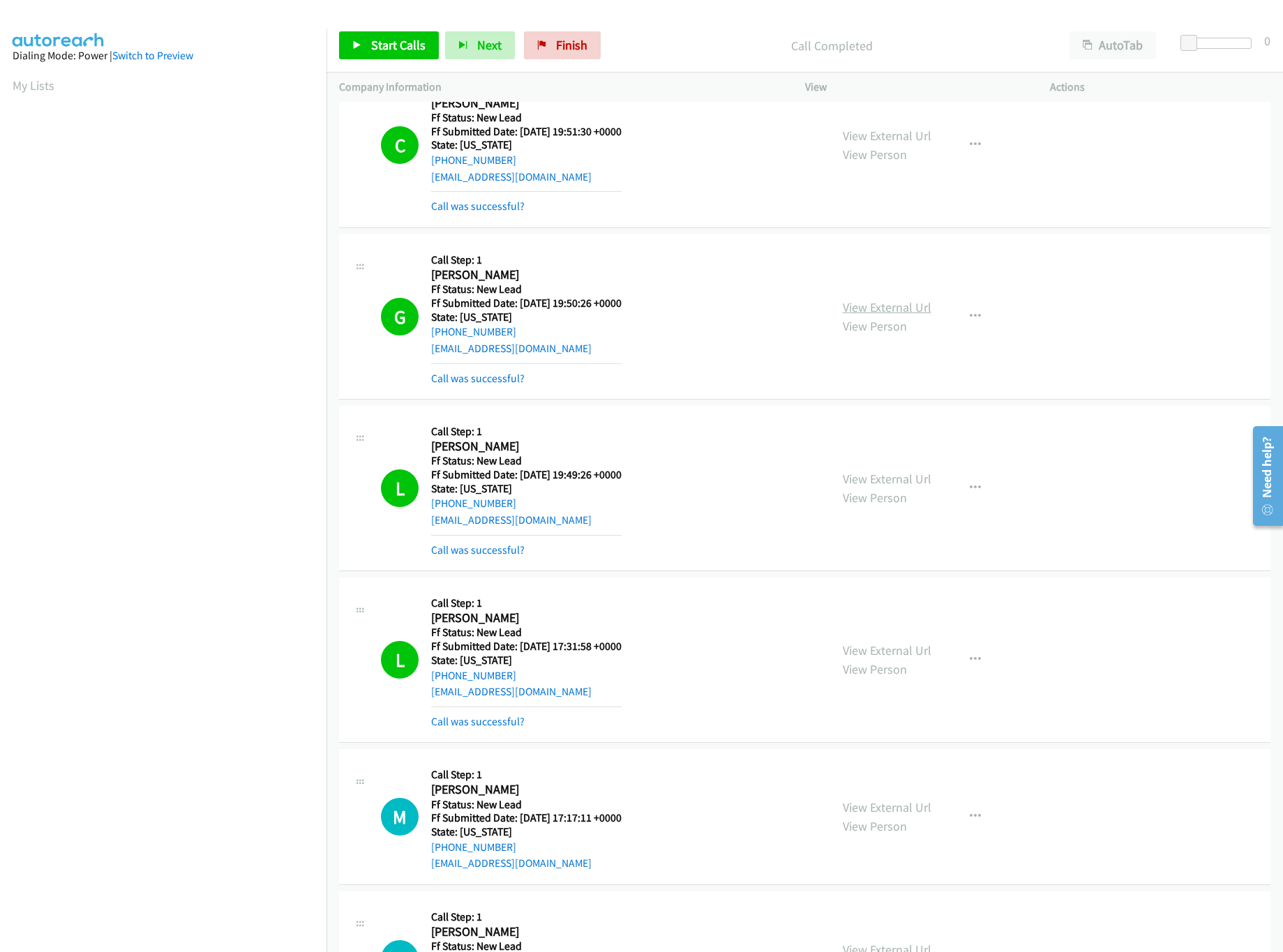
click at [877, 300] on div "View External Url View Person" at bounding box center [887, 317] width 89 height 38
click at [879, 314] on link "View External Url" at bounding box center [887, 308] width 89 height 16
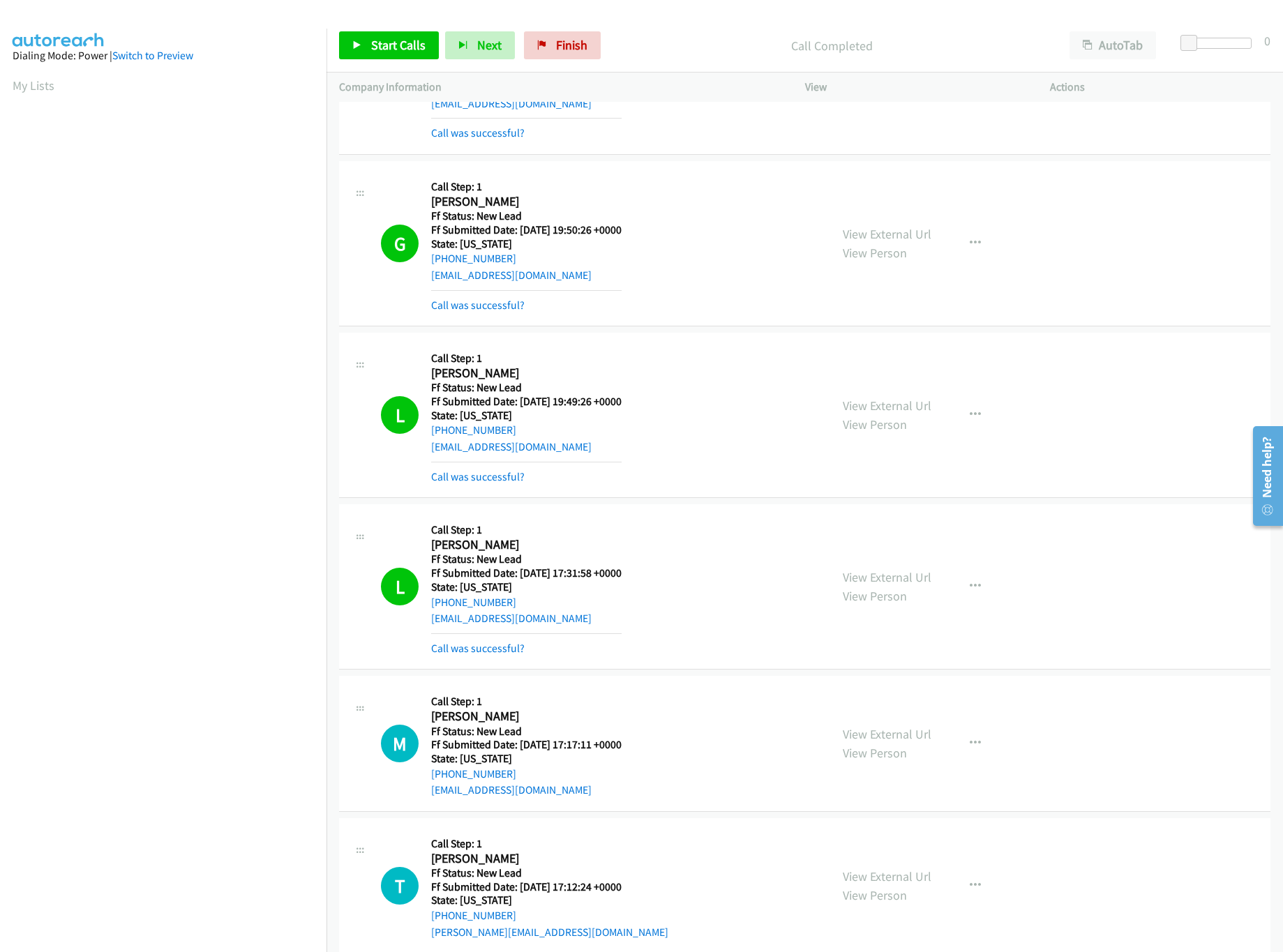
scroll to position [697, 0]
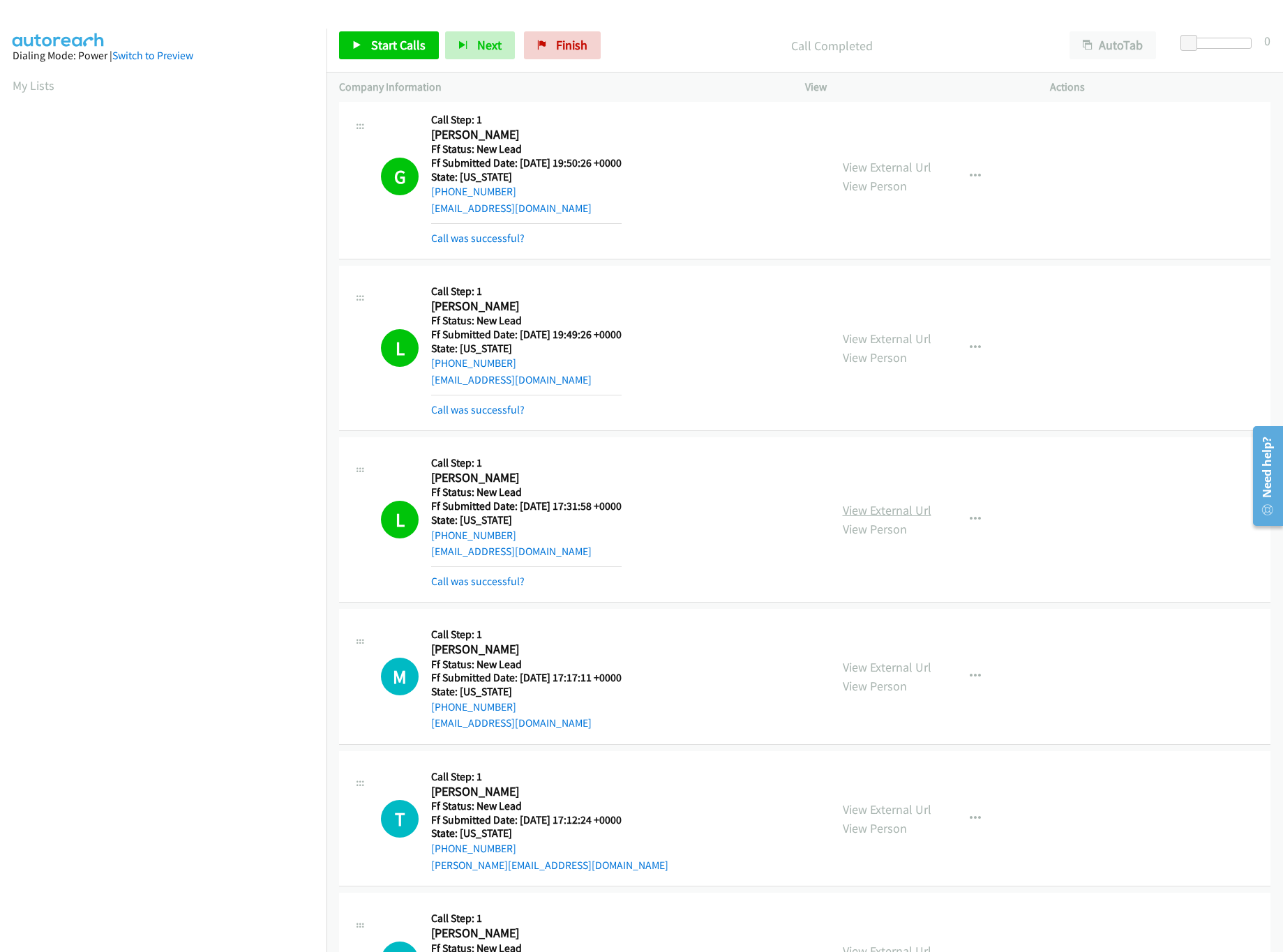
click at [908, 517] on link "View External Url" at bounding box center [887, 510] width 89 height 16
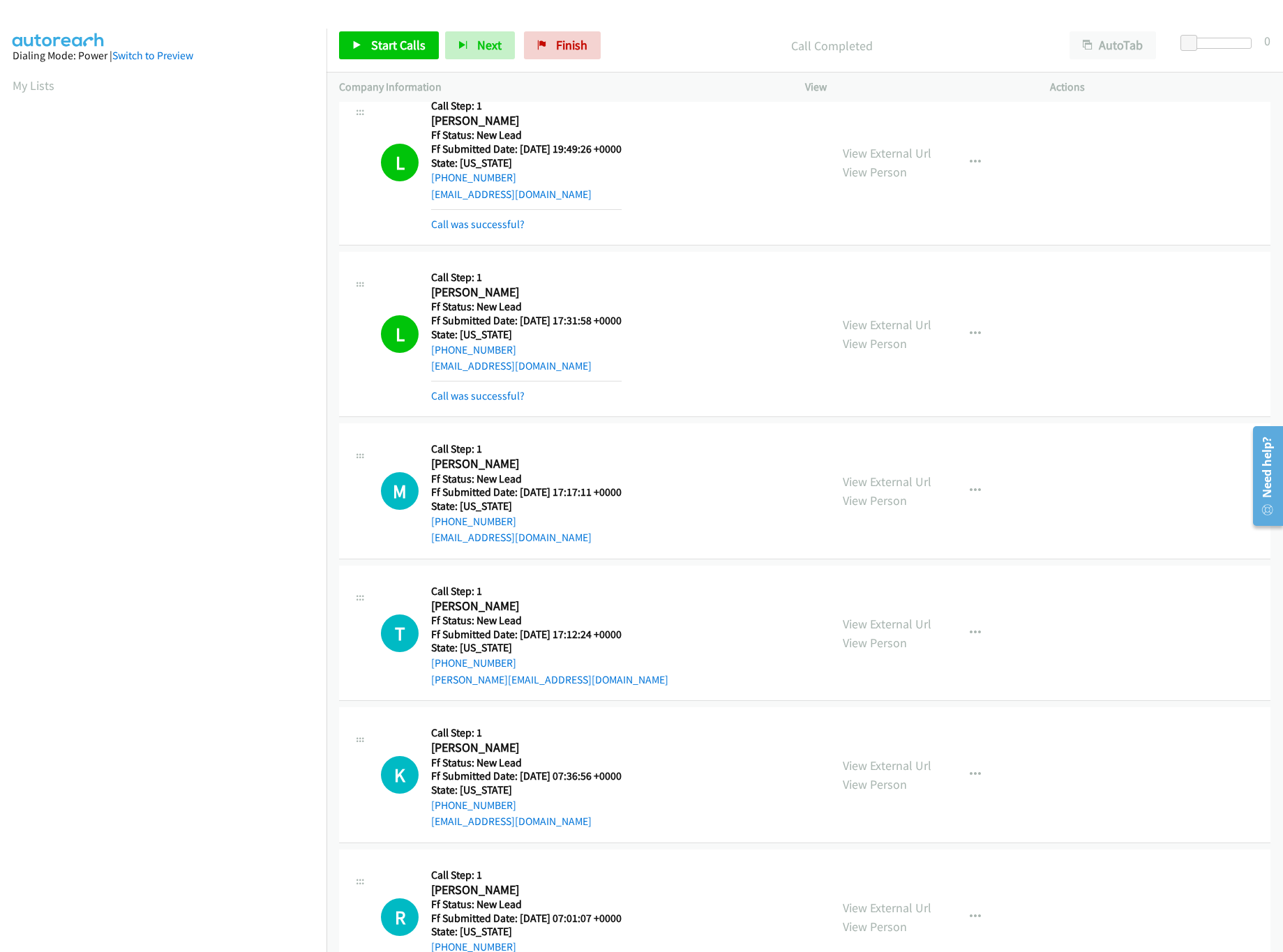
scroll to position [976, 0]
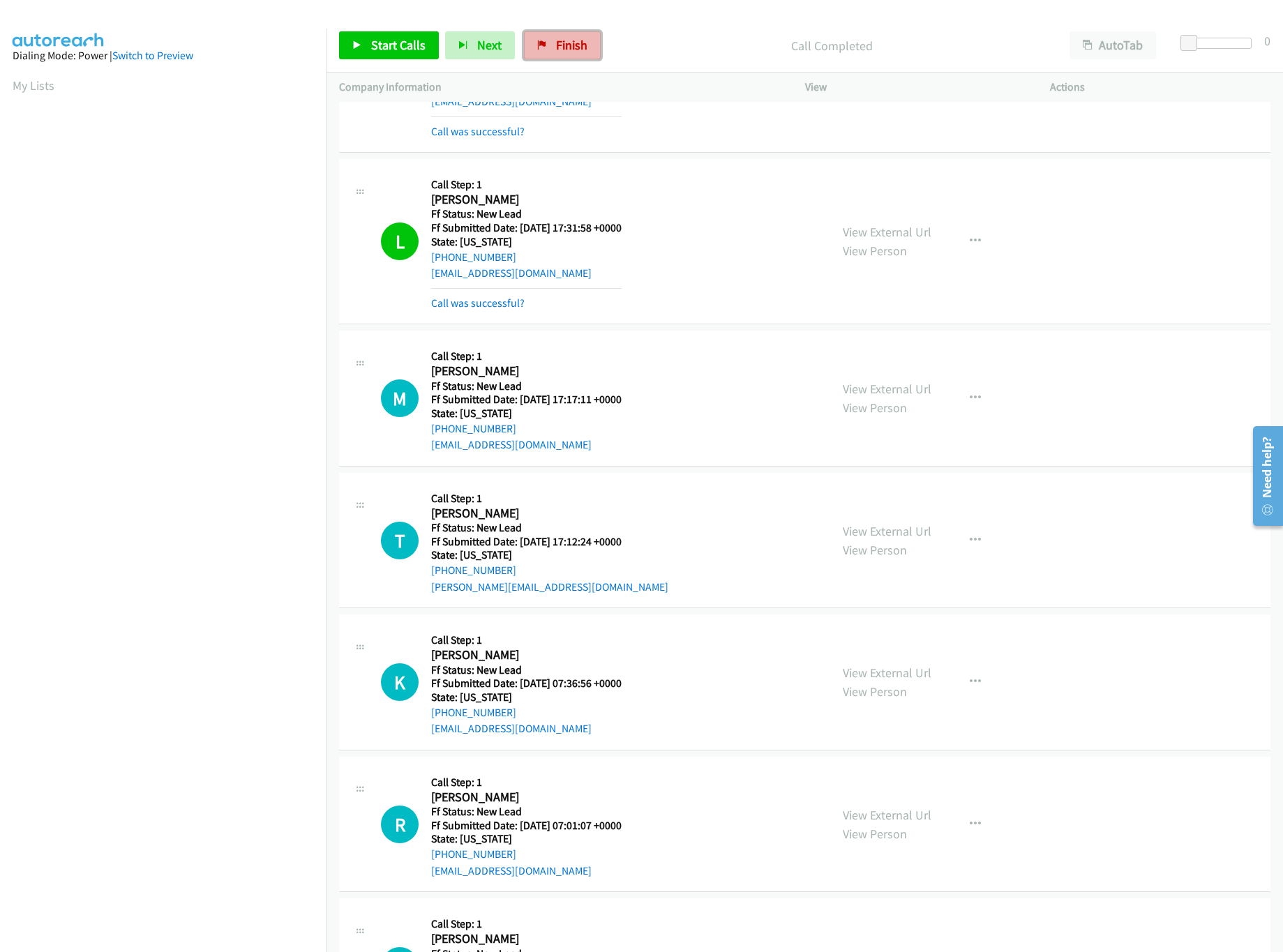
click at [563, 49] on span "Finish" at bounding box center [572, 45] width 32 height 16
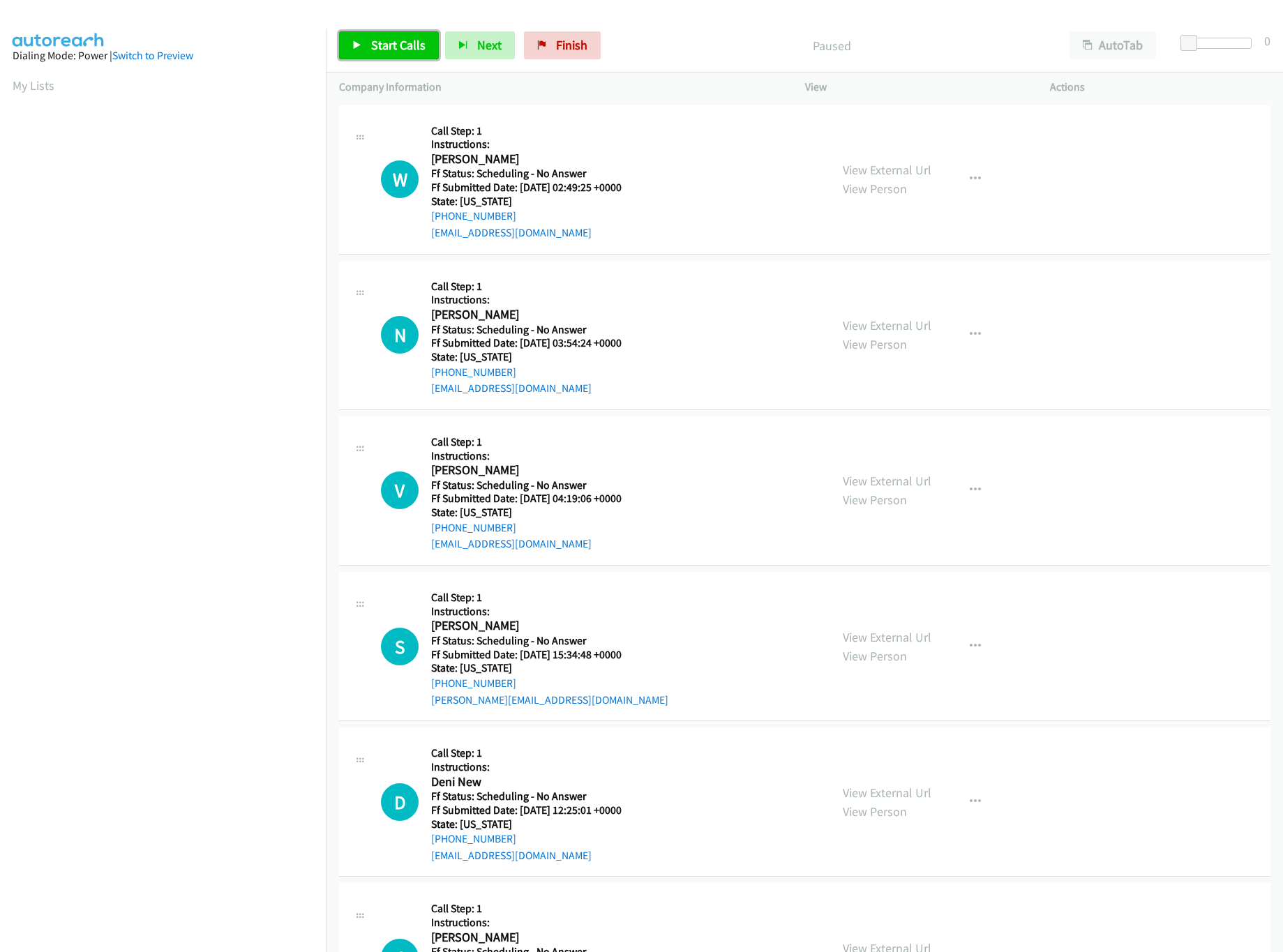
click at [391, 49] on span "Start Calls" at bounding box center [398, 45] width 55 height 16
click at [880, 164] on link "View External Url" at bounding box center [887, 170] width 89 height 16
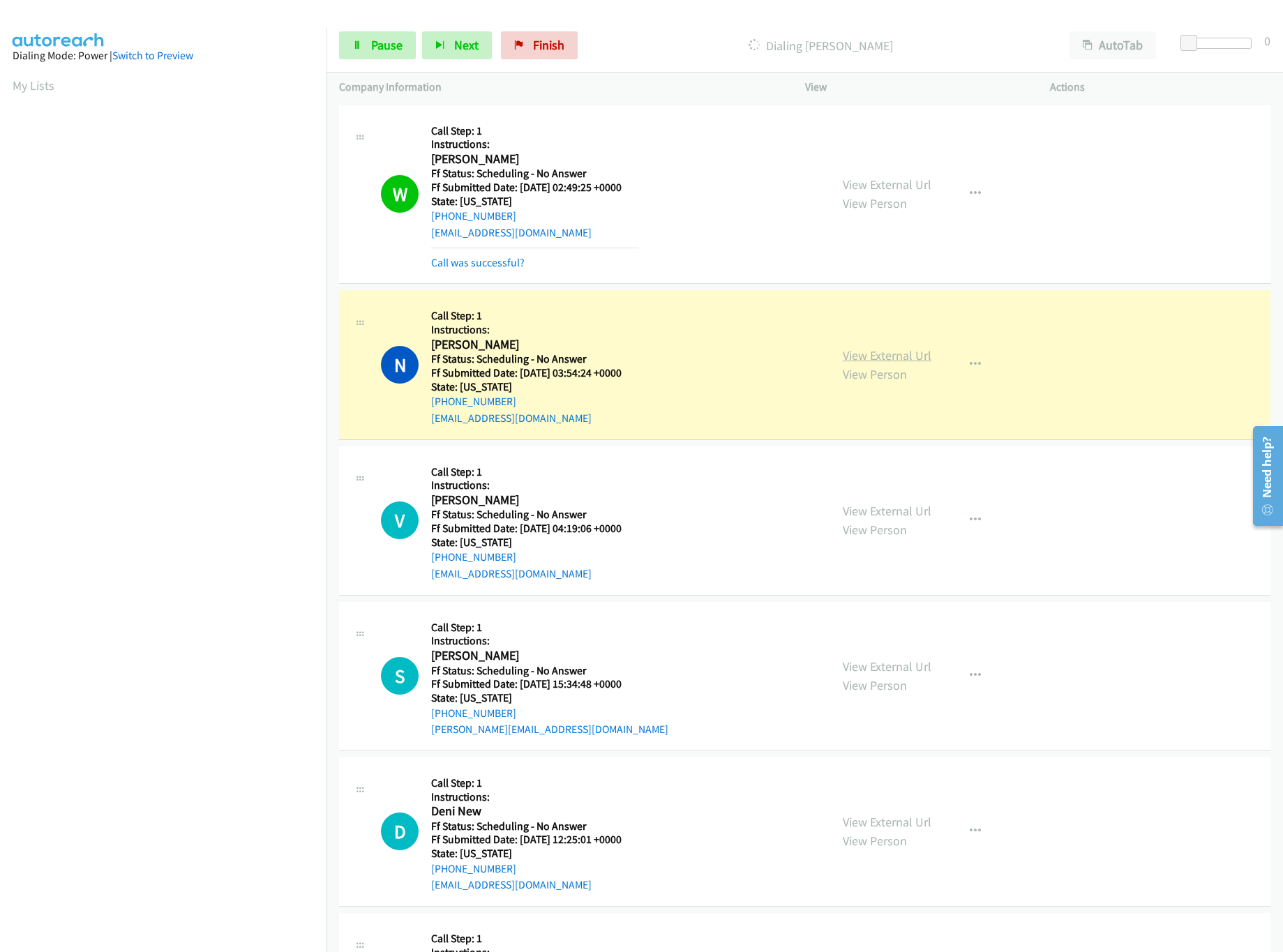
click at [877, 353] on link "View External Url" at bounding box center [887, 355] width 89 height 16
click at [343, 36] on link "Pause" at bounding box center [377, 45] width 77 height 28
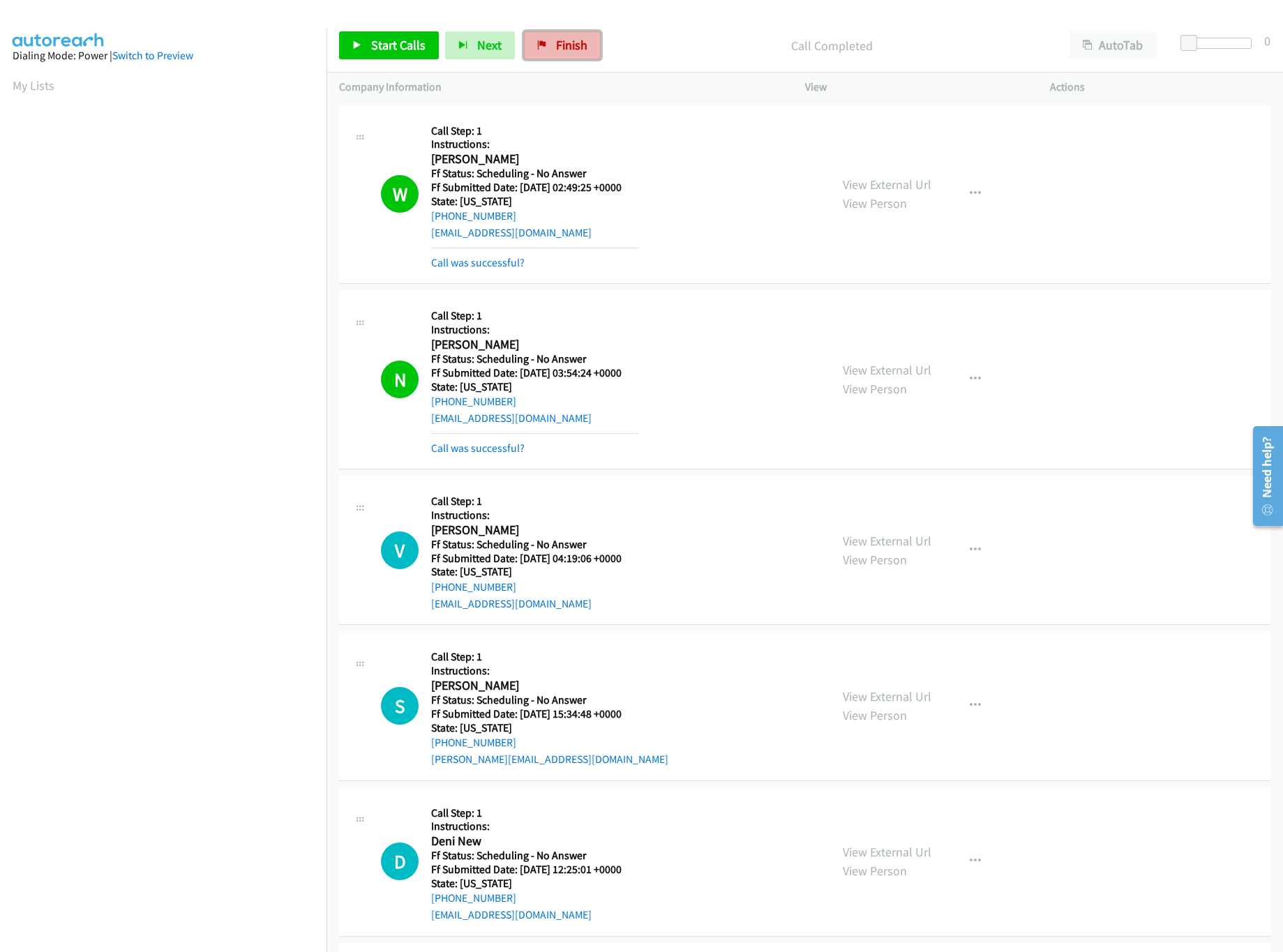
click at [563, 49] on span "Finish" at bounding box center [572, 45] width 32 height 16
